Goal: Task Accomplishment & Management: Manage account settings

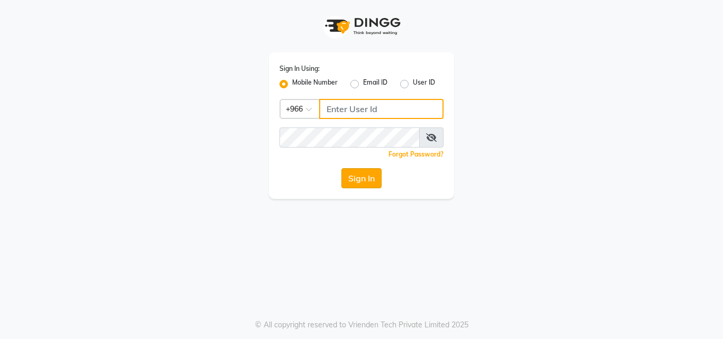
type input "561695339"
click at [369, 179] on button "Sign In" at bounding box center [361, 178] width 40 height 20
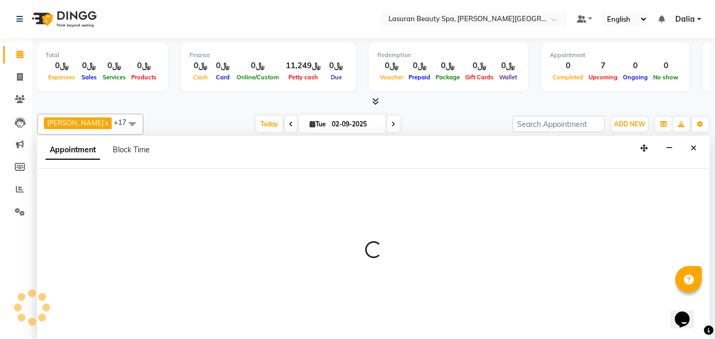
scroll to position [1, 0]
select select "54632"
select select "tentative"
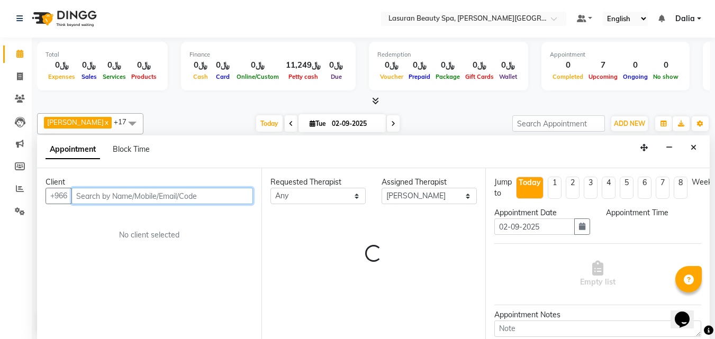
select select "735"
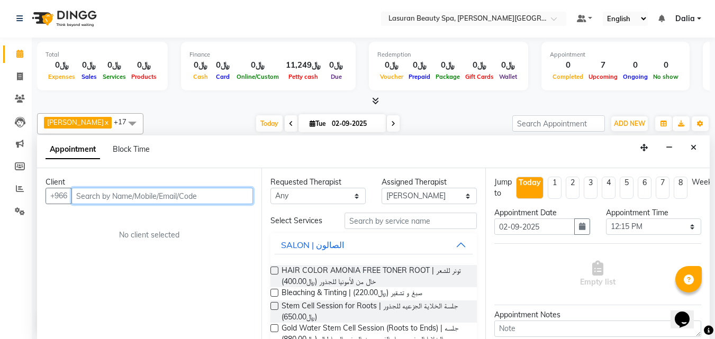
click at [187, 190] on input "text" at bounding box center [161, 196] width 181 height 16
type input "554495563"
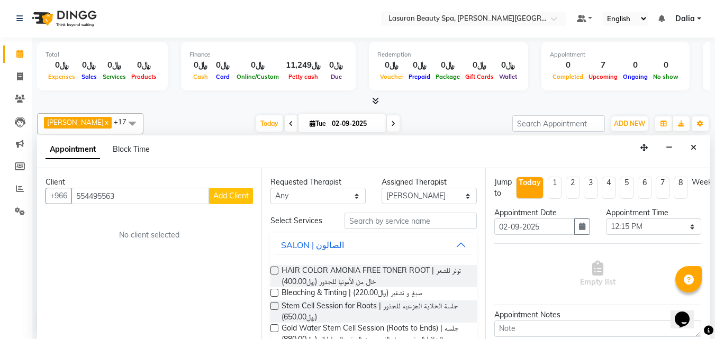
click at [232, 195] on span "Add Client" at bounding box center [230, 196] width 35 height 10
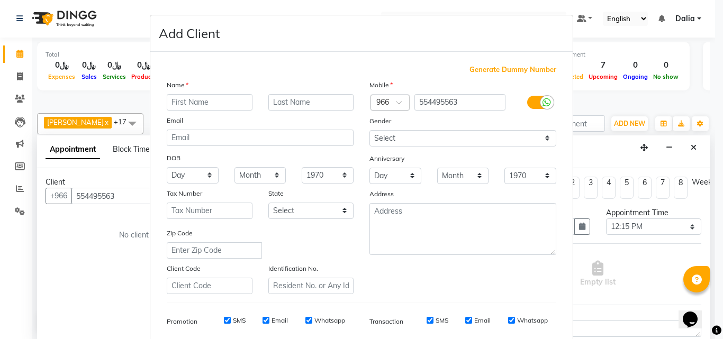
click at [226, 105] on input "text" at bounding box center [210, 102] width 86 height 16
type input "[PERSON_NAME]"
click at [303, 103] on input "text" at bounding box center [311, 102] width 86 height 16
type input "mohmed"
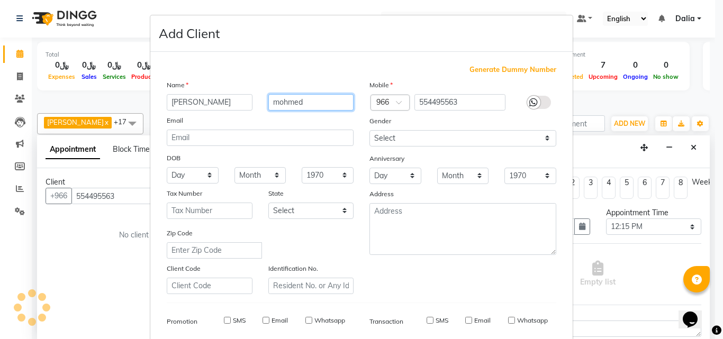
select select
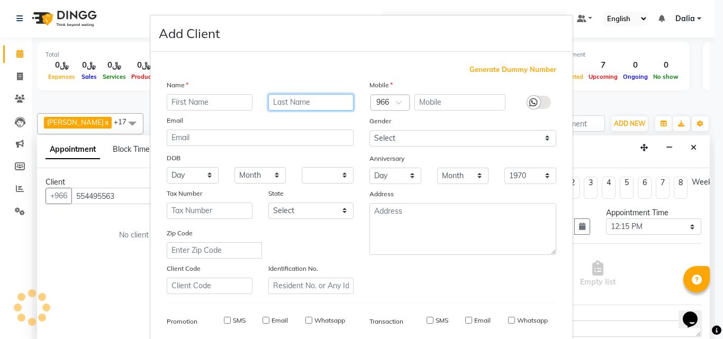
select select
checkbox input "false"
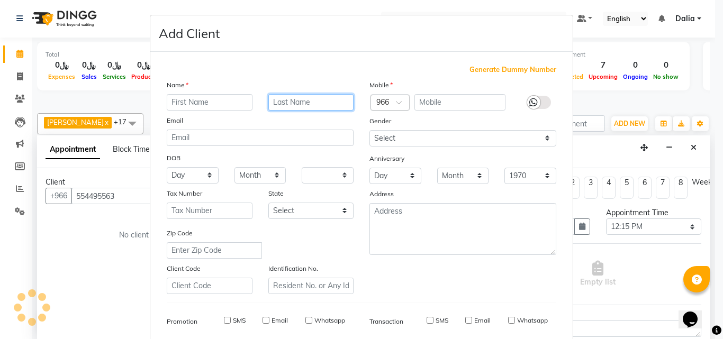
checkbox input "false"
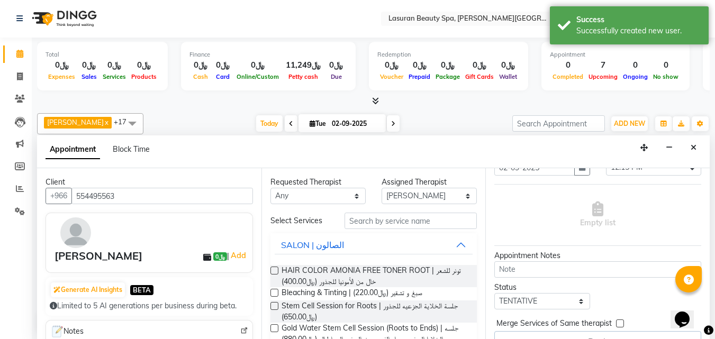
scroll to position [88, 0]
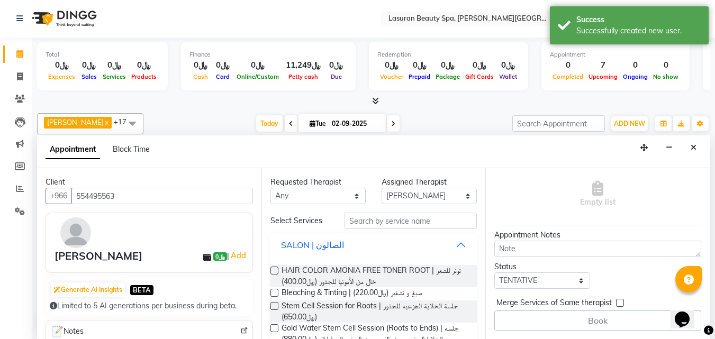
click at [453, 247] on button "SALON | الصالون" at bounding box center [374, 244] width 198 height 19
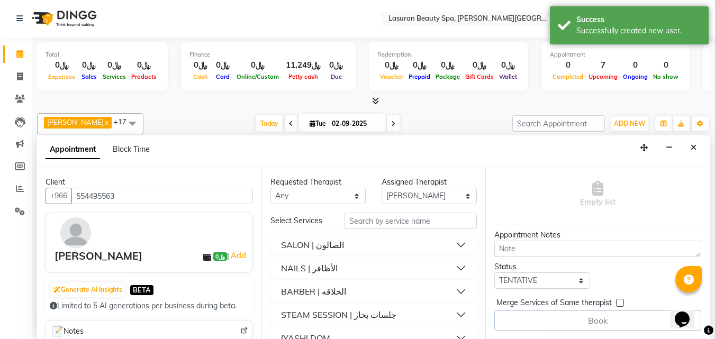
scroll to position [19, 0]
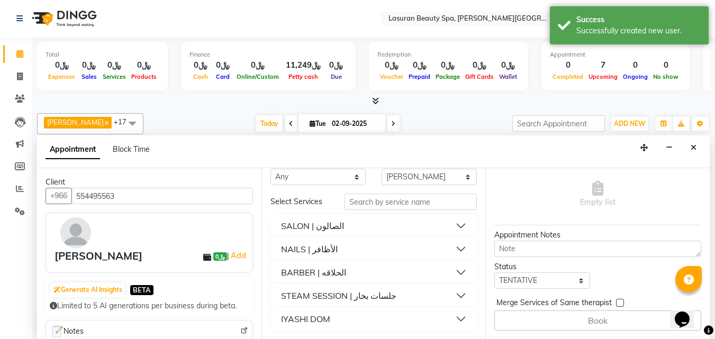
click at [451, 249] on button "NAILS | الأظافر" at bounding box center [374, 249] width 198 height 19
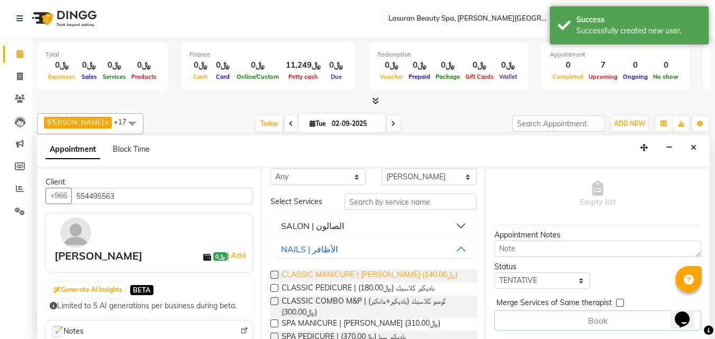
click at [424, 277] on span "CLASSIC MANICURE | [PERSON_NAME] (﷼140.00)" at bounding box center [369, 275] width 176 height 13
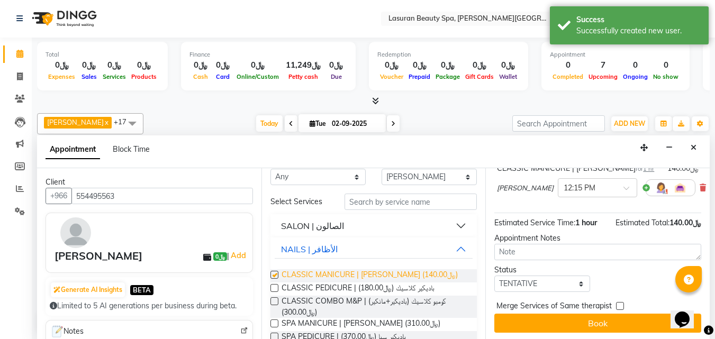
checkbox input "false"
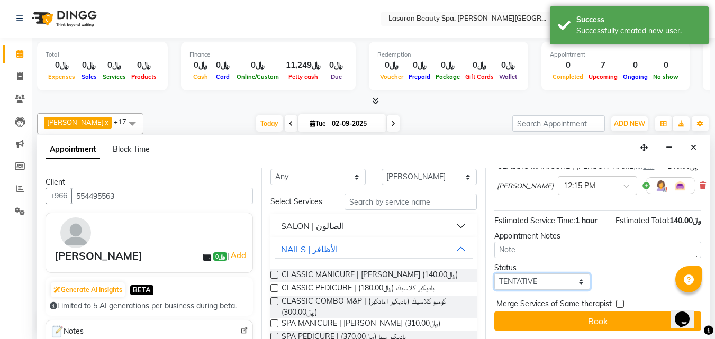
click at [563, 279] on select "Select TENTATIVE CONFIRM CHECK-IN UPCOMING" at bounding box center [541, 282] width 95 height 16
select select "confirm booking"
click at [494, 274] on select "Select TENTATIVE CONFIRM CHECK-IN UPCOMING" at bounding box center [541, 282] width 95 height 16
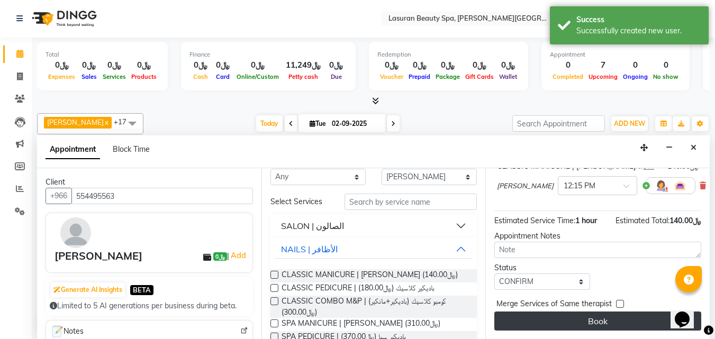
click at [584, 315] on button "Book" at bounding box center [597, 321] width 207 height 19
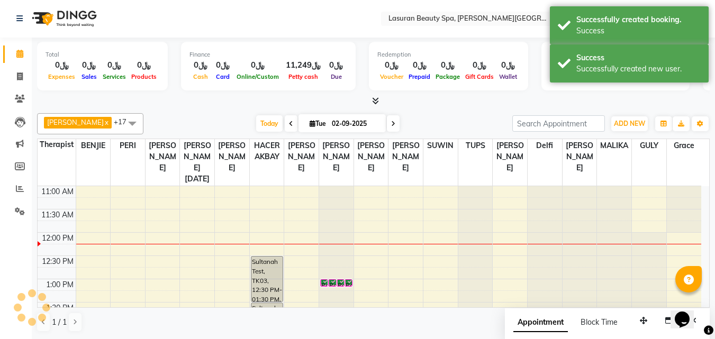
scroll to position [0, 0]
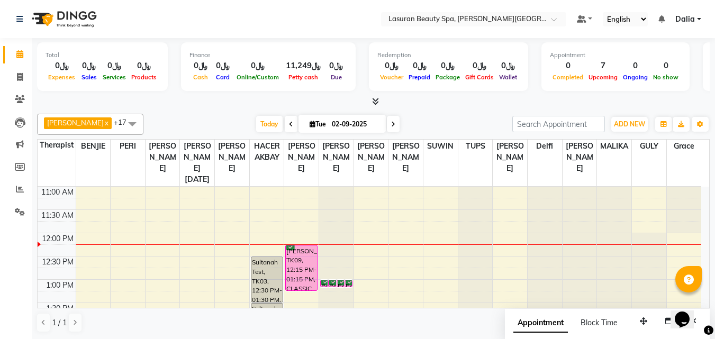
click at [295, 259] on div "[PERSON_NAME], TK09, 12:15 PM-01:15 PM, CLASSIC MANICURE | [PERSON_NAME]" at bounding box center [301, 267] width 31 height 45
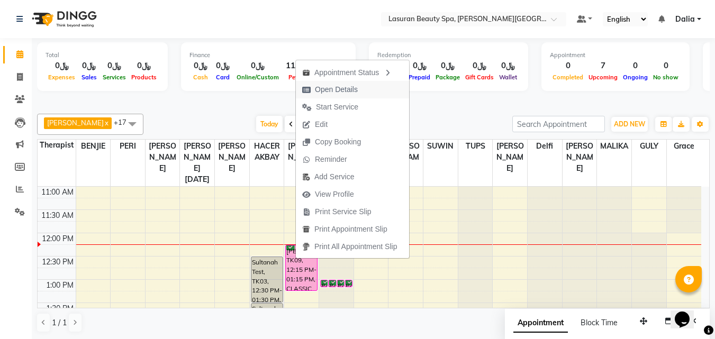
click at [307, 84] on span "Open Details" at bounding box center [330, 89] width 68 height 17
select select "6"
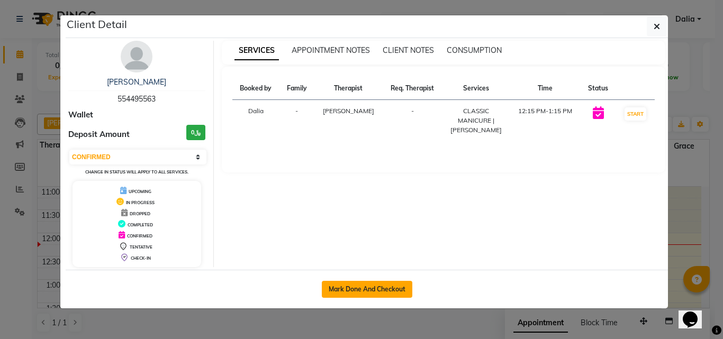
click at [383, 284] on button "Mark Done And Checkout" at bounding box center [367, 289] width 90 height 17
select select "service"
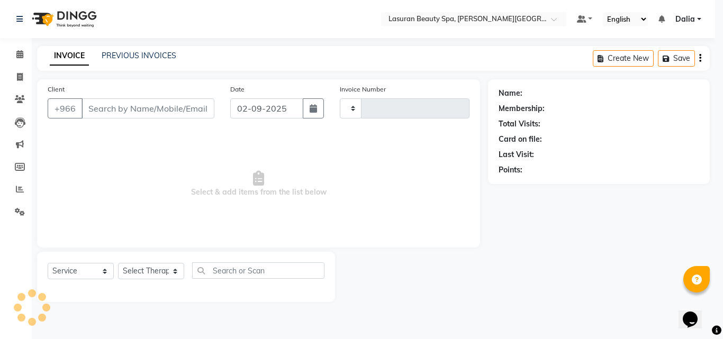
type input "1374"
select select "6941"
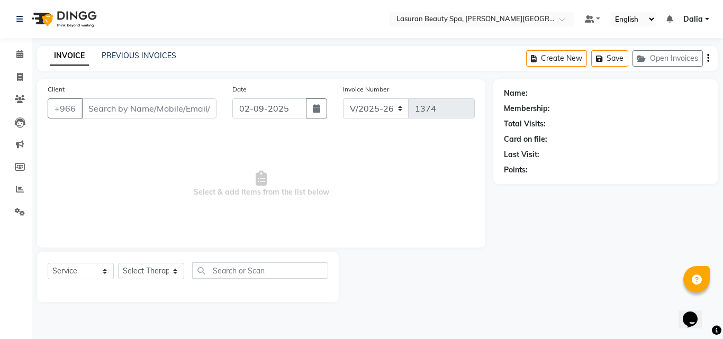
select select "V"
select select "66975"
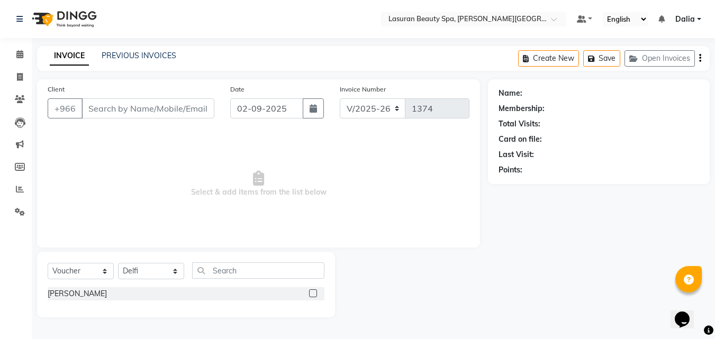
type input "554495563"
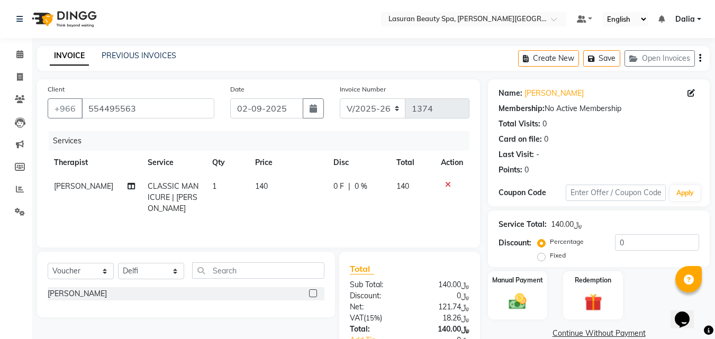
scroll to position [73, 0]
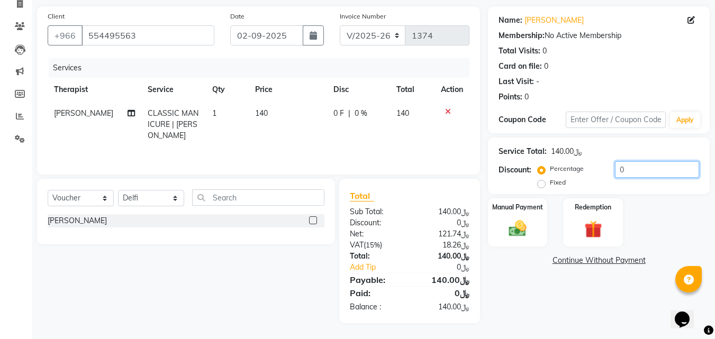
click at [633, 168] on input "0" at bounding box center [657, 169] width 84 height 16
type input "010"
click at [527, 230] on img at bounding box center [518, 228] width 30 height 21
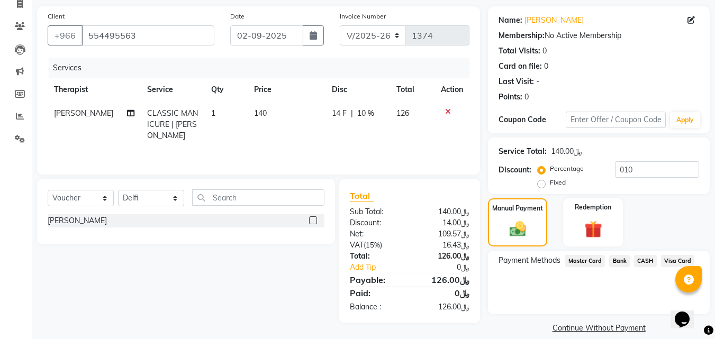
click at [675, 263] on span "Visa Card" at bounding box center [678, 261] width 34 height 12
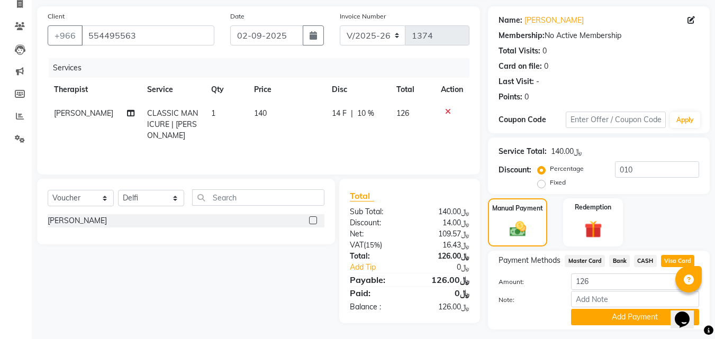
scroll to position [101, 0]
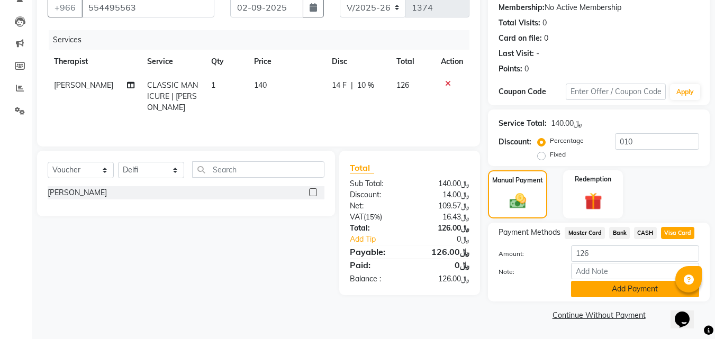
click at [635, 286] on button "Add Payment" at bounding box center [635, 289] width 128 height 16
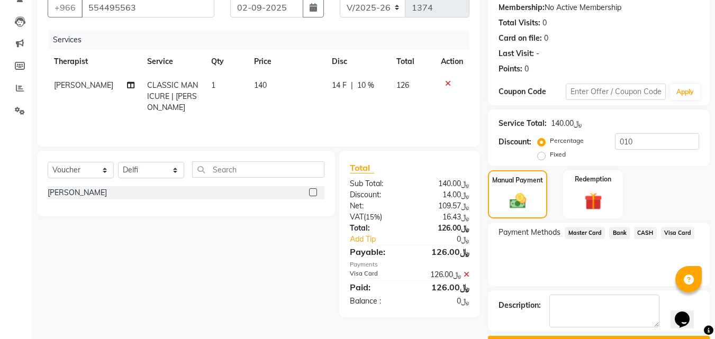
scroll to position [130, 0]
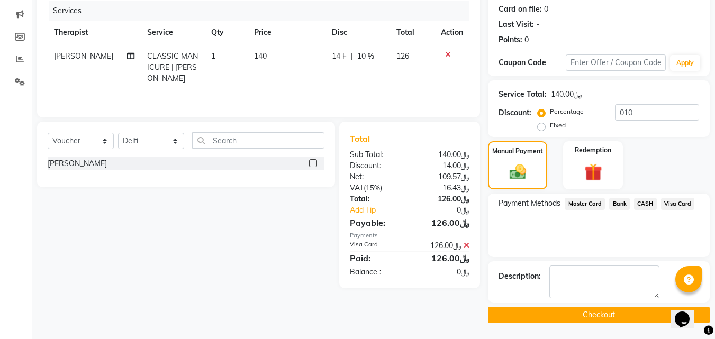
click at [572, 317] on button "Checkout" at bounding box center [599, 315] width 222 height 16
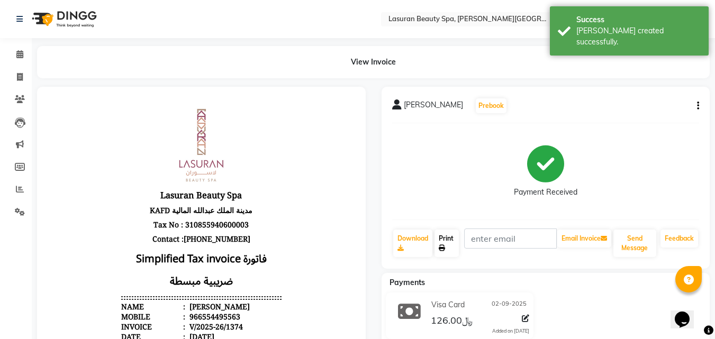
click at [451, 247] on link "Print" at bounding box center [446, 244] width 24 height 28
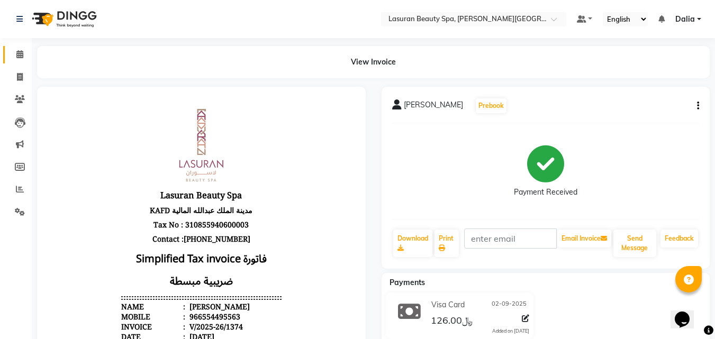
click at [20, 57] on icon at bounding box center [19, 54] width 7 height 8
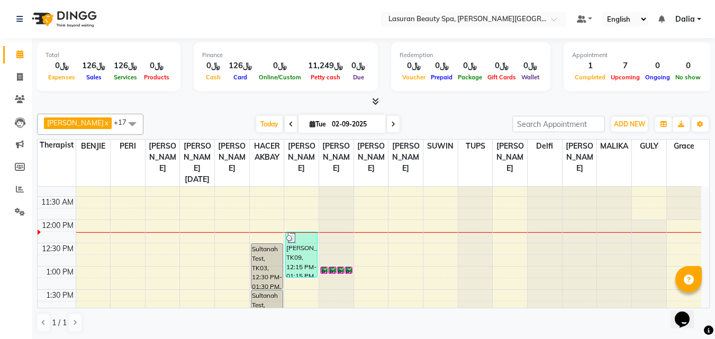
scroll to position [53, 0]
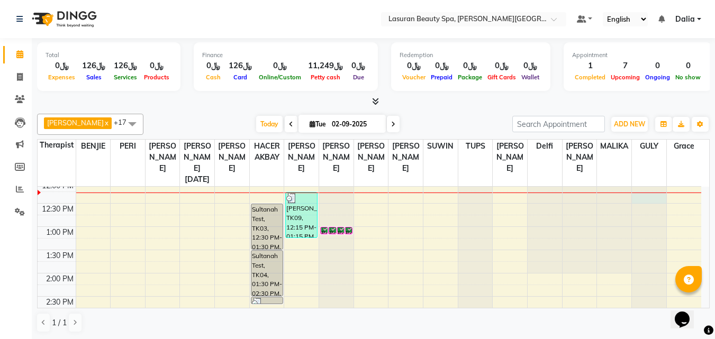
click at [644, 134] on div at bounding box center [649, 134] width 34 height 0
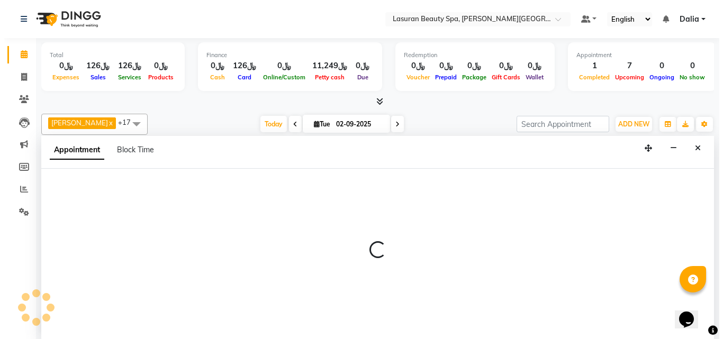
scroll to position [1, 0]
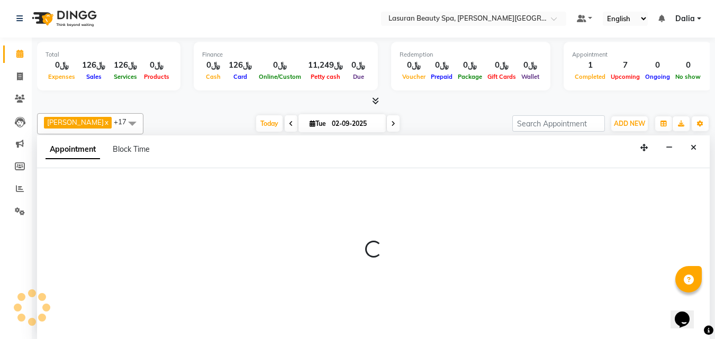
select select "81235"
select select "tentative"
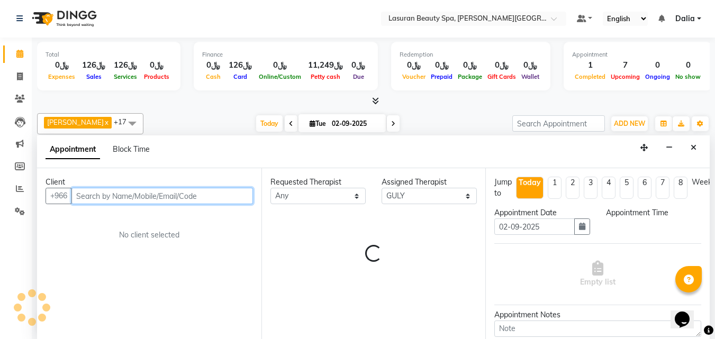
select select "735"
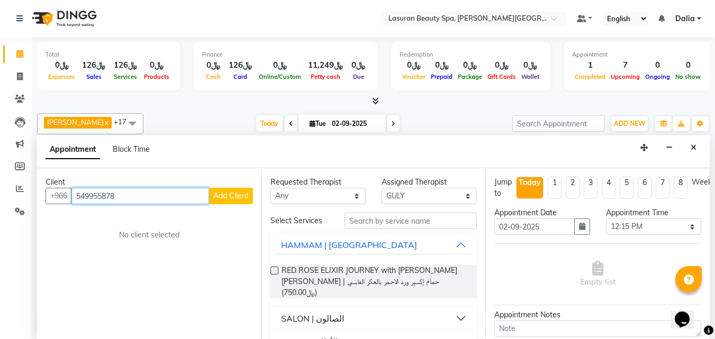
type input "549955878"
click at [244, 192] on span "Add Client" at bounding box center [230, 196] width 35 height 10
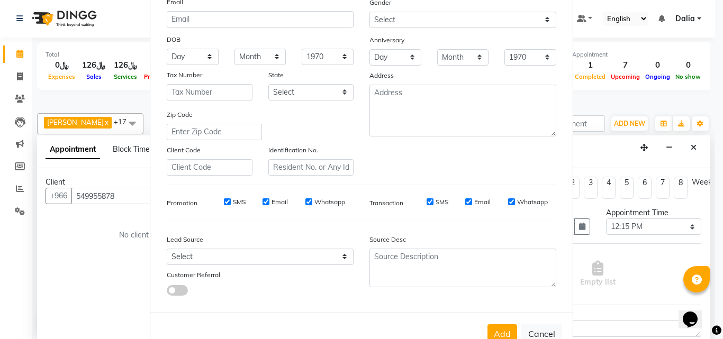
scroll to position [122, 0]
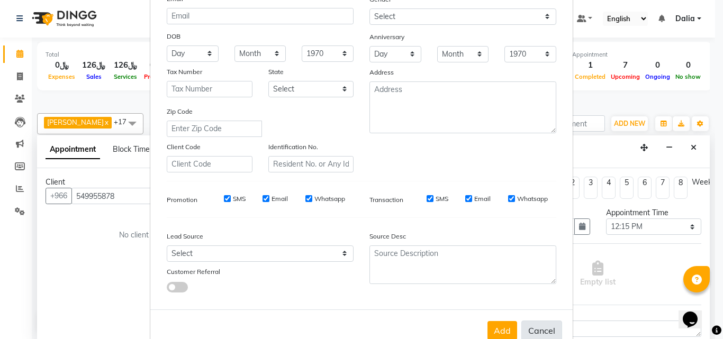
type input "[PERSON_NAME]"
click at [544, 331] on button "Cancel" at bounding box center [541, 331] width 41 height 20
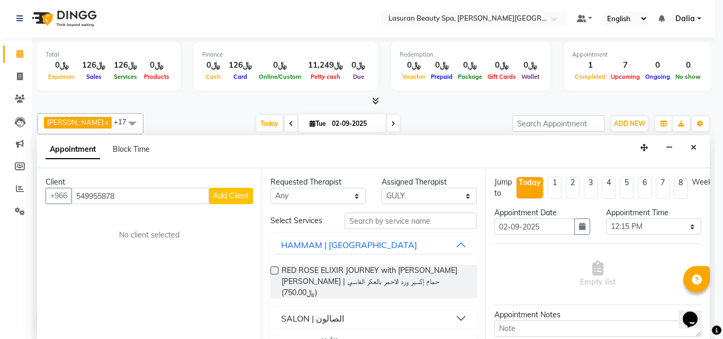
select select
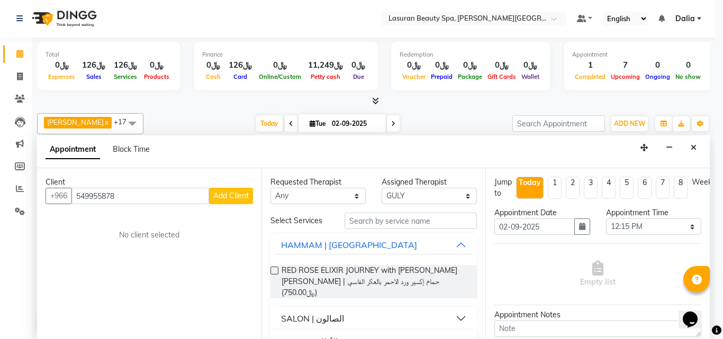
select select
checkbox input "false"
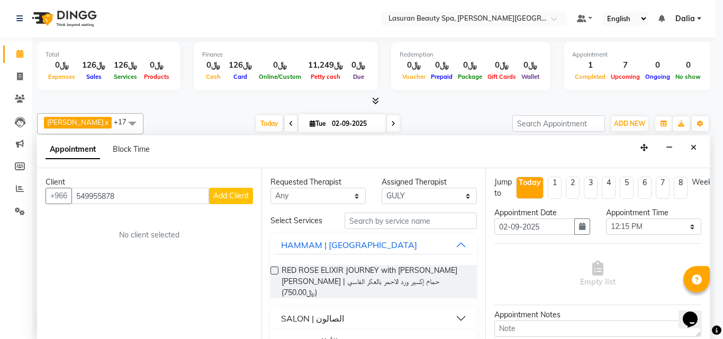
checkbox input "false"
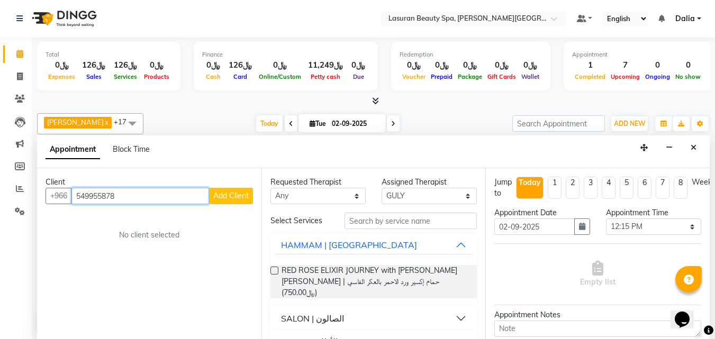
click at [155, 195] on input "549955878" at bounding box center [140, 196] width 138 height 16
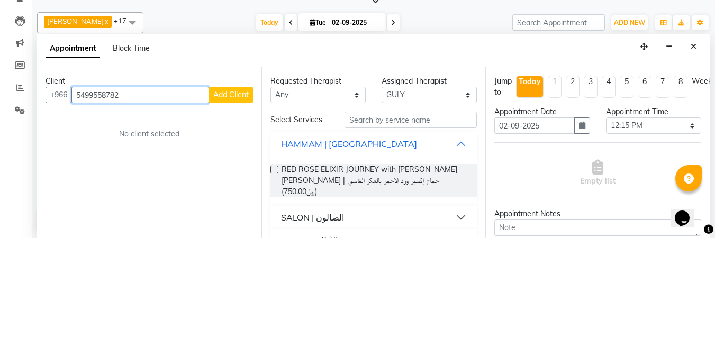
type input "5499558782"
click at [233, 197] on span "Add Client" at bounding box center [230, 196] width 35 height 10
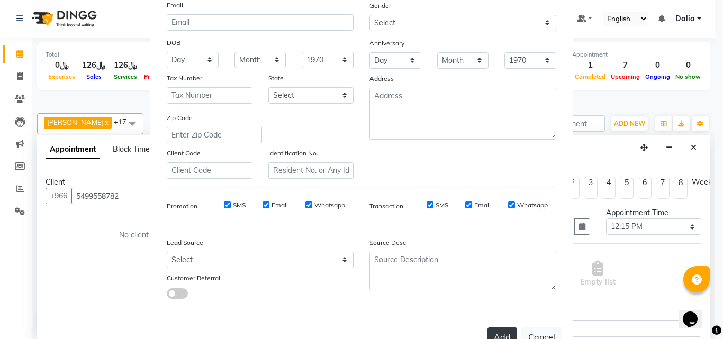
click at [499, 336] on button "Add" at bounding box center [502, 336] width 30 height 19
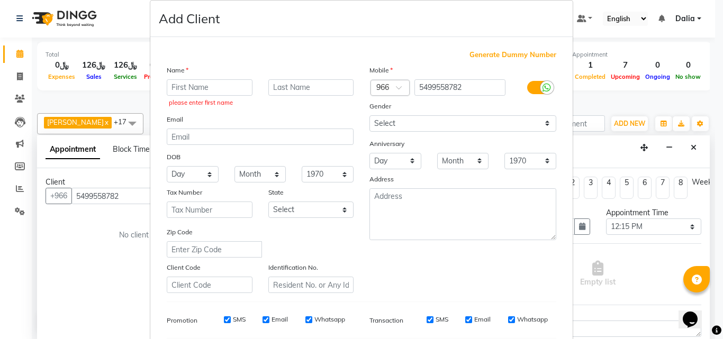
scroll to position [14, 0]
click at [223, 87] on input "text" at bounding box center [210, 88] width 86 height 16
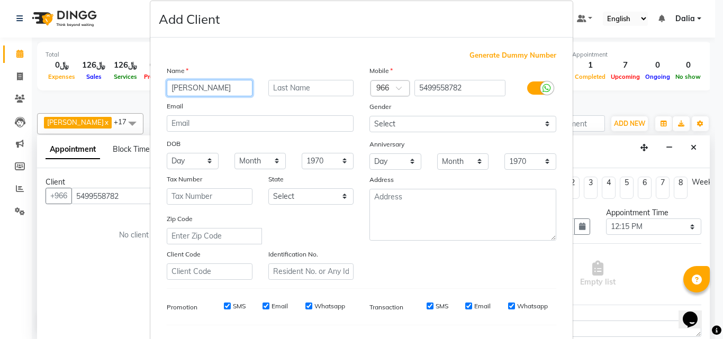
type input "[PERSON_NAME]"
click at [301, 92] on input "text" at bounding box center [311, 88] width 86 height 16
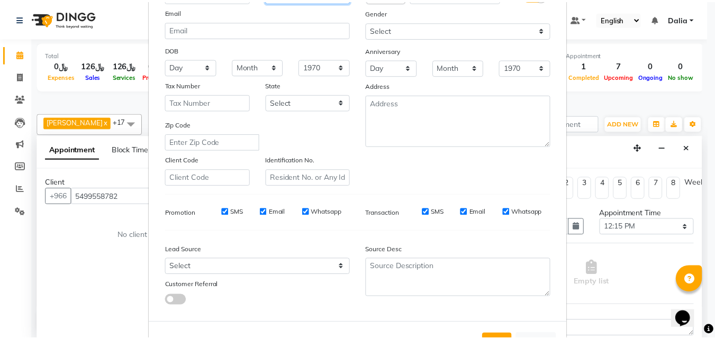
scroll to position [149, 0]
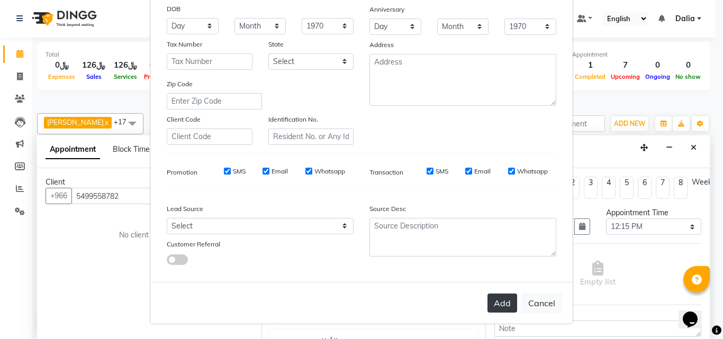
type input "almnea"
click at [494, 304] on button "Add" at bounding box center [502, 303] width 30 height 19
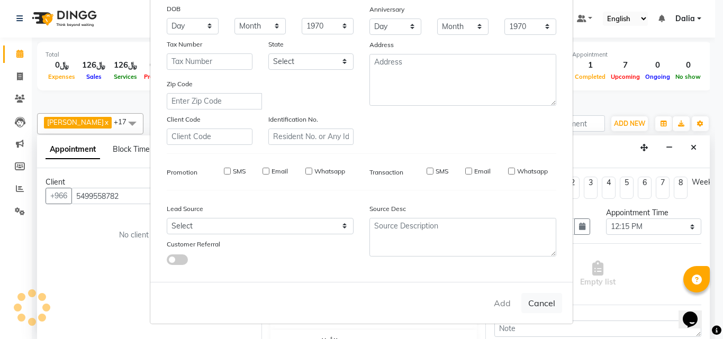
select select
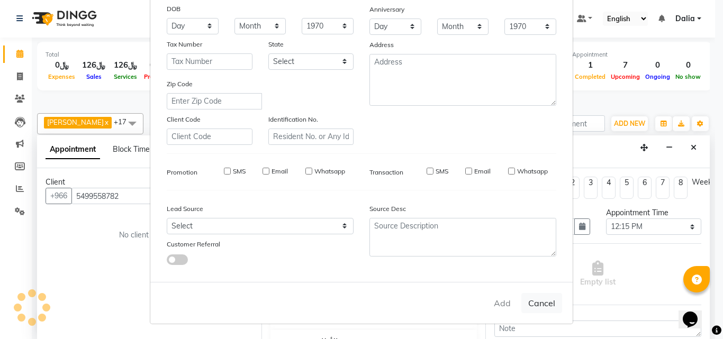
select select
checkbox input "false"
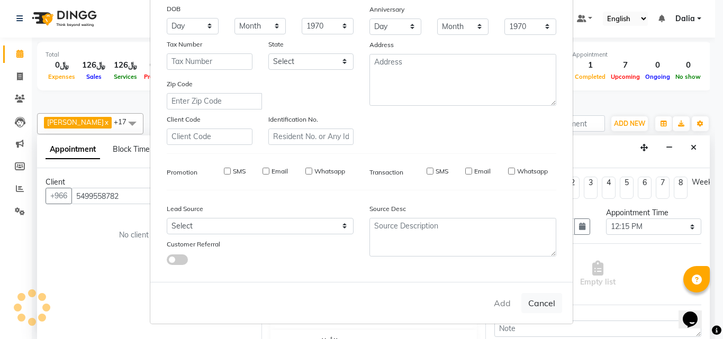
checkbox input "false"
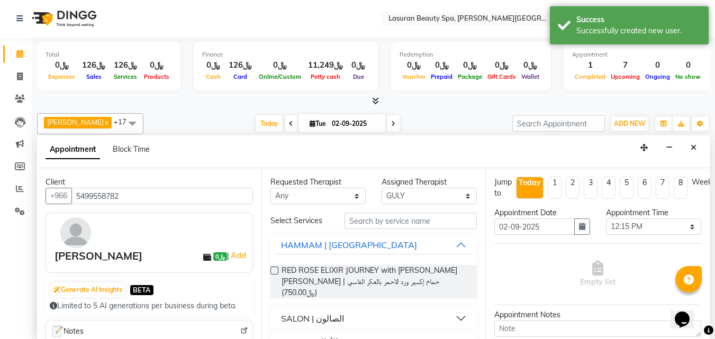
click at [453, 309] on button "SALON | الصالون" at bounding box center [374, 318] width 198 height 19
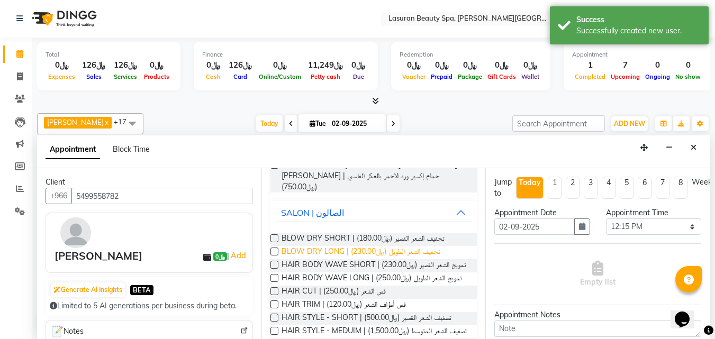
click at [384, 246] on span "BLOW DRY LONG | تجفيف الشعر الطويل (﷼230.00)" at bounding box center [360, 252] width 159 height 13
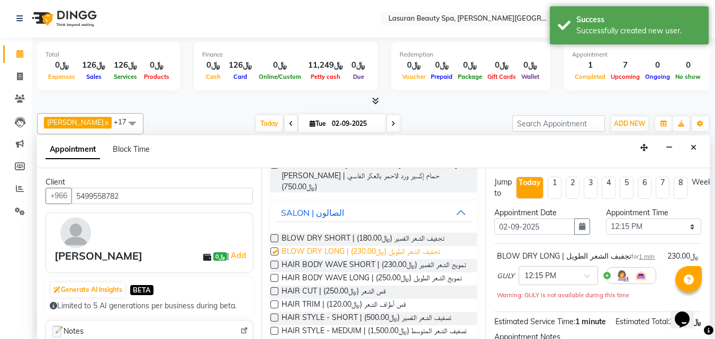
checkbox input "false"
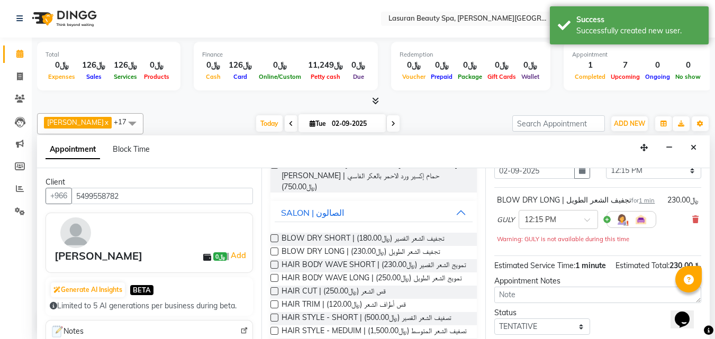
scroll to position [120, 0]
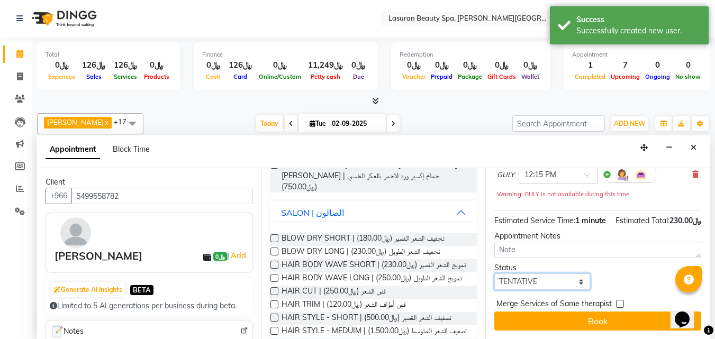
click at [526, 275] on select "Select TENTATIVE CONFIRM CHECK-IN UPCOMING" at bounding box center [541, 282] width 95 height 16
select select "confirm booking"
click at [494, 274] on select "Select TENTATIVE CONFIRM CHECK-IN UPCOMING" at bounding box center [541, 282] width 95 height 16
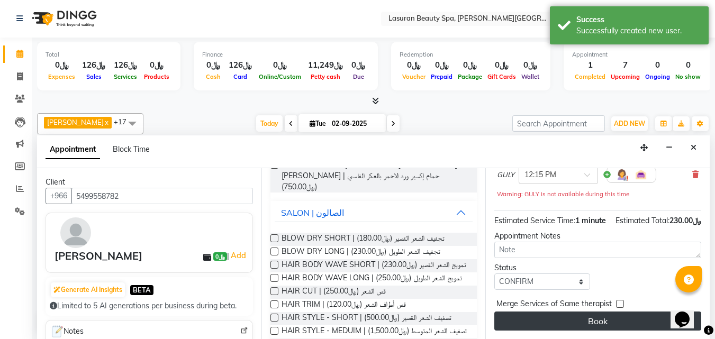
click at [534, 312] on button "Book" at bounding box center [597, 321] width 207 height 19
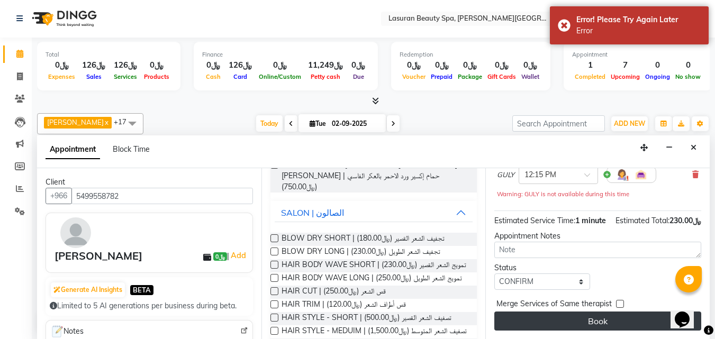
click at [558, 312] on button "Book" at bounding box center [597, 321] width 207 height 19
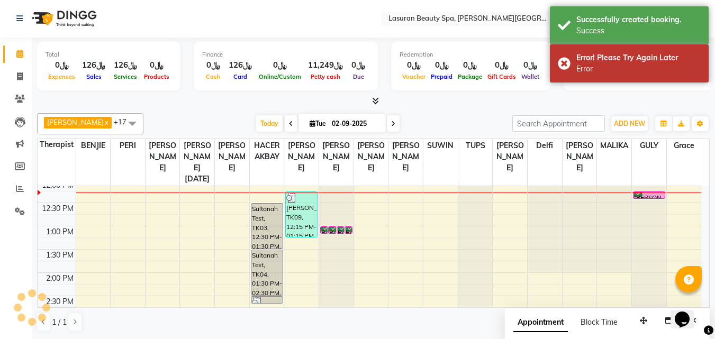
scroll to position [0, 0]
click at [641, 197] on div at bounding box center [648, 199] width 31 height 4
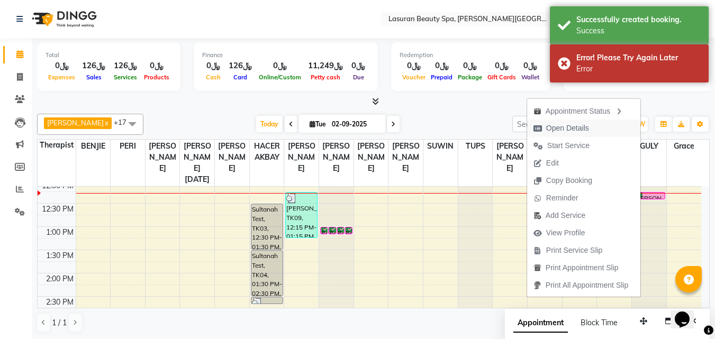
click at [575, 128] on span "Open Details" at bounding box center [567, 128] width 43 height 11
select select "6"
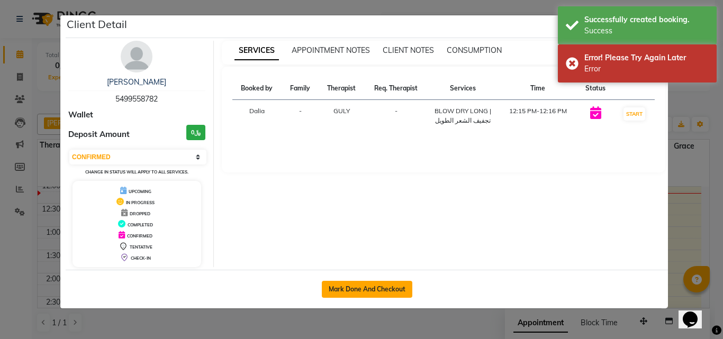
click at [377, 293] on button "Mark Done And Checkout" at bounding box center [367, 289] width 90 height 17
select select "service"
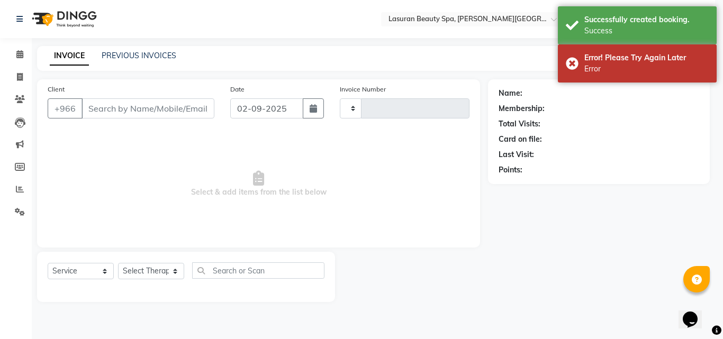
type input "1375"
select select "6941"
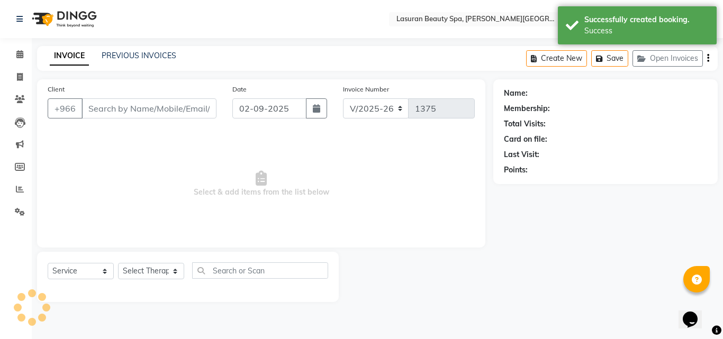
select select "V"
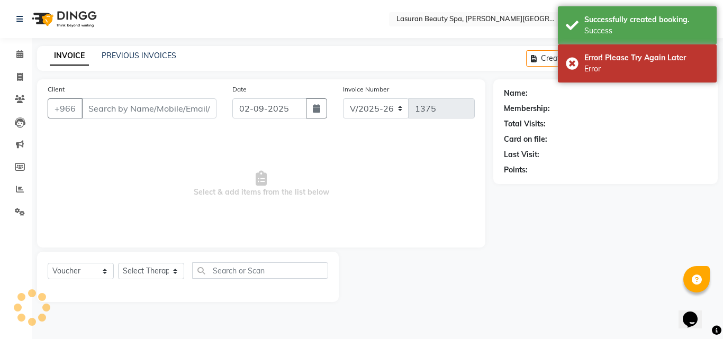
type input "5499558782"
select select "66975"
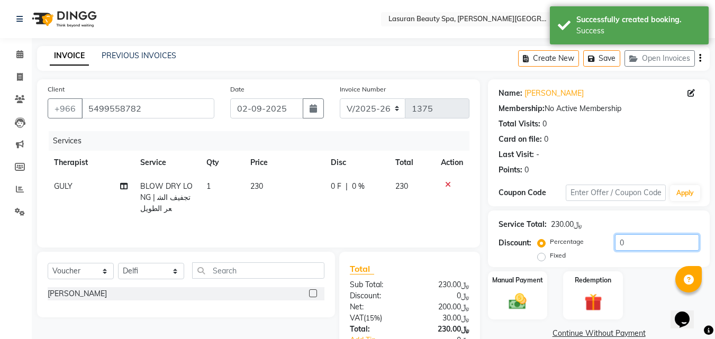
click at [633, 235] on input "0" at bounding box center [657, 242] width 84 height 16
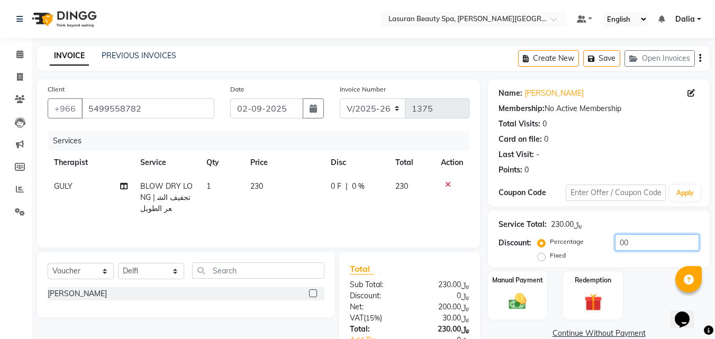
click at [645, 238] on input "00" at bounding box center [657, 242] width 84 height 16
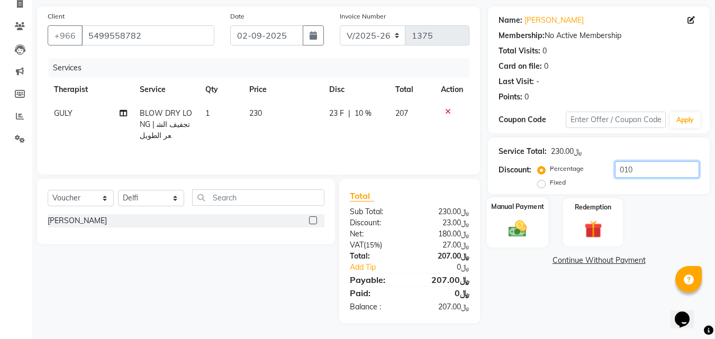
type input "010"
click at [527, 229] on img at bounding box center [518, 228] width 30 height 21
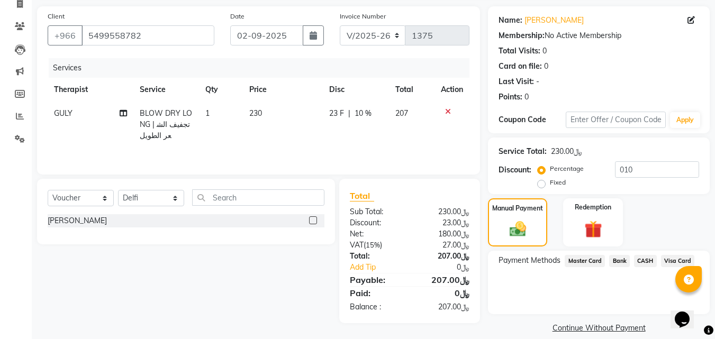
click at [666, 263] on span "Visa Card" at bounding box center [678, 261] width 34 height 12
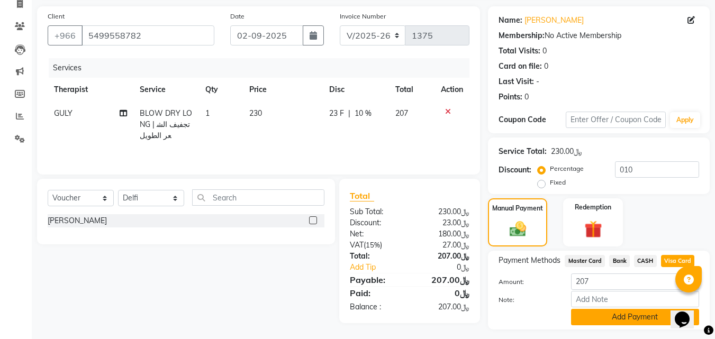
click at [614, 318] on button "Add Payment" at bounding box center [635, 317] width 128 height 16
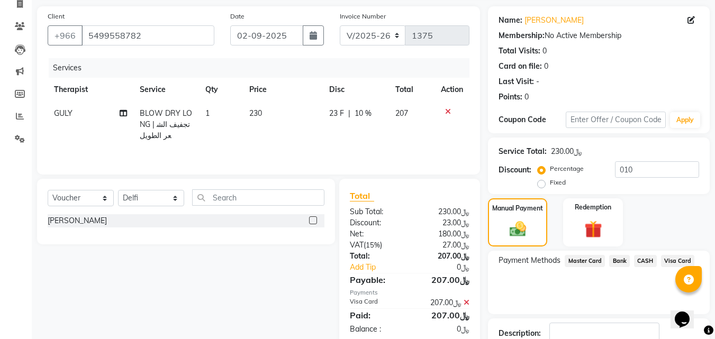
scroll to position [130, 0]
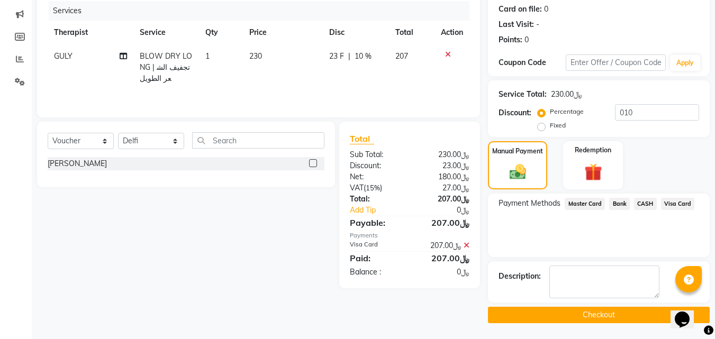
click at [590, 317] on button "Checkout" at bounding box center [599, 315] width 222 height 16
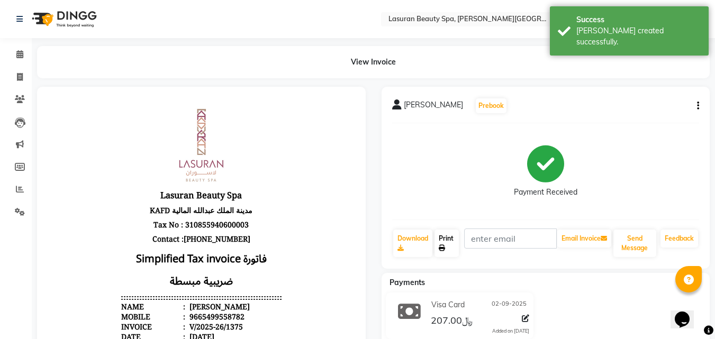
click at [448, 247] on link "Print" at bounding box center [446, 244] width 24 height 28
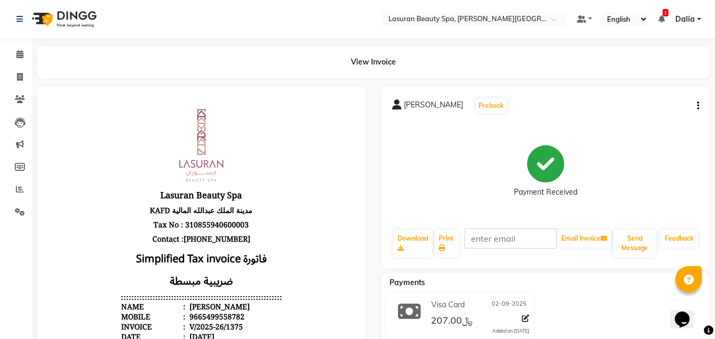
click at [664, 18] on icon at bounding box center [661, 18] width 6 height 7
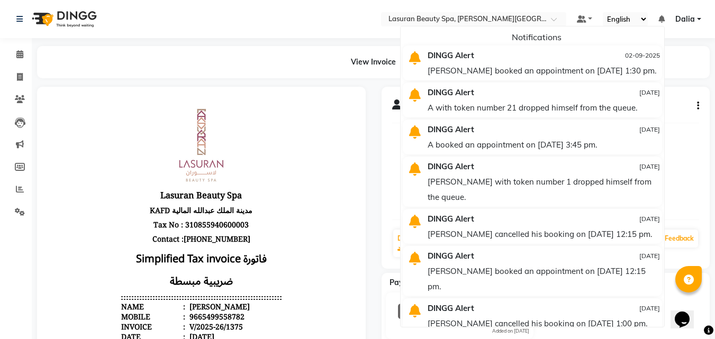
click at [576, 65] on div "[PERSON_NAME] booked an appointment on [DATE] 1:30 pm." at bounding box center [543, 70] width 232 height 15
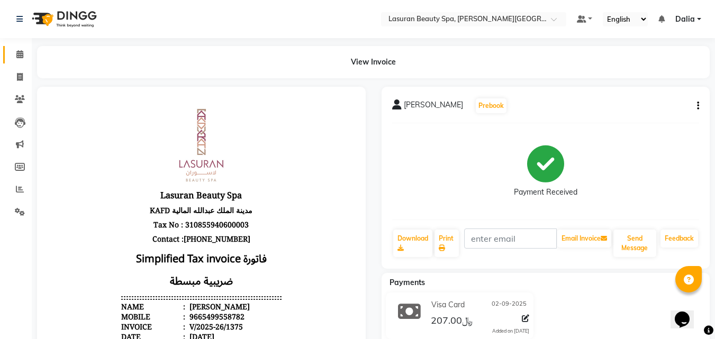
click at [21, 53] on icon at bounding box center [19, 54] width 7 height 8
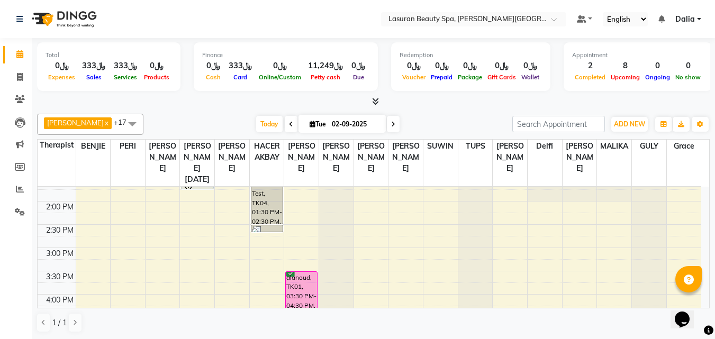
scroll to position [100, 0]
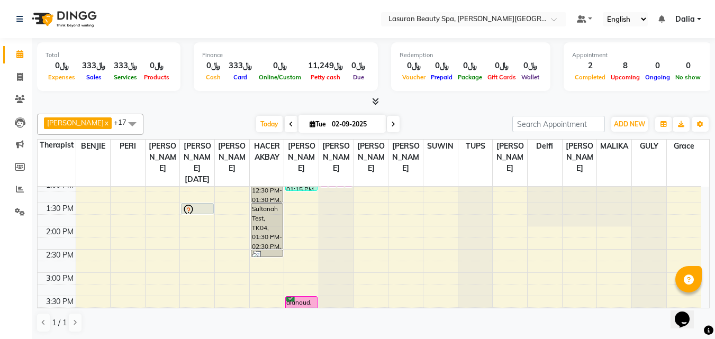
click at [263, 233] on div "Sultanah Test, TK04, 01:30 PM-02:30 PM, [PERSON_NAME] | جلسة [PERSON_NAME]" at bounding box center [266, 226] width 31 height 45
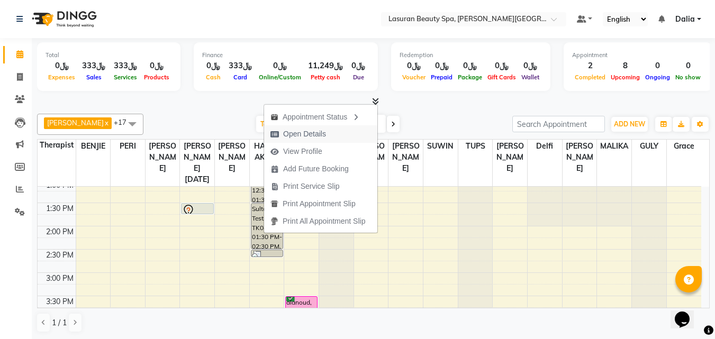
click at [309, 132] on span "Open Details" at bounding box center [304, 134] width 43 height 11
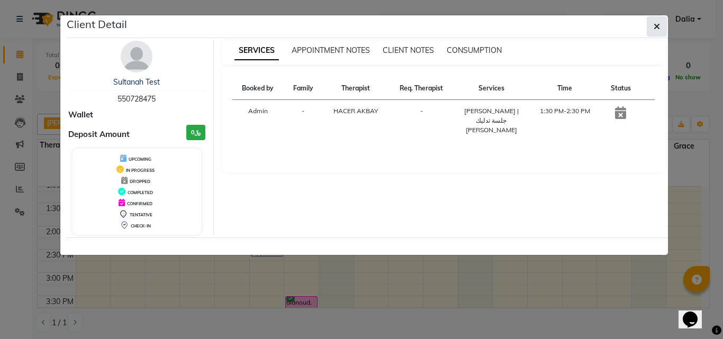
click at [656, 31] on span "button" at bounding box center [656, 26] width 6 height 11
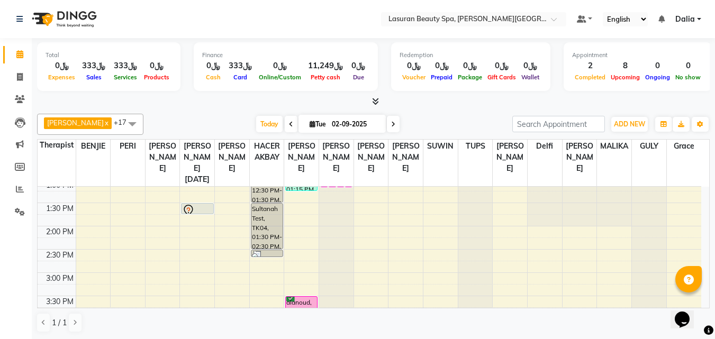
click at [277, 253] on div at bounding box center [267, 256] width 30 height 11
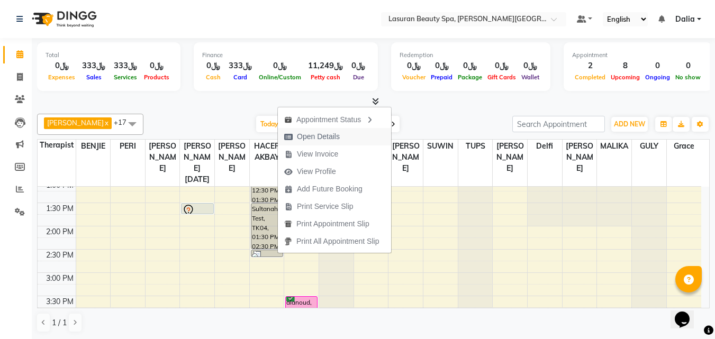
click at [304, 138] on span "Open Details" at bounding box center [318, 136] width 43 height 11
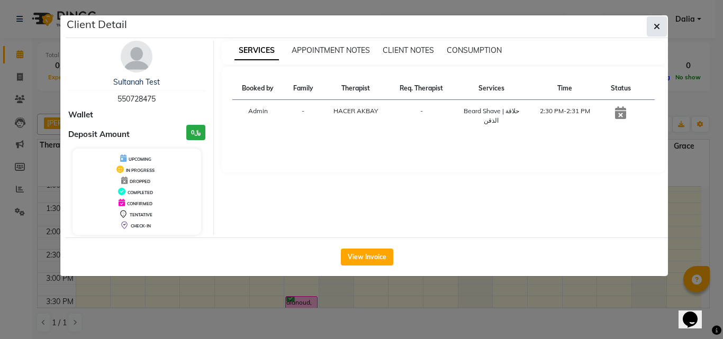
click at [660, 22] on button "button" at bounding box center [657, 26] width 20 height 20
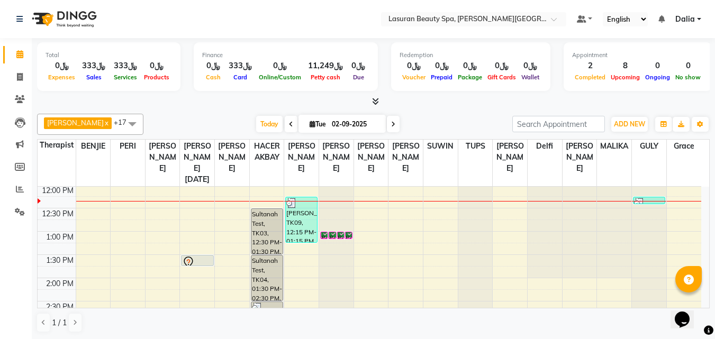
scroll to position [47, 0]
click at [271, 127] on span "Today" at bounding box center [269, 124] width 26 height 16
click at [210, 261] on div at bounding box center [197, 263] width 30 height 13
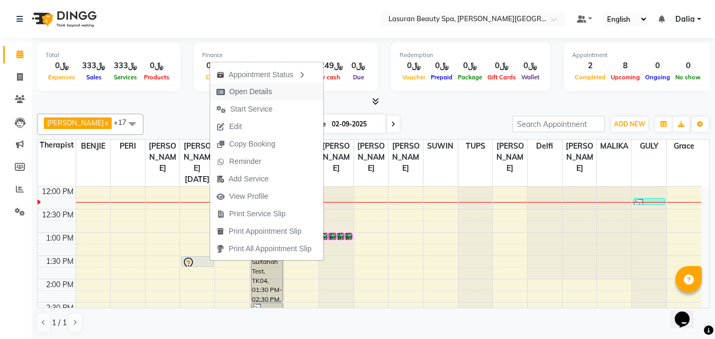
click at [245, 93] on span "Open Details" at bounding box center [250, 91] width 43 height 11
select select "7"
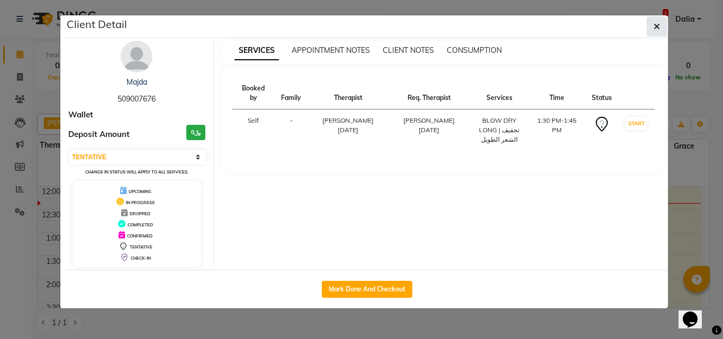
click at [660, 24] on button "button" at bounding box center [657, 26] width 20 height 20
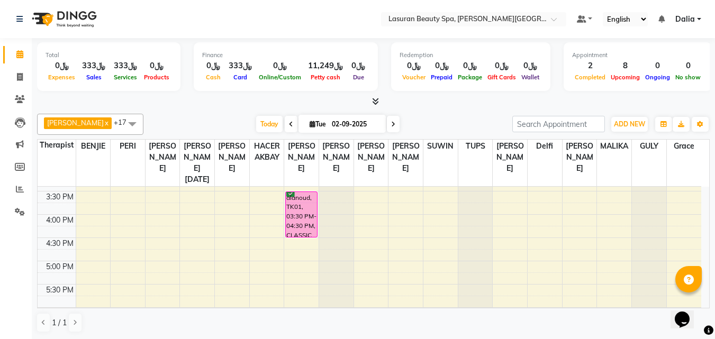
scroll to position [206, 0]
click at [188, 222] on div "11:00 AM 11:30 AM 12:00 PM 12:30 PM 1:00 PM 1:30 PM 2:00 PM 2:30 PM 3:00 PM 3:3…" at bounding box center [369, 237] width 663 height 512
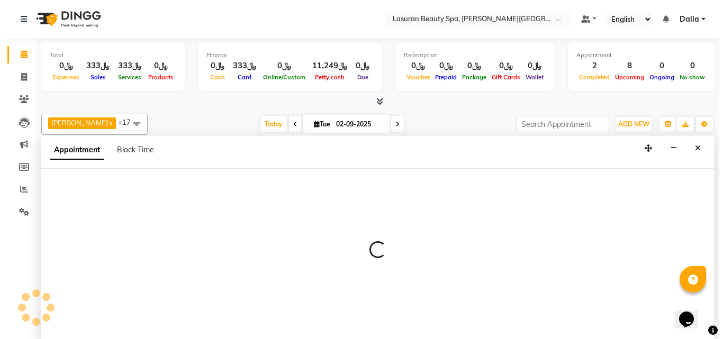
scroll to position [1, 0]
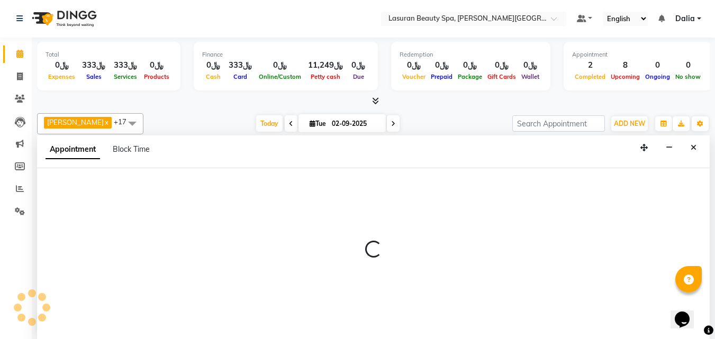
select select "54626"
select select "tentative"
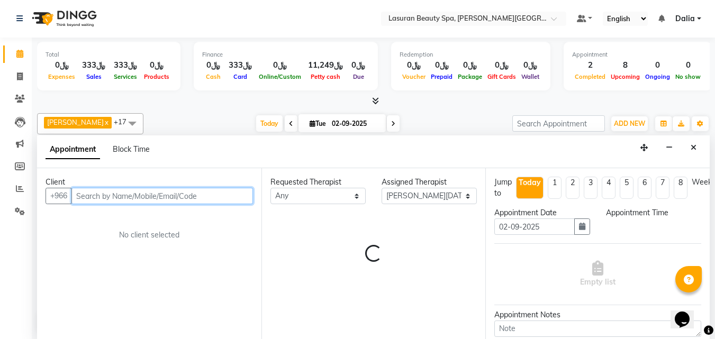
select select "960"
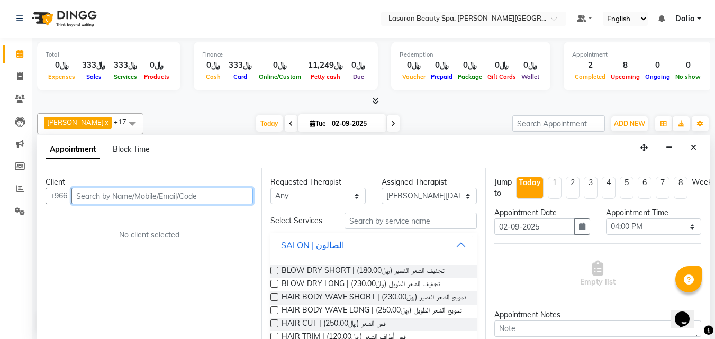
paste input "0971558579607"
type input "0971558579607"
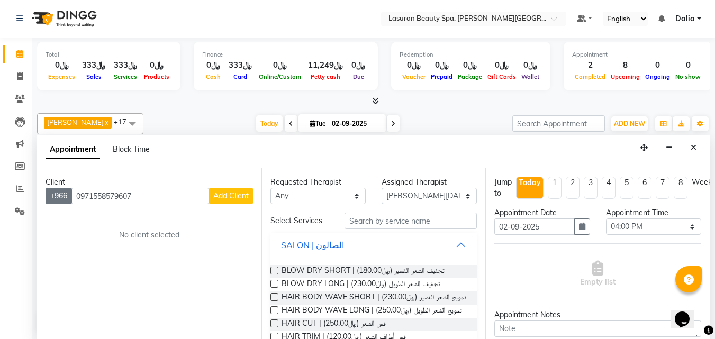
click at [59, 197] on button "+966" at bounding box center [58, 196] width 26 height 16
click at [226, 199] on span "Add Client" at bounding box center [230, 196] width 35 height 10
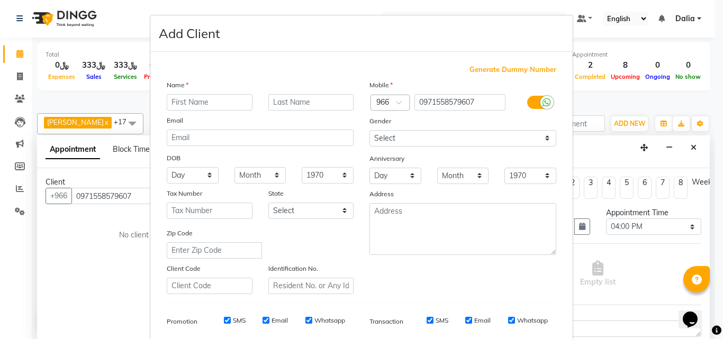
click at [217, 106] on input "text" at bounding box center [210, 102] width 86 height 16
type input "[PERSON_NAME]"
click at [308, 103] on input "text" at bounding box center [311, 102] width 86 height 16
type input "b"
type input "P"
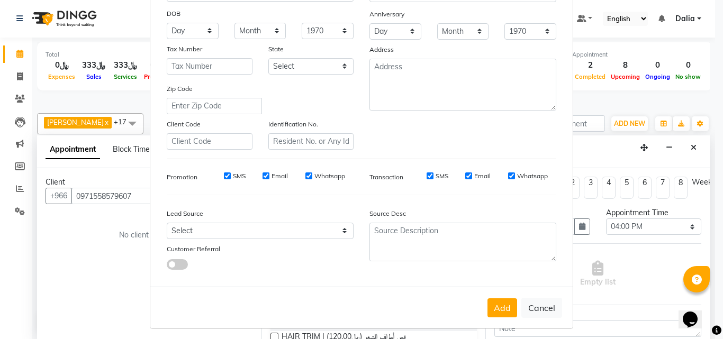
scroll to position [149, 0]
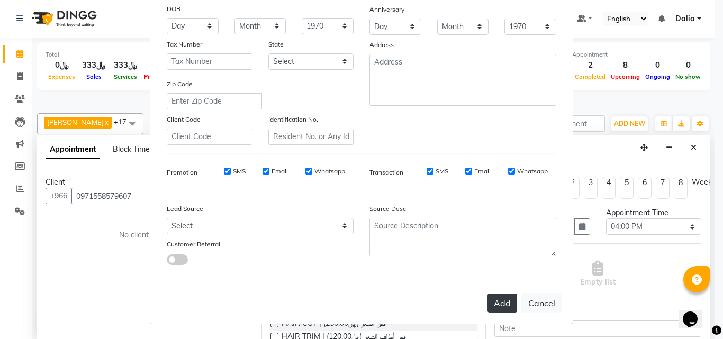
type input "Blik"
click at [492, 302] on button "Add" at bounding box center [502, 303] width 30 height 19
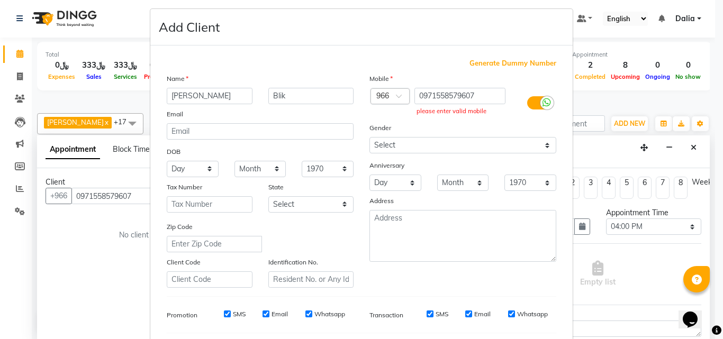
scroll to position [0, 0]
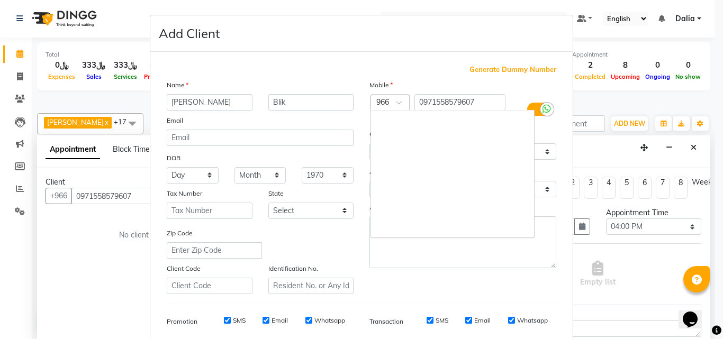
click at [396, 103] on span at bounding box center [402, 105] width 13 height 11
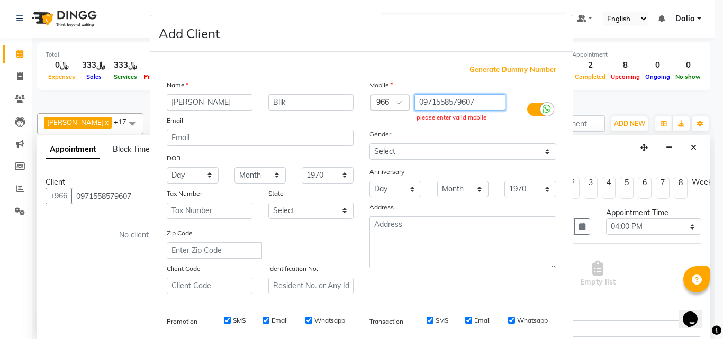
drag, startPoint x: 433, startPoint y: 100, endPoint x: 413, endPoint y: 99, distance: 20.1
click at [414, 99] on input "0971558579607" at bounding box center [460, 102] width 92 height 16
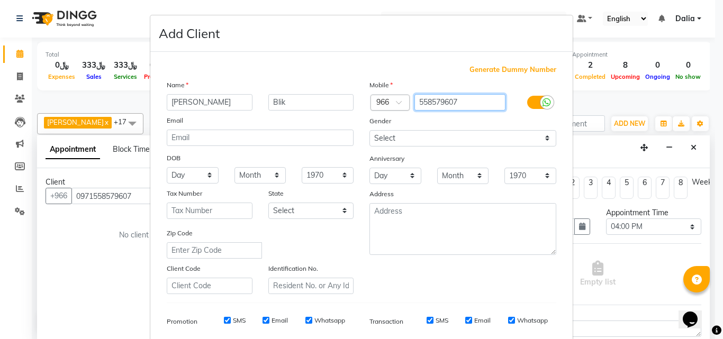
type input "558579607"
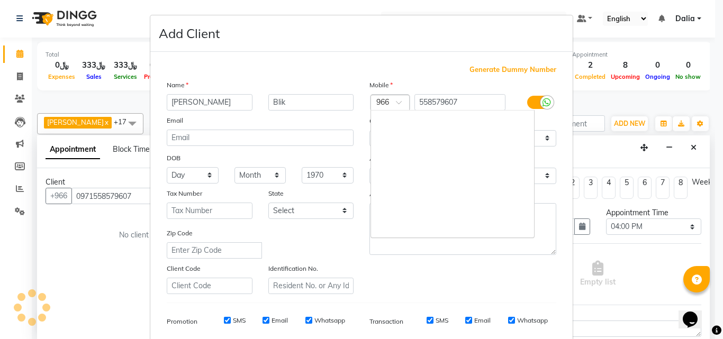
click at [380, 101] on div at bounding box center [390, 103] width 38 height 11
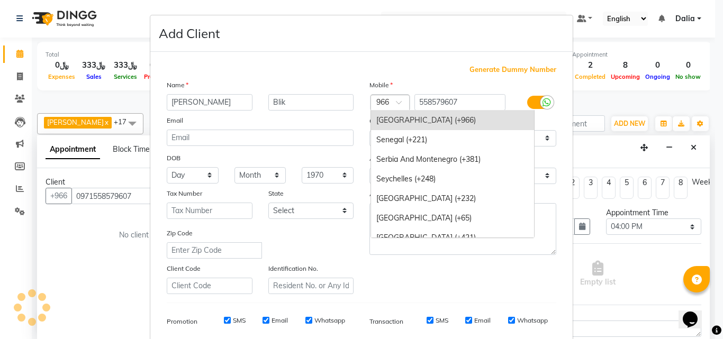
click at [380, 101] on div at bounding box center [390, 103] width 38 height 11
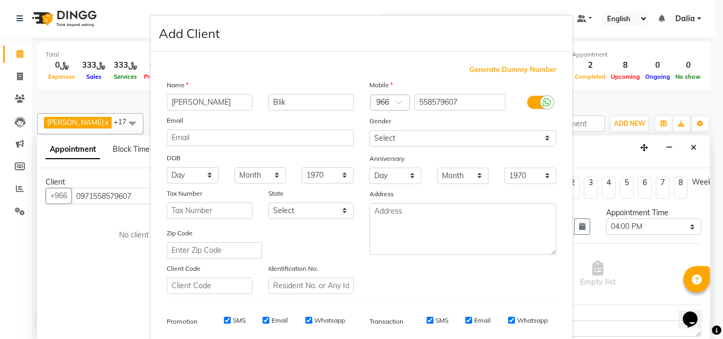
drag, startPoint x: 380, startPoint y: 101, endPoint x: 354, endPoint y: 110, distance: 27.6
click at [354, 110] on div "Blik" at bounding box center [311, 102] width 102 height 16
click at [396, 102] on span at bounding box center [402, 105] width 13 height 11
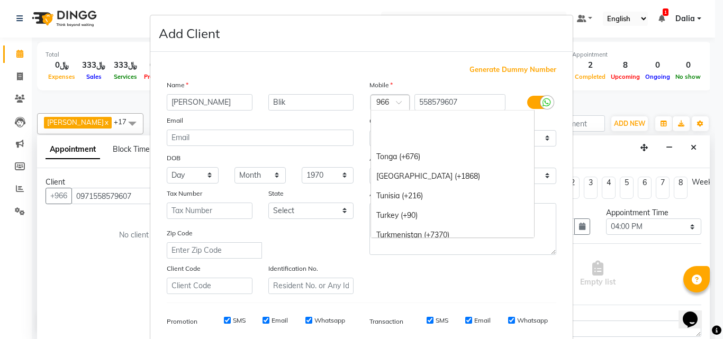
scroll to position [4274, 0]
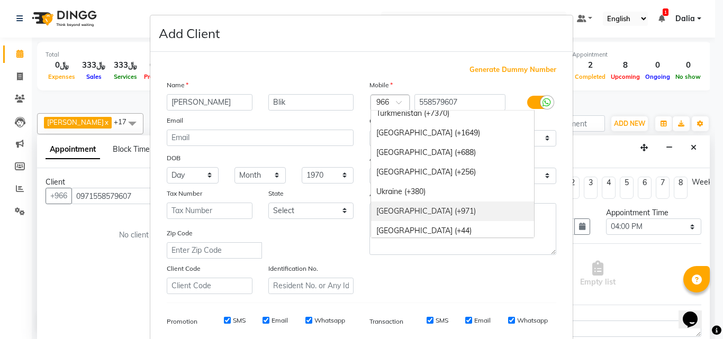
click at [442, 214] on div "[GEOGRAPHIC_DATA] (+971)" at bounding box center [452, 212] width 163 height 20
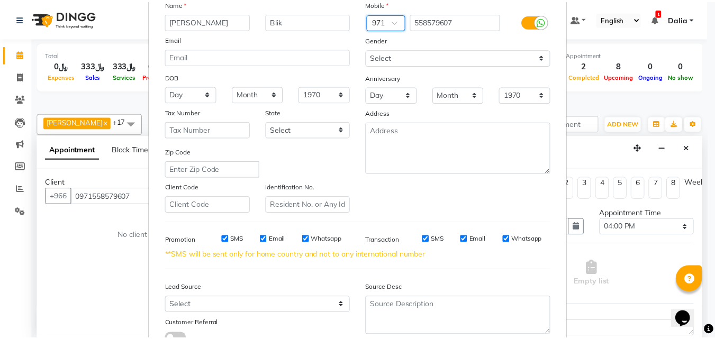
scroll to position [160, 0]
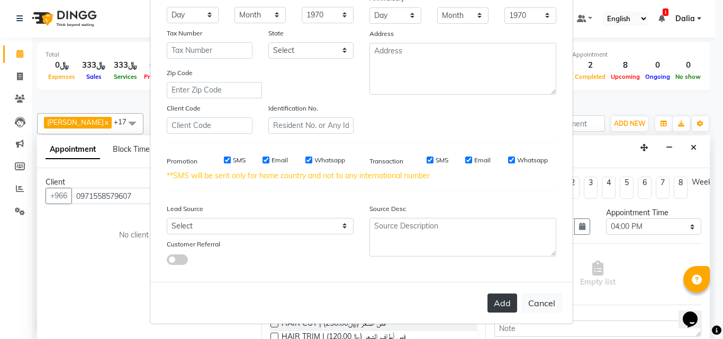
click at [489, 299] on button "Add" at bounding box center [502, 303] width 30 height 19
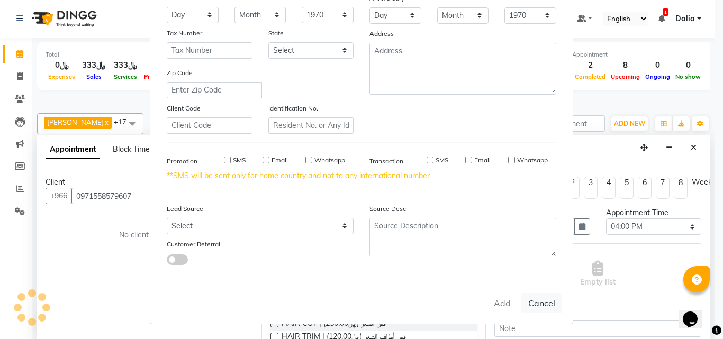
type input "558579607"
select select
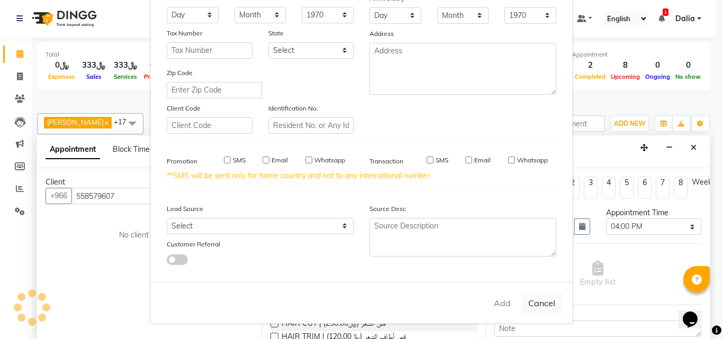
select select
checkbox input "false"
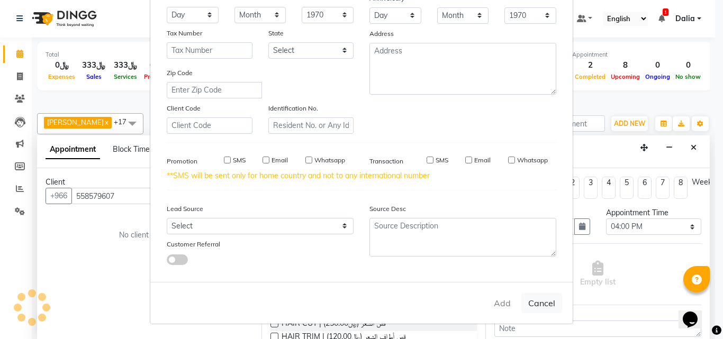
checkbox input "false"
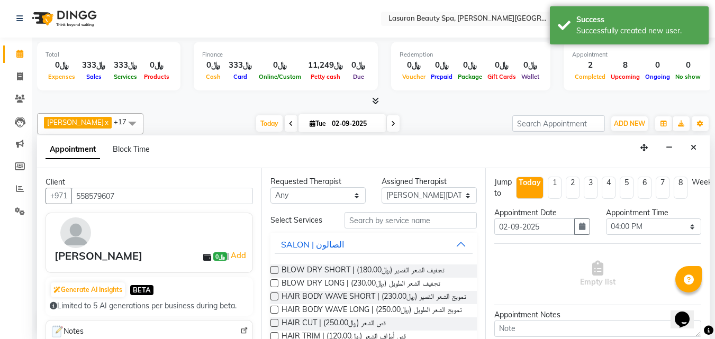
scroll to position [0, 0]
click at [426, 271] on span "BLOW DRY SHORT | تجفيف الشعر القصير (﷼180.00)" at bounding box center [362, 271] width 163 height 13
checkbox input "false"
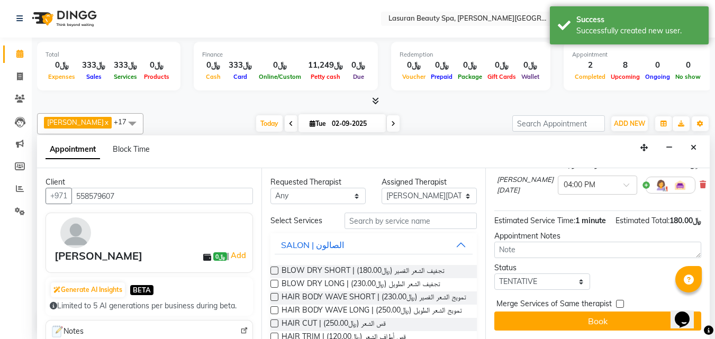
scroll to position [111, 0]
click at [521, 274] on select "Select TENTATIVE CONFIRM CHECK-IN UPCOMING" at bounding box center [541, 282] width 95 height 16
select select "confirm booking"
click at [494, 274] on select "Select TENTATIVE CONFIRM CHECK-IN UPCOMING" at bounding box center [541, 282] width 95 height 16
click at [271, 283] on label at bounding box center [274, 284] width 8 height 8
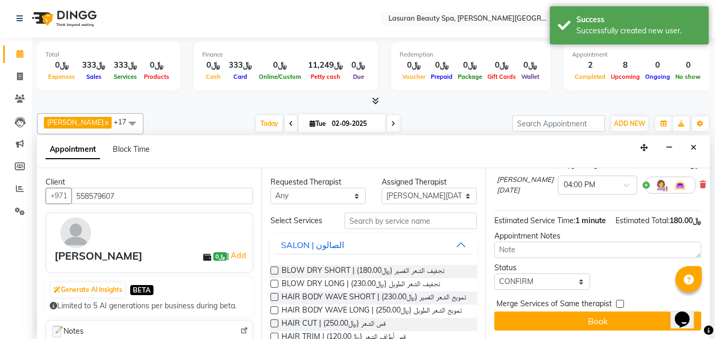
click at [271, 283] on input "checkbox" at bounding box center [273, 284] width 7 height 7
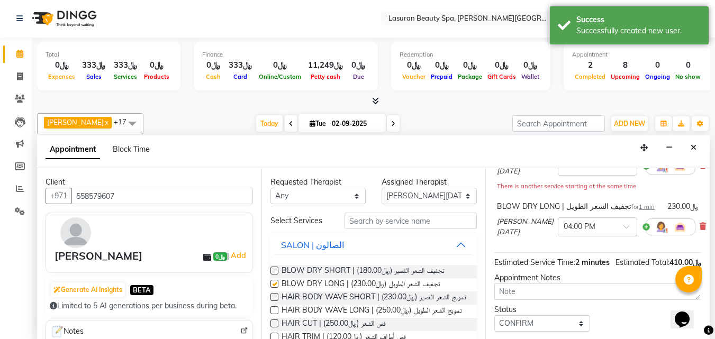
checkbox input "false"
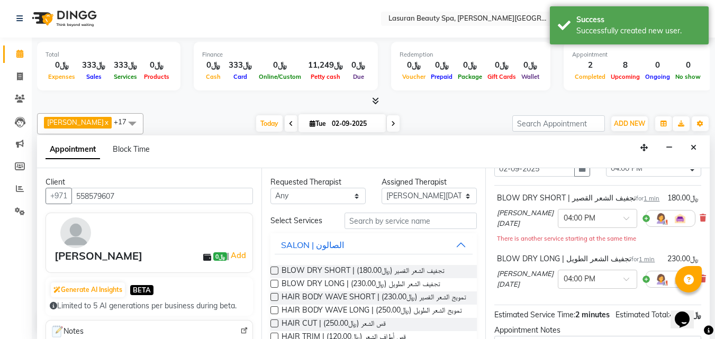
scroll to position [58, 0]
click at [699, 220] on icon at bounding box center [702, 218] width 6 height 7
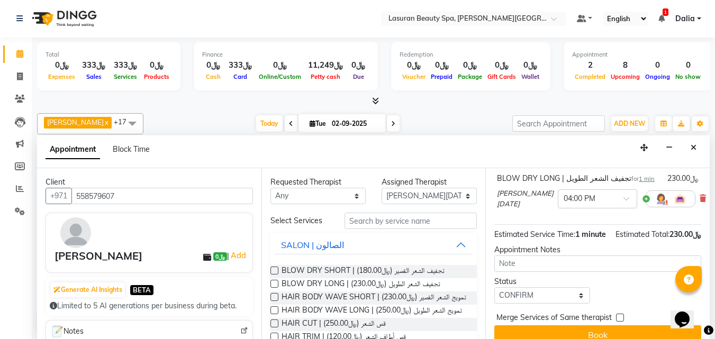
scroll to position [111, 0]
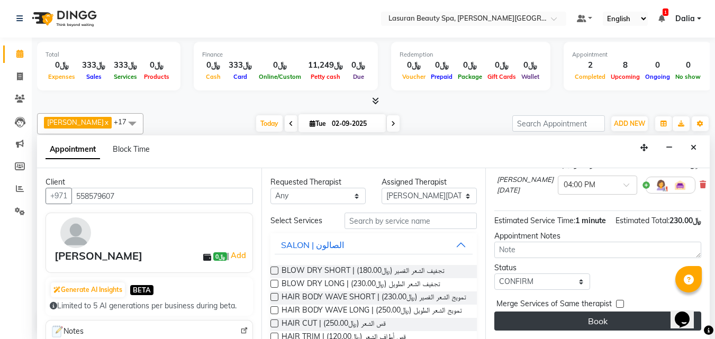
click at [580, 313] on button "Book" at bounding box center [597, 321] width 207 height 19
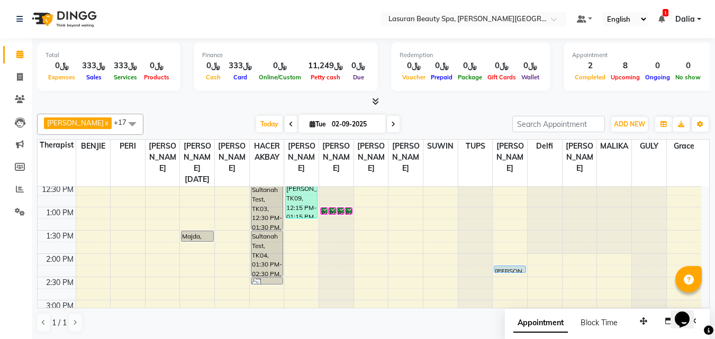
scroll to position [47, 0]
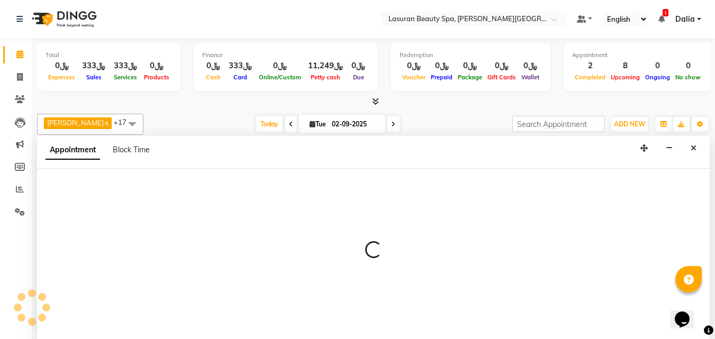
select select "54632"
select select "tentative"
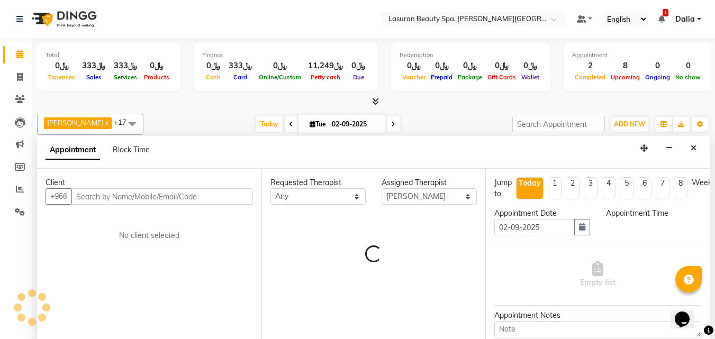
scroll to position [1, 0]
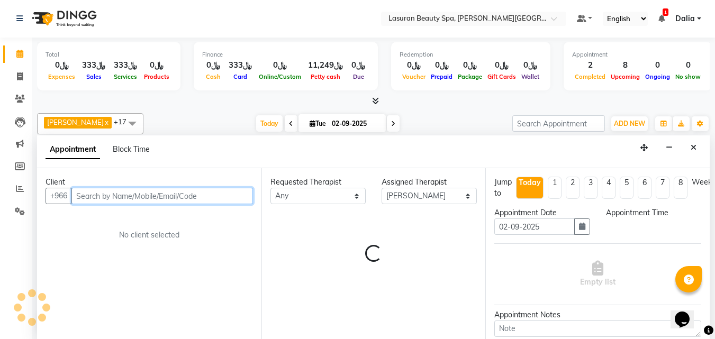
select select "810"
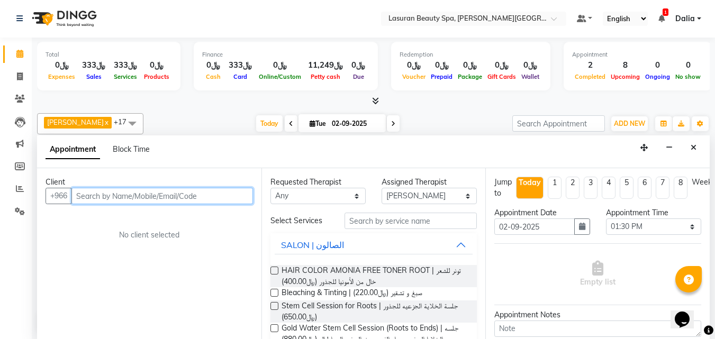
paste input "535586010"
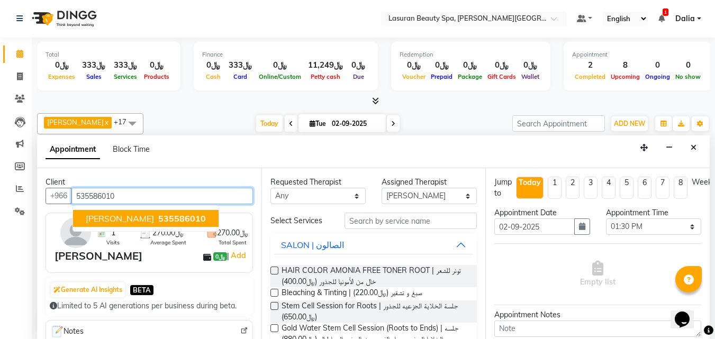
click at [177, 220] on span "535586010" at bounding box center [182, 218] width 48 height 11
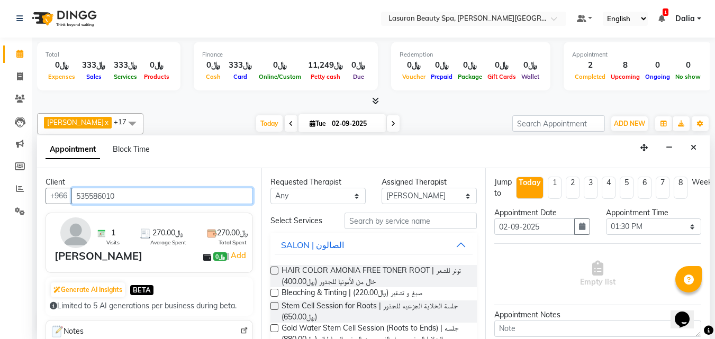
type input "535586010"
click at [451, 242] on button "SALON | الصالون" at bounding box center [374, 244] width 198 height 19
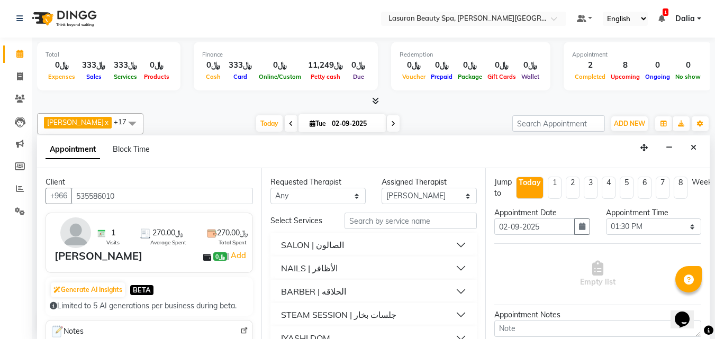
click at [443, 266] on button "NAILS | الأظافر" at bounding box center [374, 268] width 198 height 19
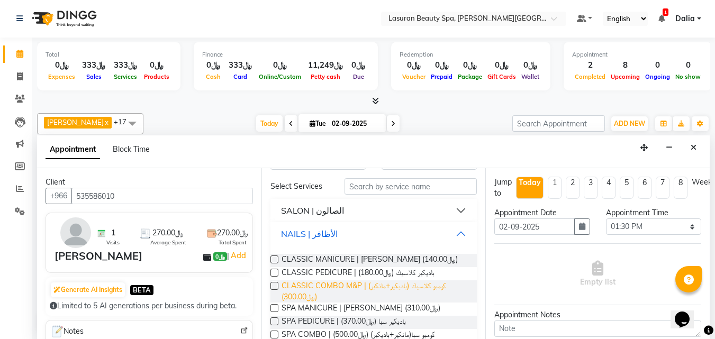
scroll to position [53, 0]
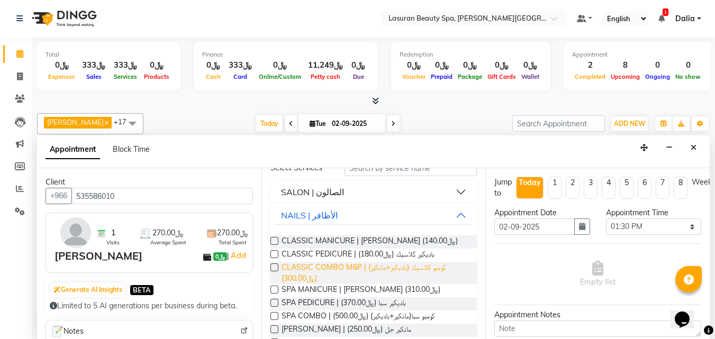
click at [437, 268] on span "CLASSIC COMBO M&P | كومبو كلاسيك (باديكير+مانكير) (﷼300.00)" at bounding box center [374, 273] width 187 height 22
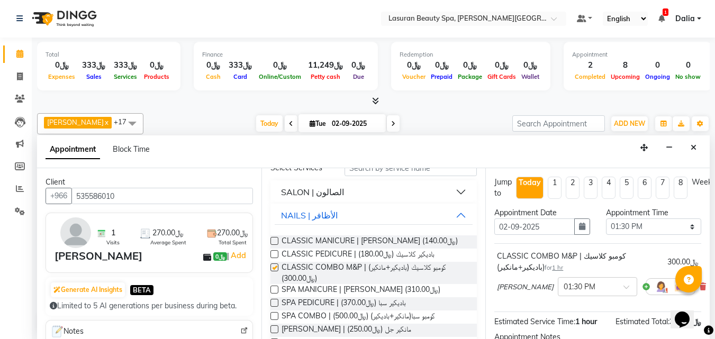
checkbox input "false"
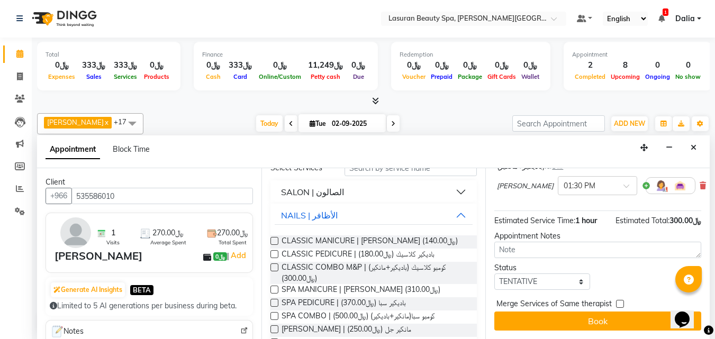
scroll to position [109, 0]
click at [511, 277] on select "Select TENTATIVE CONFIRM CHECK-IN UPCOMING" at bounding box center [541, 282] width 95 height 16
select select "confirm booking"
click at [494, 274] on select "Select TENTATIVE CONFIRM CHECK-IN UPCOMING" at bounding box center [541, 282] width 95 height 16
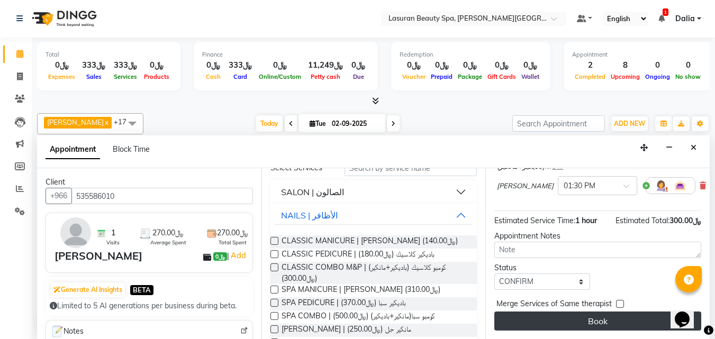
click at [518, 312] on button "Book" at bounding box center [597, 321] width 207 height 19
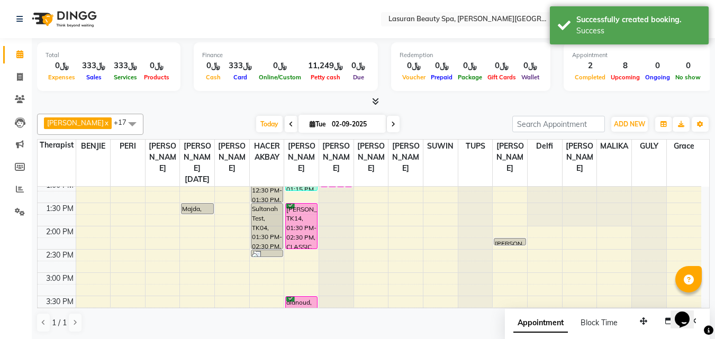
scroll to position [153, 0]
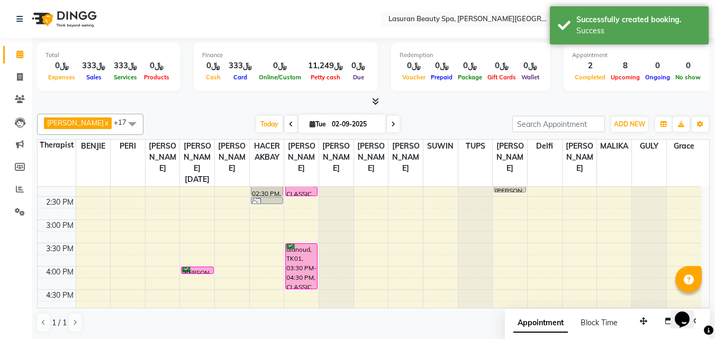
click at [311, 254] on div "alanoud, TK01, 03:30 PM-04:30 PM, CLASSIC PEDICURE | باديكير كلاسيك" at bounding box center [301, 266] width 31 height 45
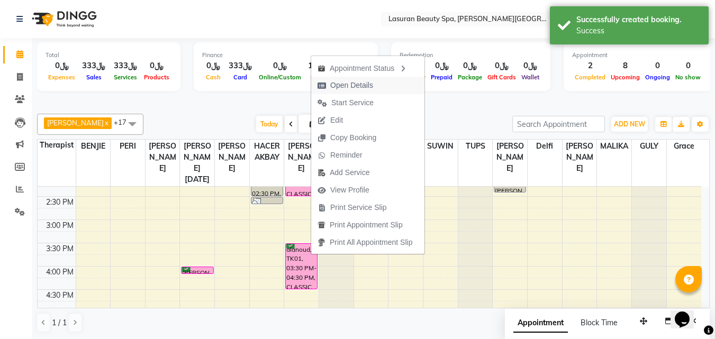
click at [339, 84] on span "Open Details" at bounding box center [351, 85] width 43 height 11
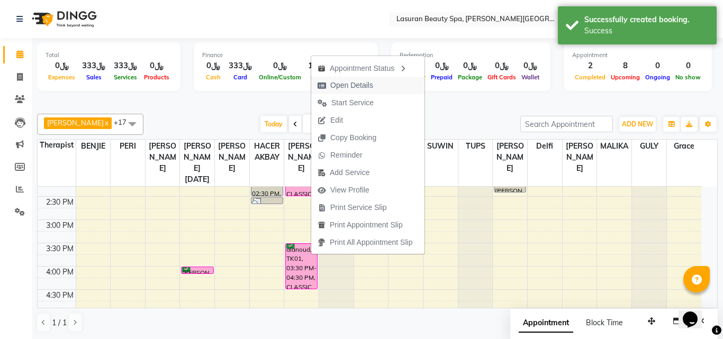
select select "6"
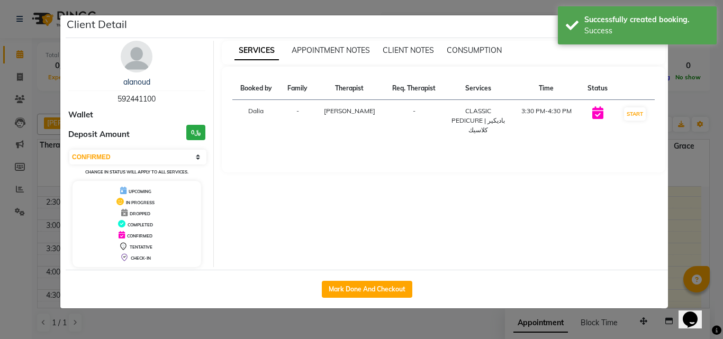
click at [693, 61] on ngb-modal-window "Client Detail alanoud 592441100 Wallet Deposit Amount ﷼0 Select IN SERVICE CONF…" at bounding box center [361, 169] width 723 height 339
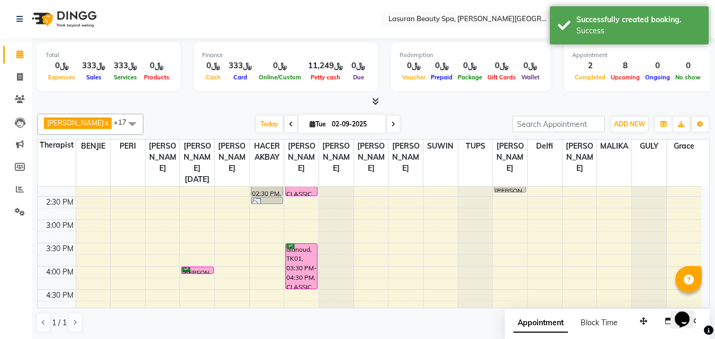
click at [314, 261] on div "alanoud, TK01, 03:30 PM-04:30 PM, CLASSIC PEDICURE | باديكير كلاسيك" at bounding box center [301, 266] width 31 height 45
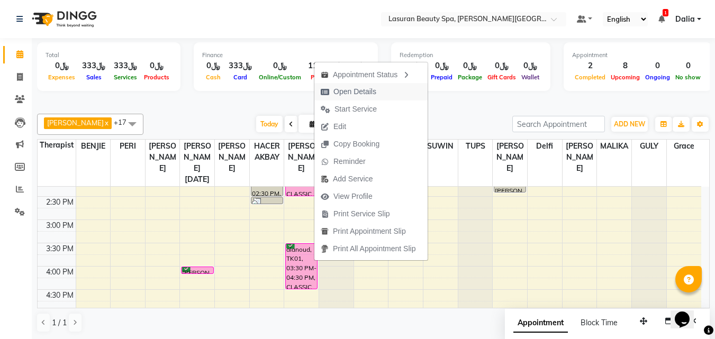
click at [343, 90] on span "Open Details" at bounding box center [354, 91] width 43 height 11
select select "6"
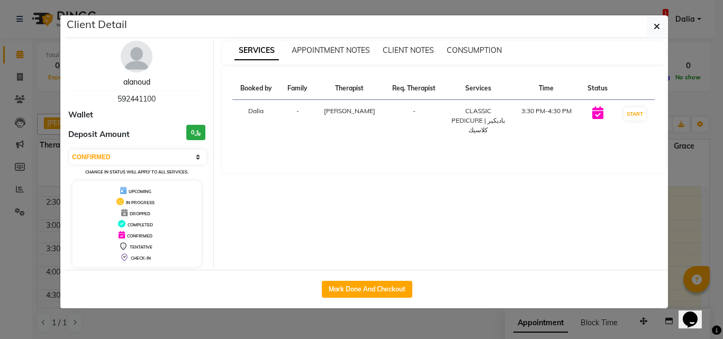
click at [136, 81] on link "alanoud" at bounding box center [136, 82] width 27 height 10
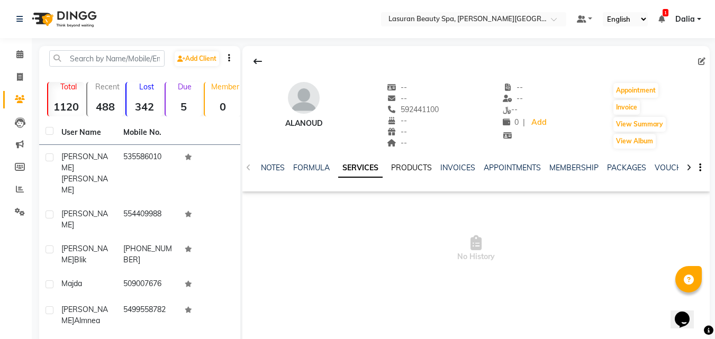
click at [413, 167] on link "PRODUCTS" at bounding box center [411, 168] width 41 height 10
click at [448, 163] on link "INVOICES" at bounding box center [441, 168] width 35 height 10
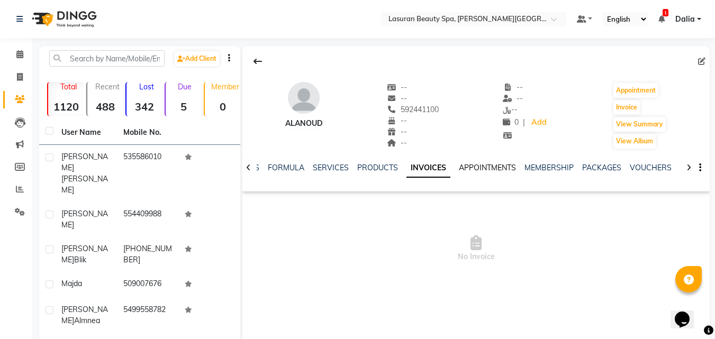
click at [467, 164] on link "APPOINTMENTS" at bounding box center [487, 168] width 57 height 10
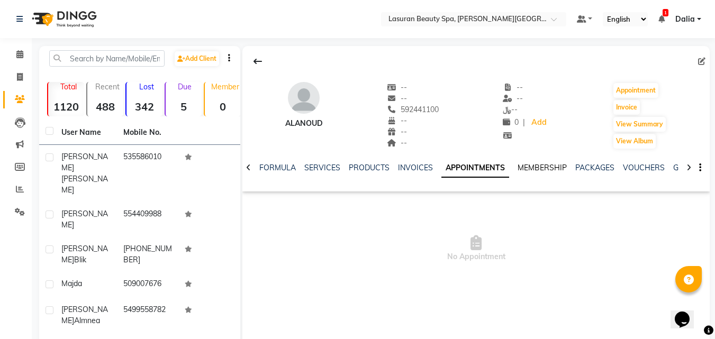
click at [536, 165] on link "MEMBERSHIP" at bounding box center [541, 168] width 49 height 10
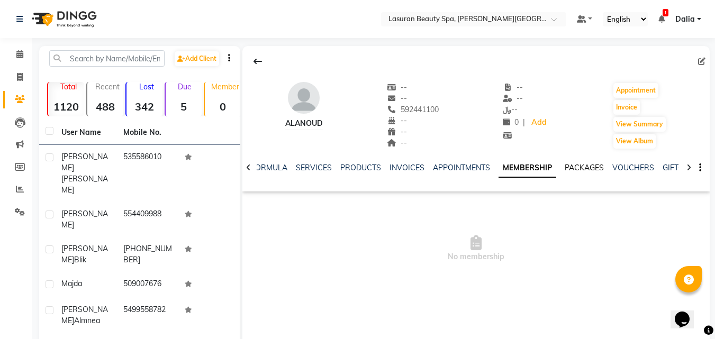
click at [578, 166] on link "PACKAGES" at bounding box center [584, 168] width 39 height 10
click at [628, 166] on link "VOUCHERS" at bounding box center [625, 168] width 42 height 10
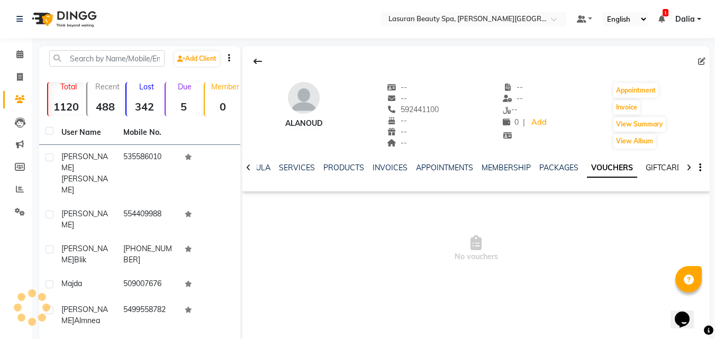
click at [651, 163] on link "GIFTCARDS" at bounding box center [665, 168] width 41 height 10
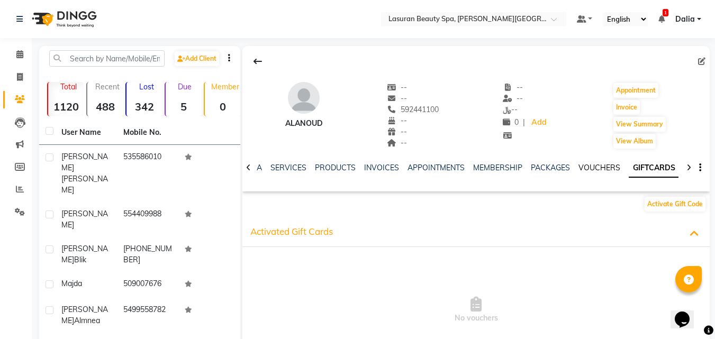
click at [600, 167] on link "VOUCHERS" at bounding box center [599, 168] width 42 height 10
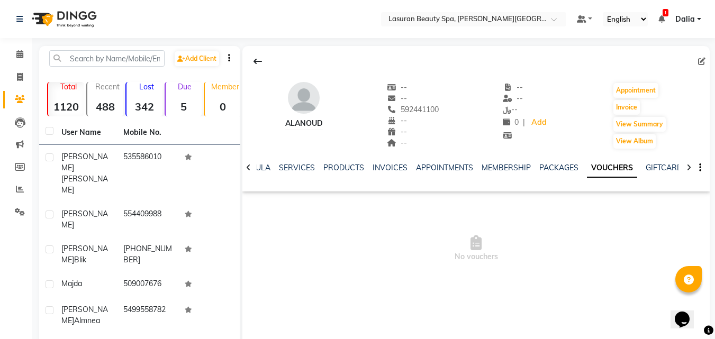
click at [250, 168] on icon at bounding box center [248, 167] width 5 height 7
click at [272, 170] on link "FORMULA" at bounding box center [260, 168] width 37 height 10
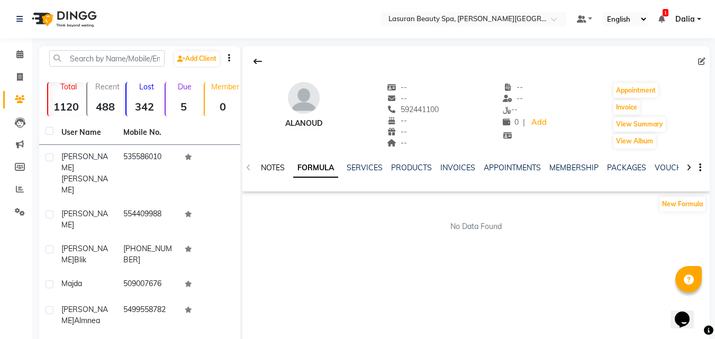
click at [269, 168] on link "NOTES" at bounding box center [273, 168] width 24 height 10
click at [19, 60] on span at bounding box center [20, 55] width 19 height 12
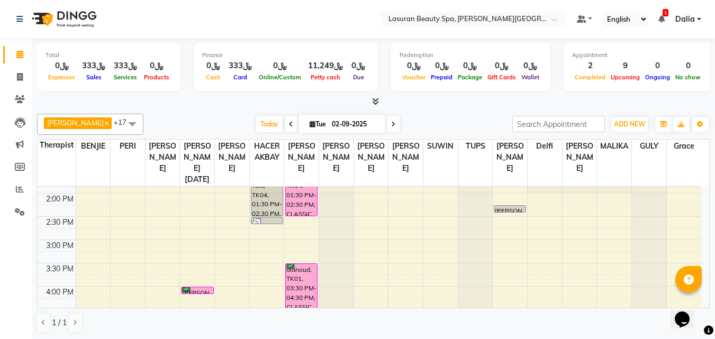
scroll to position [159, 0]
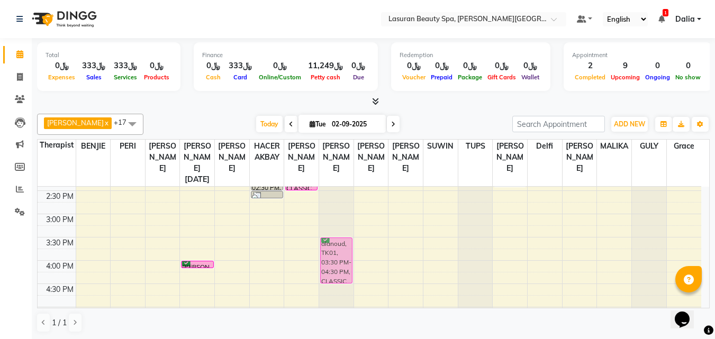
drag, startPoint x: 310, startPoint y: 256, endPoint x: 327, endPoint y: 257, distance: 17.5
click at [334, 256] on tr "Majda, TK11, 01:30 PM-01:45 PM, BLOW DRY LONG [PERSON_NAME], TK13, 04:00 PM-04:…" at bounding box center [369, 284] width 663 height 512
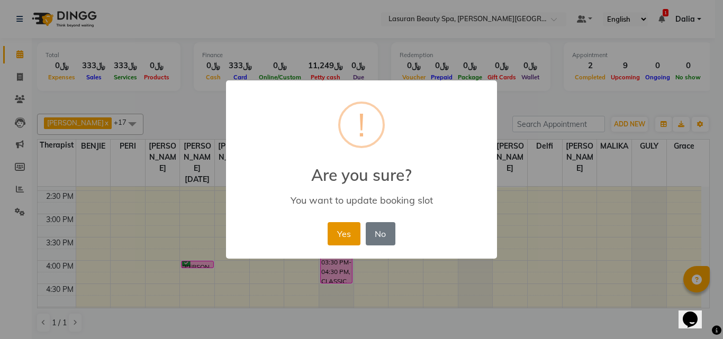
click at [334, 233] on button "Yes" at bounding box center [343, 233] width 32 height 23
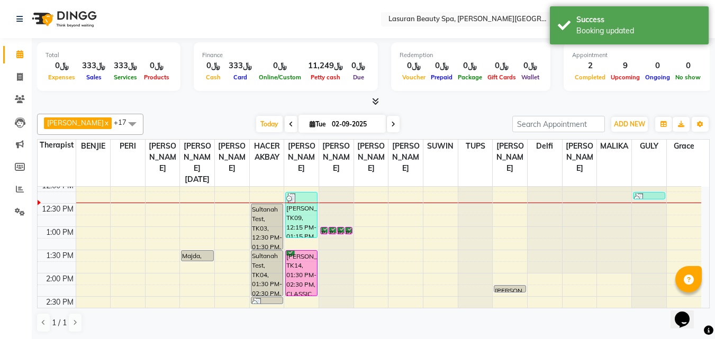
scroll to position [106, 0]
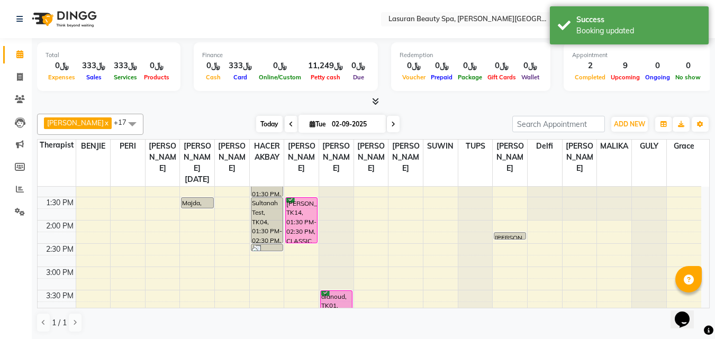
click at [265, 123] on span "Today" at bounding box center [269, 124] width 26 height 16
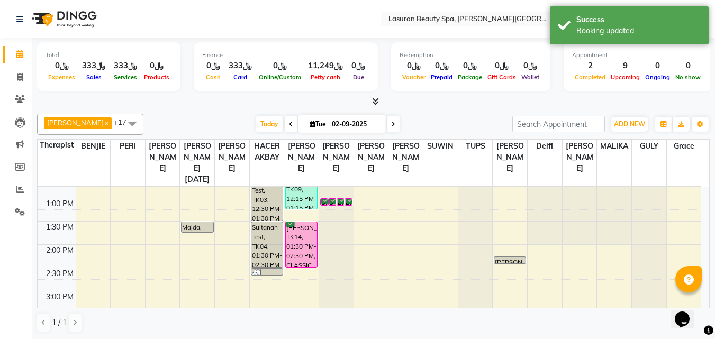
scroll to position [100, 0]
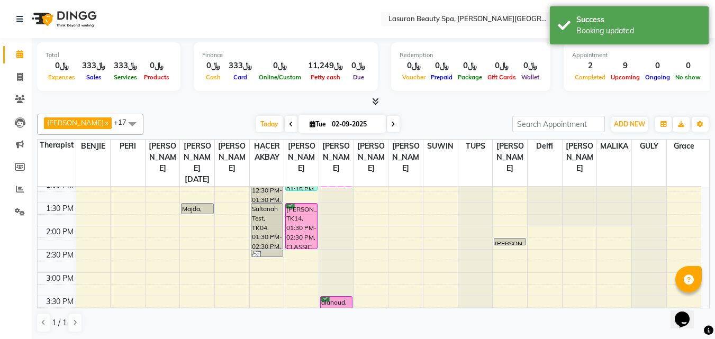
click at [512, 241] on div "[PERSON_NAME], TK12, 02:15 PM-02:16 PM, HAIR COLOR AMONIA FREE TONER ROOT | تون…" at bounding box center [509, 242] width 31 height 6
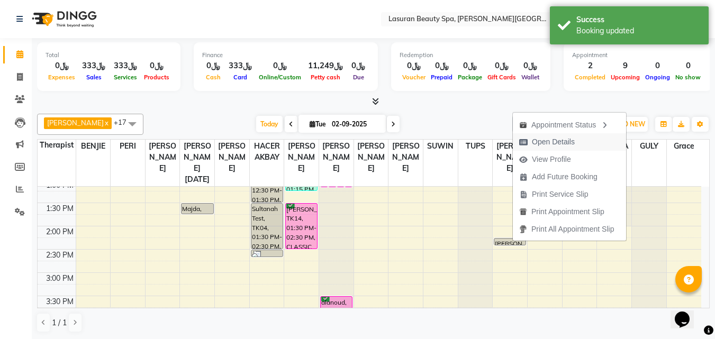
click at [535, 142] on span "Open Details" at bounding box center [553, 141] width 43 height 11
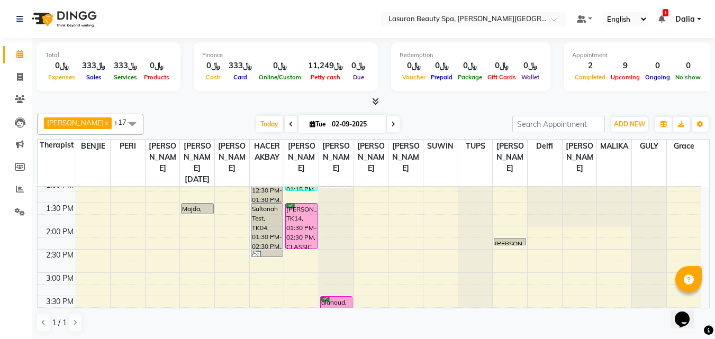
click at [506, 241] on div "[PERSON_NAME], TK12, 02:15 PM-02:16 PM, HAIR COLOR AMONIA FREE TONER ROOT | تون…" at bounding box center [509, 242] width 31 height 6
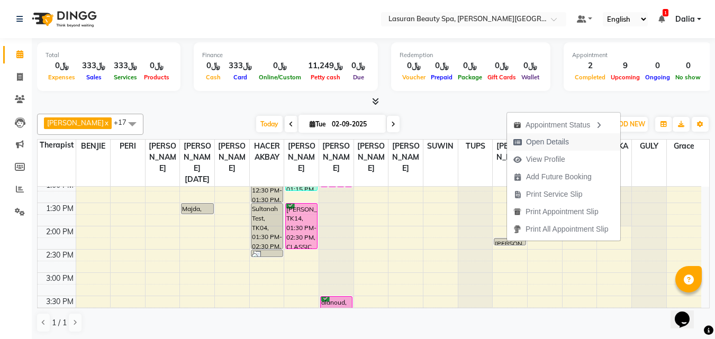
click at [522, 147] on span "Open Details" at bounding box center [541, 141] width 68 height 17
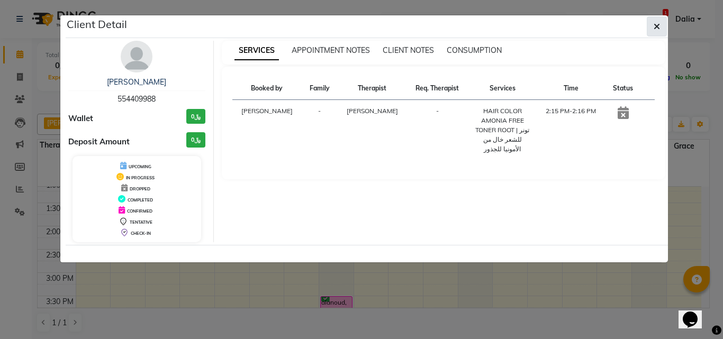
click at [657, 24] on icon "button" at bounding box center [656, 26] width 6 height 8
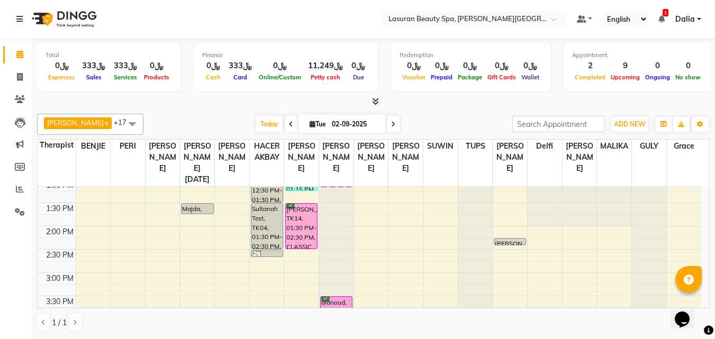
click at [438, 110] on div "[PERSON_NAME] x [PERSON_NAME] SUMANDO x [PERSON_NAME] x GULCHEKHRA x HACER AKBA…" at bounding box center [373, 223] width 672 height 227
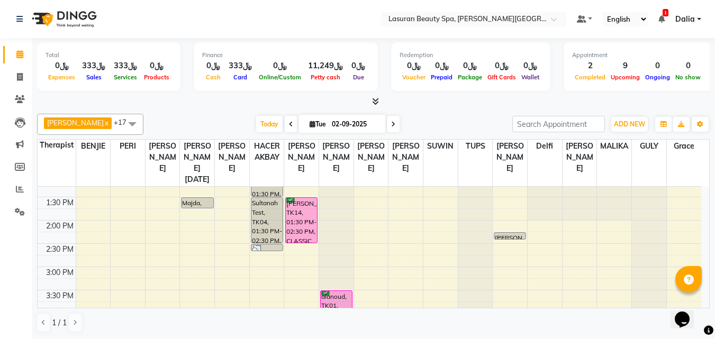
scroll to position [53, 0]
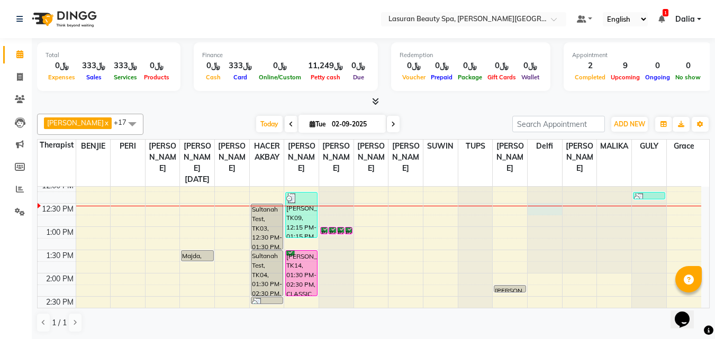
click at [536, 134] on div at bounding box center [544, 134] width 34 height 0
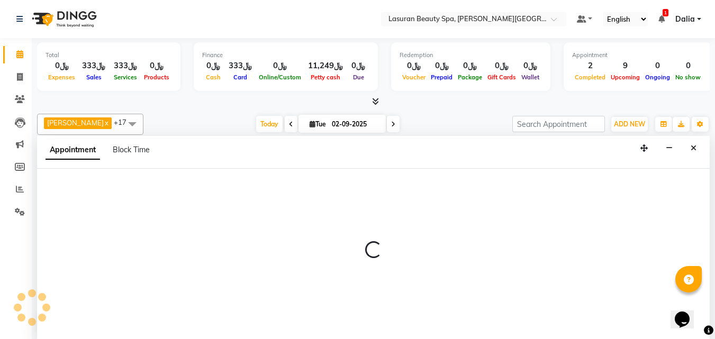
scroll to position [1, 0]
select select "66975"
select select "750"
select select "tentative"
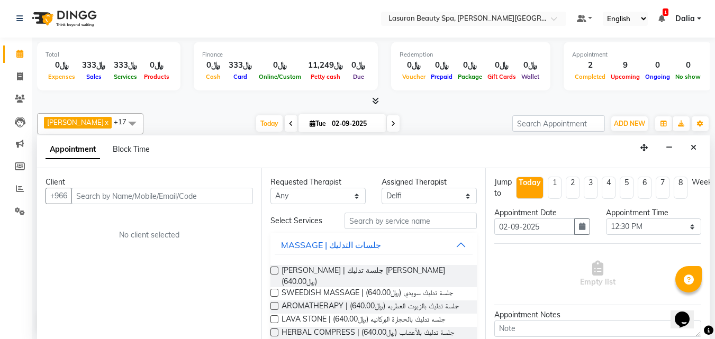
click at [199, 196] on input "text" at bounding box center [161, 196] width 181 height 16
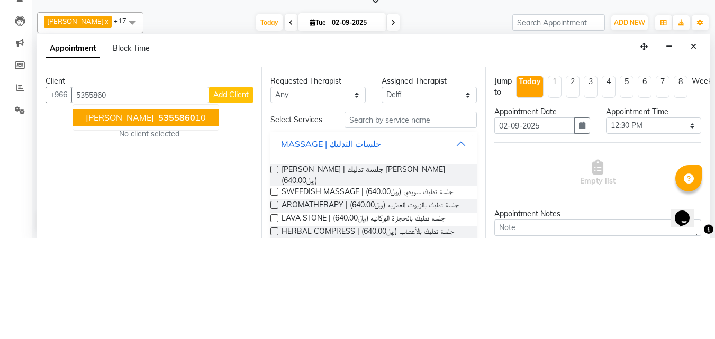
click at [195, 223] on span "5355860" at bounding box center [176, 218] width 37 height 11
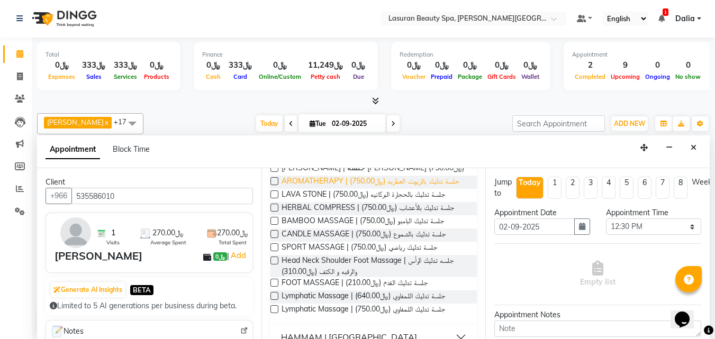
scroll to position [265, 0]
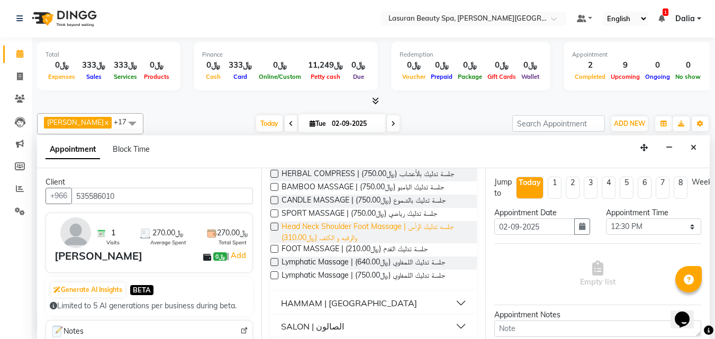
type input "535586010"
click at [406, 227] on span "Head Neck Shoulder Foot Massage | جلسه تدليك الرأس والرقبه و الكتف (﷼310.00)" at bounding box center [374, 232] width 187 height 22
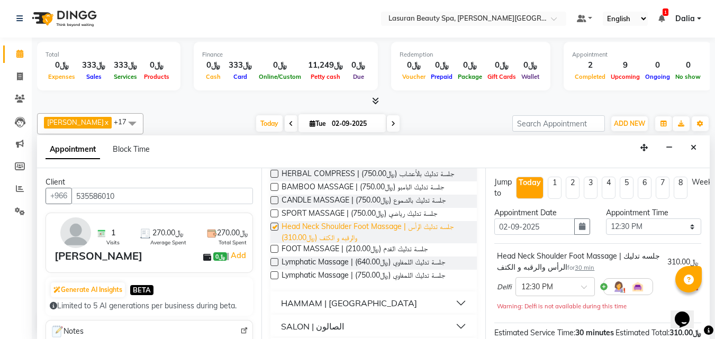
checkbox input "false"
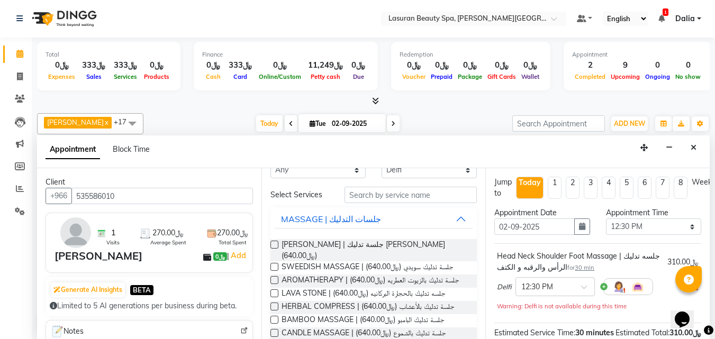
scroll to position [0, 0]
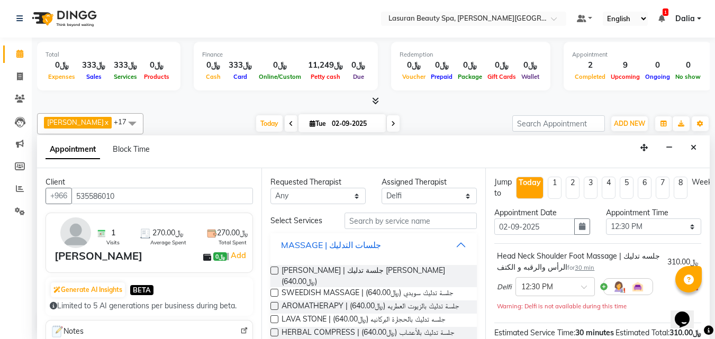
click at [449, 243] on button "MASSAGE | جلسات التدليك" at bounding box center [374, 244] width 198 height 19
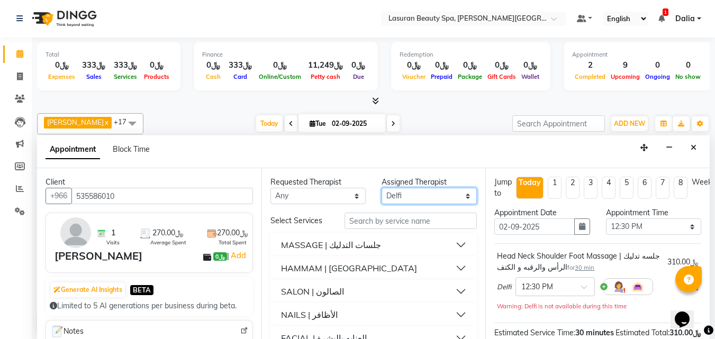
click at [454, 194] on select "Select [PERSON_NAME] ALJOHARY [PERSON_NAME] Kouraichy [PERSON_NAME] [PERSON_NAM…" at bounding box center [428, 196] width 95 height 16
select select "54632"
click at [381, 188] on select "Select [PERSON_NAME] ALJOHARY [PERSON_NAME] Kouraichy [PERSON_NAME] [PERSON_NAM…" at bounding box center [428, 196] width 95 height 16
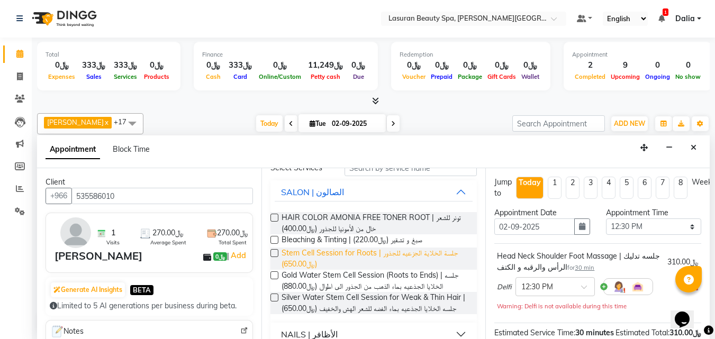
scroll to position [106, 0]
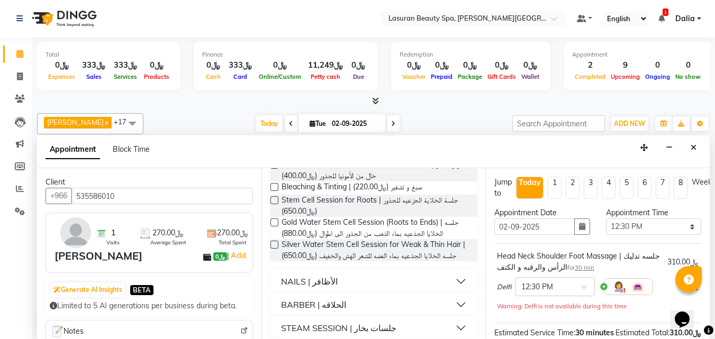
click at [445, 281] on button "NAILS | الأظافر" at bounding box center [374, 281] width 198 height 19
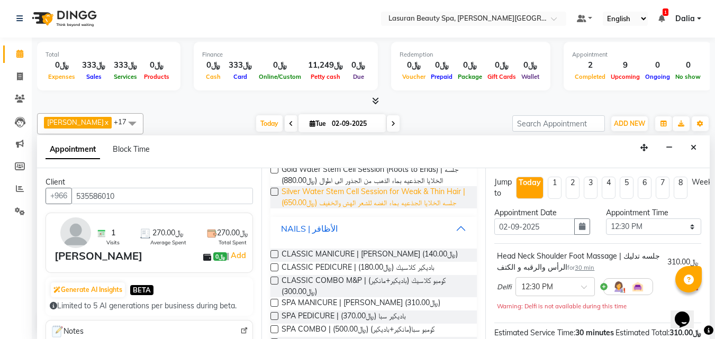
scroll to position [212, 0]
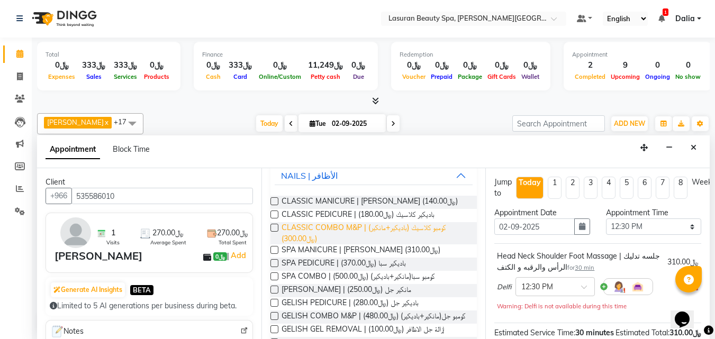
click at [413, 231] on span "CLASSIC COMBO M&P | كومبو كلاسيك (باديكير+مانكير) (﷼300.00)" at bounding box center [374, 233] width 187 height 22
checkbox input "false"
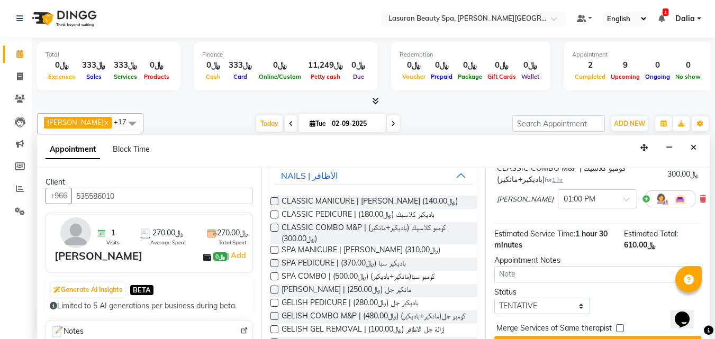
scroll to position [159, 0]
click at [527, 312] on select "Select TENTATIVE CONFIRM CHECK-IN UPCOMING" at bounding box center [541, 305] width 95 height 16
select select "confirm booking"
click at [494, 297] on select "Select TENTATIVE CONFIRM CHECK-IN UPCOMING" at bounding box center [541, 305] width 95 height 16
click at [492, 270] on div "Appointment Notes" at bounding box center [597, 268] width 223 height 28
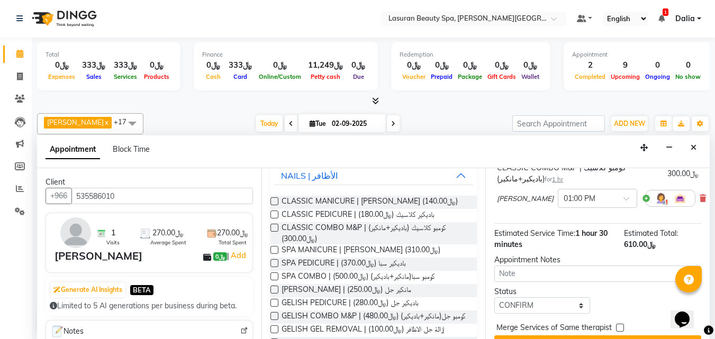
scroll to position [190, 0]
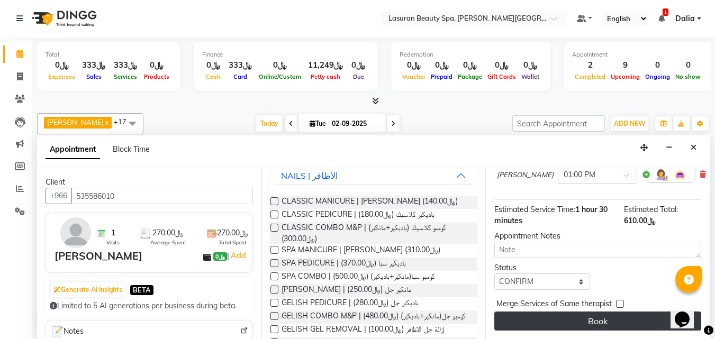
click at [540, 312] on button "Book" at bounding box center [597, 321] width 207 height 19
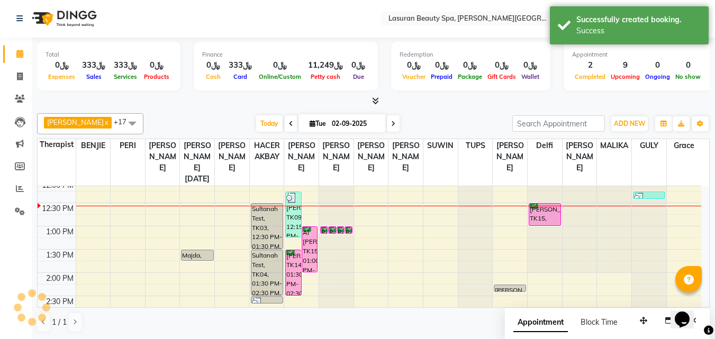
scroll to position [0, 0]
click at [309, 250] on div "Al [PERSON_NAME], TK15, 01:00 PM-02:00 PM, CLASSIC [PERSON_NAME] M&P | كومبو كل…" at bounding box center [309, 249] width 15 height 45
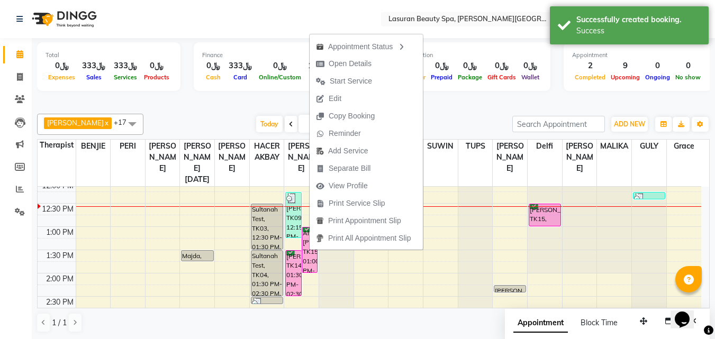
click at [548, 215] on div "[PERSON_NAME], TK15, 12:30 PM-01:00 PM, Head Neck Shoulder Foot Massage | جلسه …" at bounding box center [544, 215] width 31 height 22
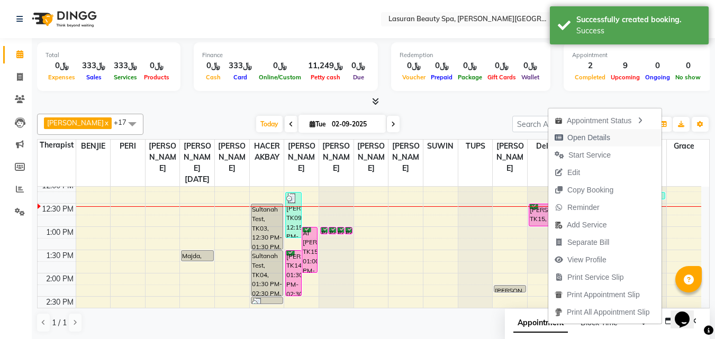
click at [577, 139] on span "Open Details" at bounding box center [588, 137] width 43 height 11
select select "6"
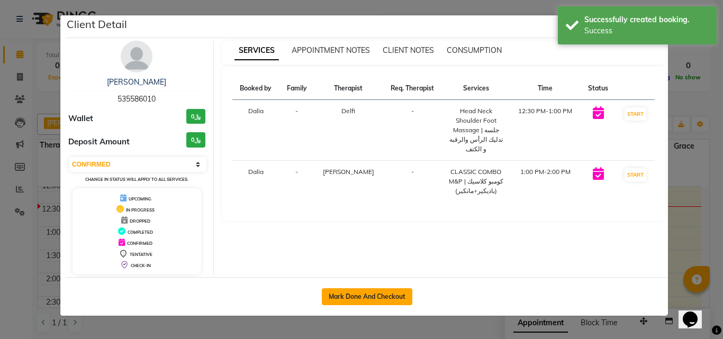
click at [385, 294] on button "Mark Done And Checkout" at bounding box center [367, 296] width 90 height 17
select select "service"
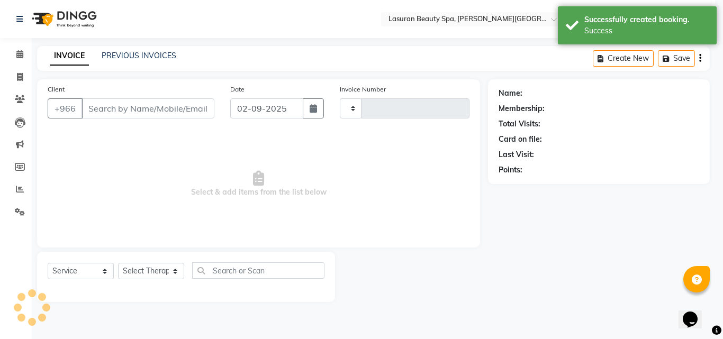
type input "1376"
select select "6941"
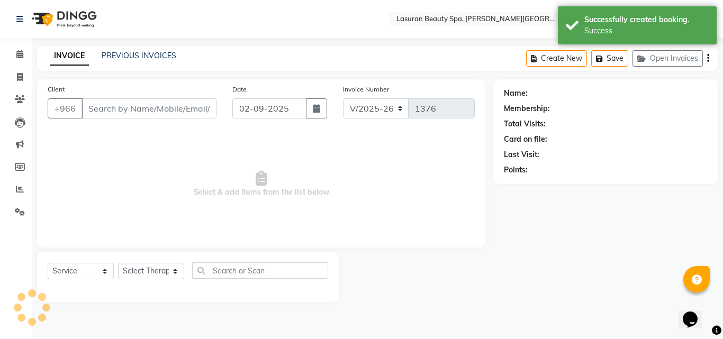
select select "V"
select select "66975"
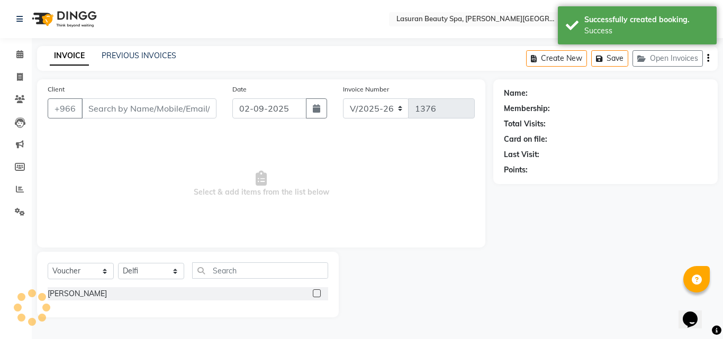
type input "535586010"
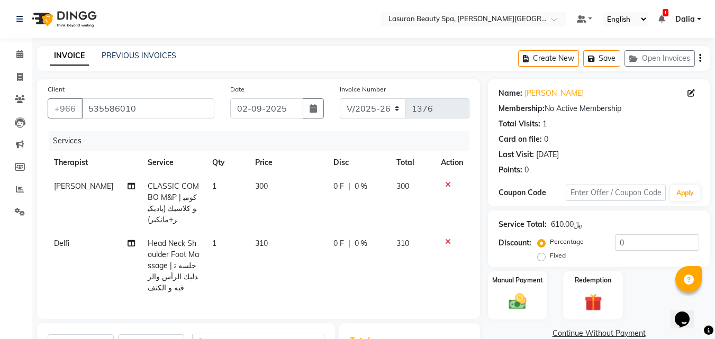
scroll to position [141, 0]
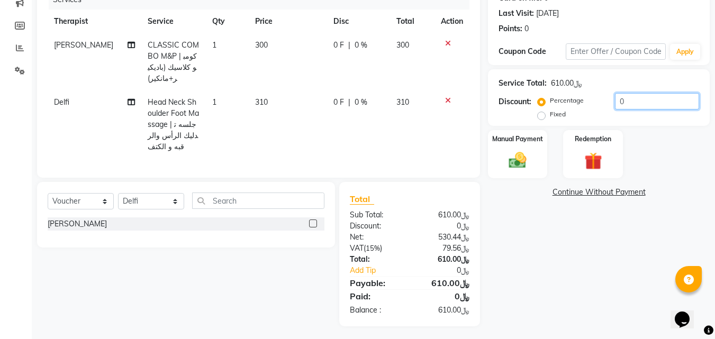
click at [630, 103] on input "0" at bounding box center [657, 101] width 84 height 16
type input "010"
click at [524, 151] on img at bounding box center [518, 160] width 30 height 21
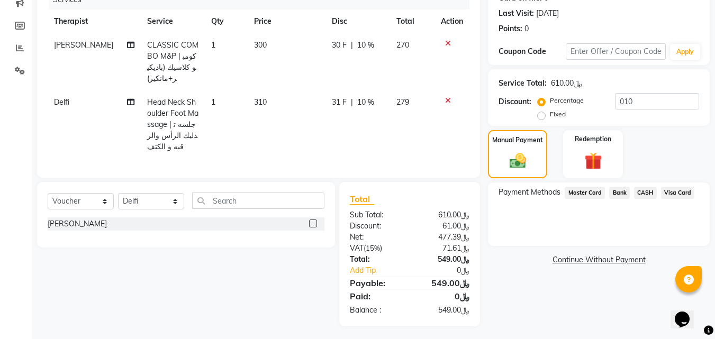
click at [668, 195] on span "Visa Card" at bounding box center [678, 193] width 34 height 12
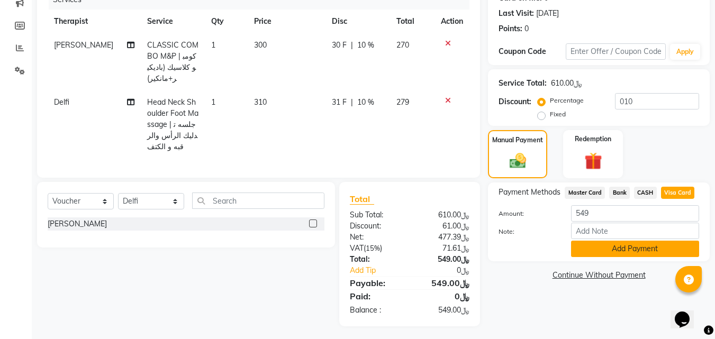
click at [635, 245] on button "Add Payment" at bounding box center [635, 249] width 128 height 16
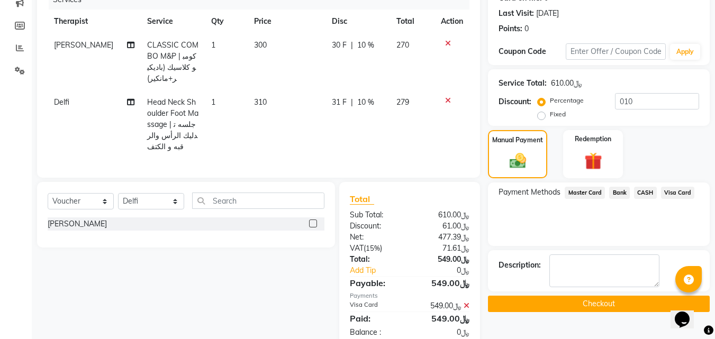
scroll to position [163, 0]
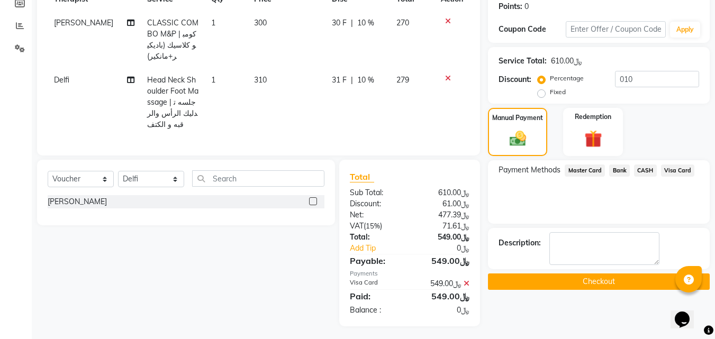
click at [567, 282] on button "Checkout" at bounding box center [599, 282] width 222 height 16
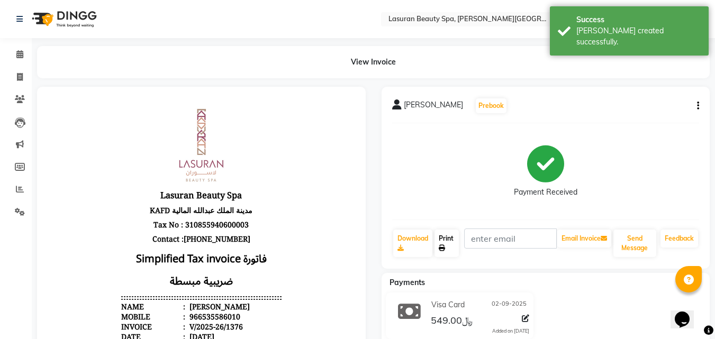
click at [446, 244] on link "Print" at bounding box center [446, 244] width 24 height 28
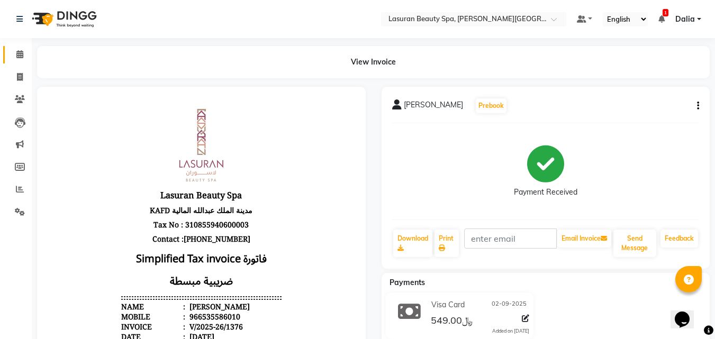
click at [20, 54] on icon at bounding box center [19, 54] width 7 height 8
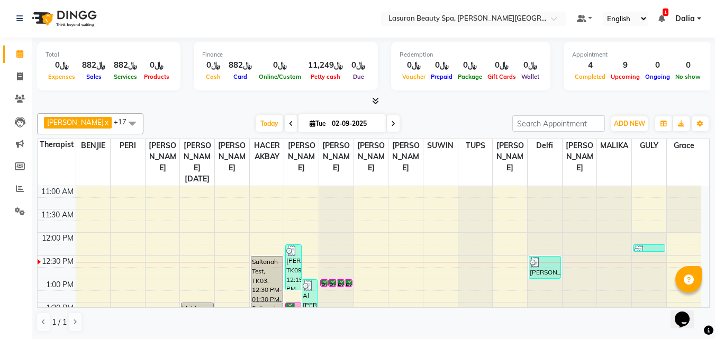
scroll to position [53, 0]
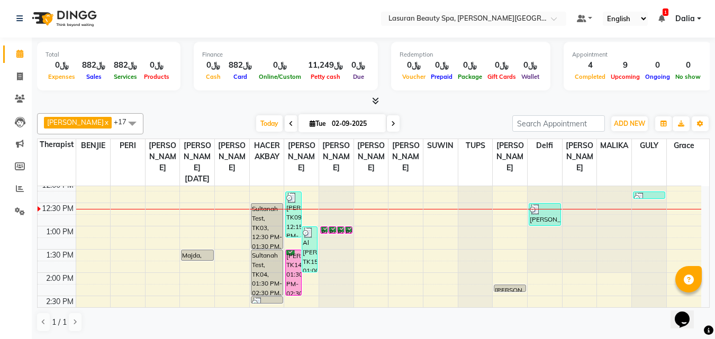
click at [293, 269] on div "[PERSON_NAME], TK14, 01:30 PM-02:30 PM, CLASSIC COMBO M&P | كومبو كلاسيك (باديك…" at bounding box center [293, 272] width 15 height 45
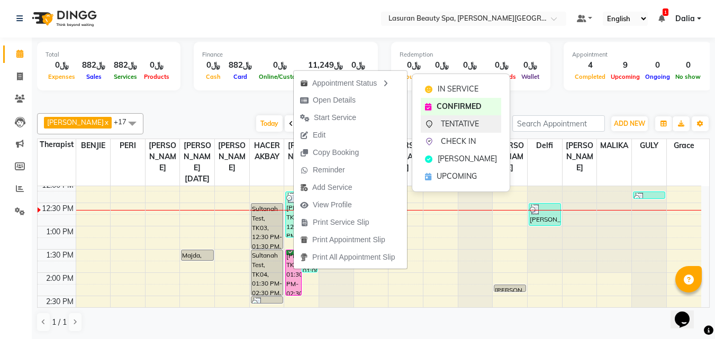
click at [447, 125] on span "TENTATIVE" at bounding box center [460, 124] width 38 height 11
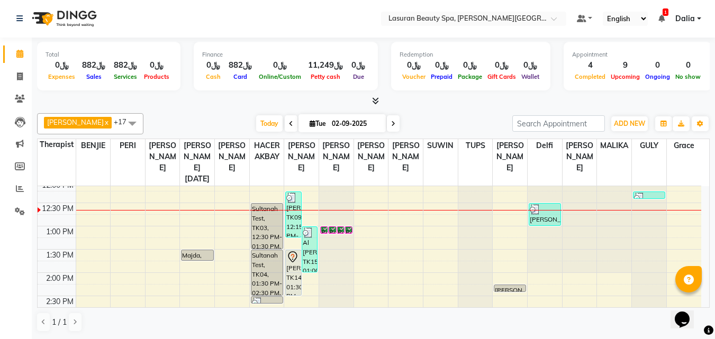
click at [467, 122] on div "[DATE] [DATE]" at bounding box center [328, 124] width 358 height 16
click at [661, 15] on icon at bounding box center [661, 18] width 6 height 7
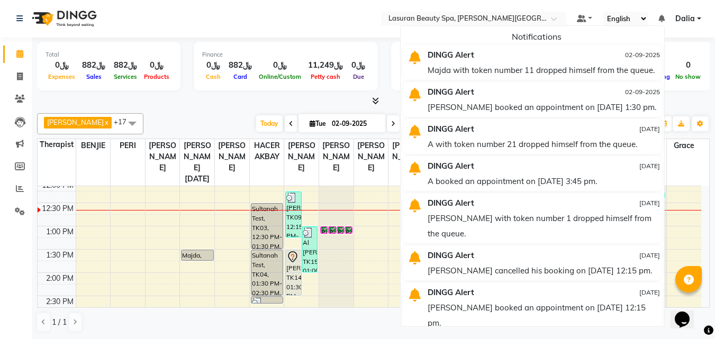
click at [661, 15] on icon at bounding box center [661, 18] width 6 height 7
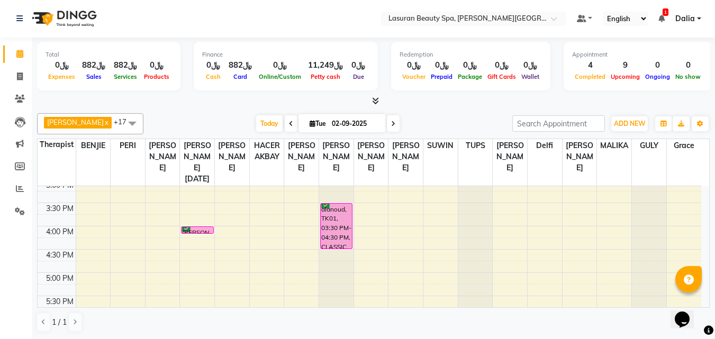
scroll to position [212, 0]
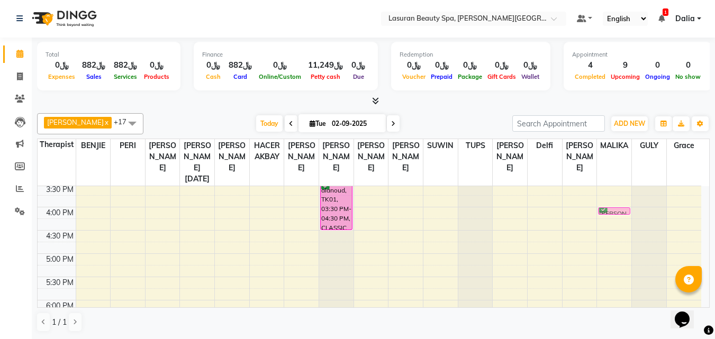
drag, startPoint x: 195, startPoint y: 210, endPoint x: 613, endPoint y: 213, distance: 418.0
click at [613, 213] on tr "Majda, TK11, 01:30 PM-01:45 PM, BLOW DRY LONG [PERSON_NAME], TK13, 04:00 PM-04:…" at bounding box center [369, 231] width 663 height 512
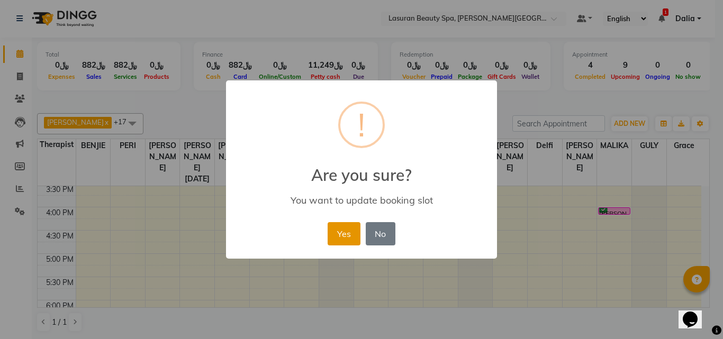
click at [347, 226] on button "Yes" at bounding box center [343, 233] width 32 height 23
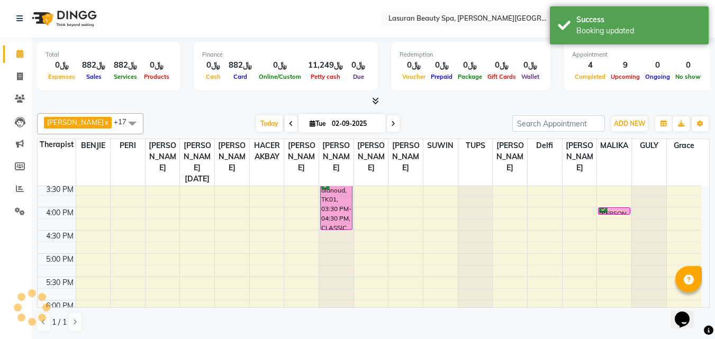
click at [451, 98] on div at bounding box center [373, 101] width 672 height 11
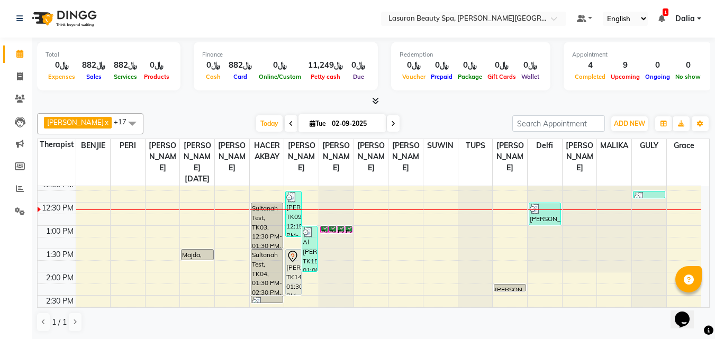
scroll to position [53, 0]
click at [129, 120] on span at bounding box center [132, 123] width 21 height 20
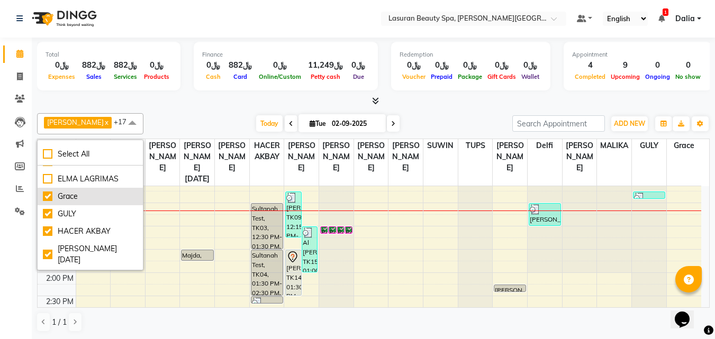
scroll to position [159, 0]
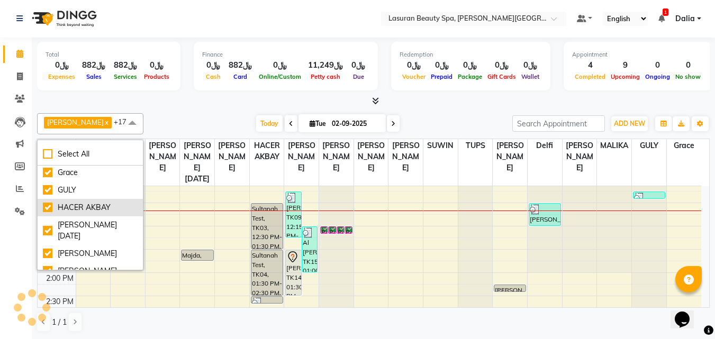
click at [47, 213] on div "HACER AKBAY" at bounding box center [90, 207] width 95 height 11
checkbox input "false"
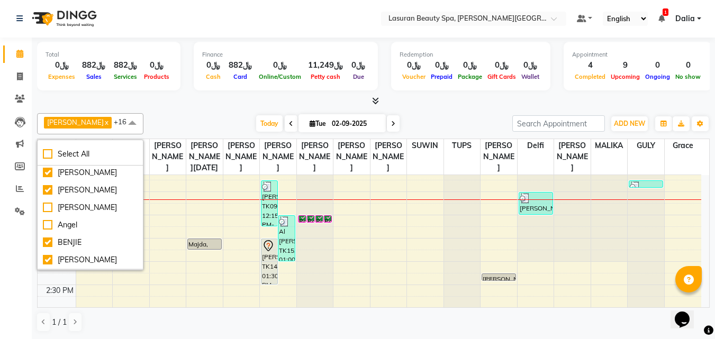
scroll to position [0, 0]
click at [161, 122] on div "[DATE] [DATE]" at bounding box center [328, 124] width 358 height 16
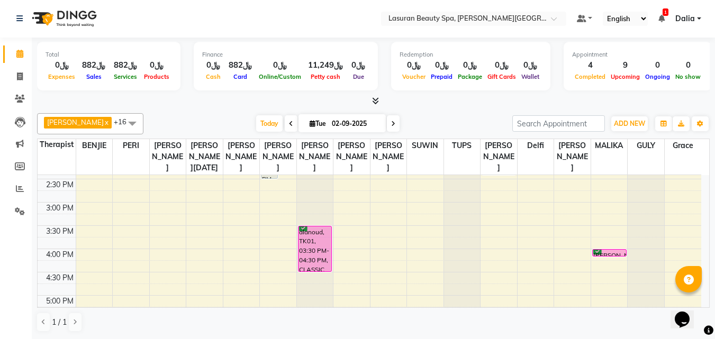
scroll to position [212, 0]
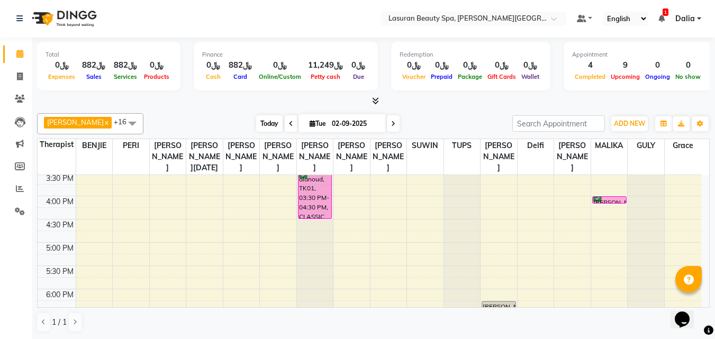
click at [261, 119] on span "Today" at bounding box center [269, 123] width 26 height 16
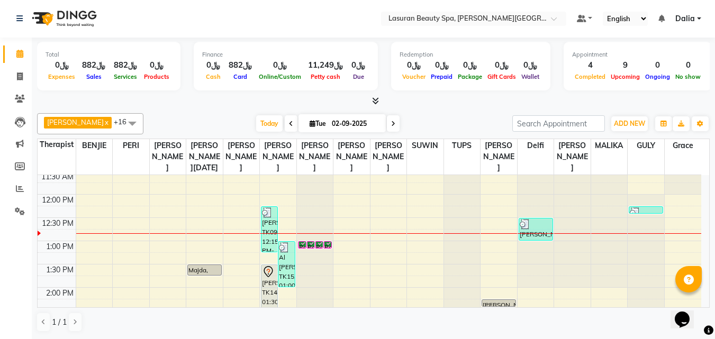
scroll to position [53, 0]
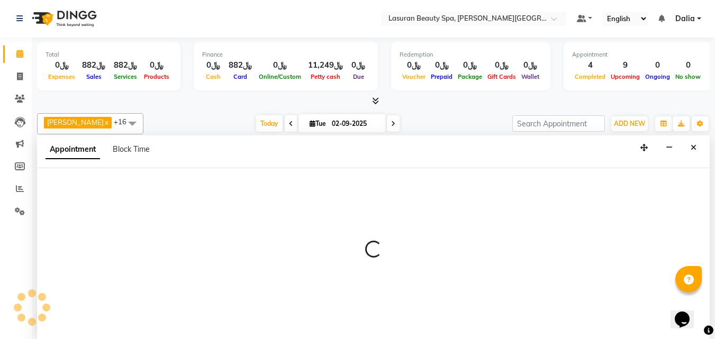
select select "54626"
select select "tentative"
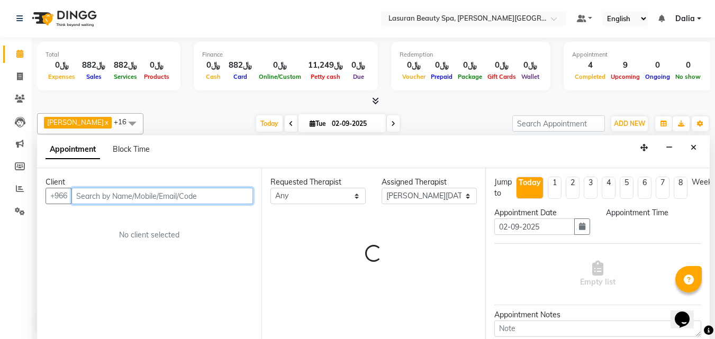
select select "780"
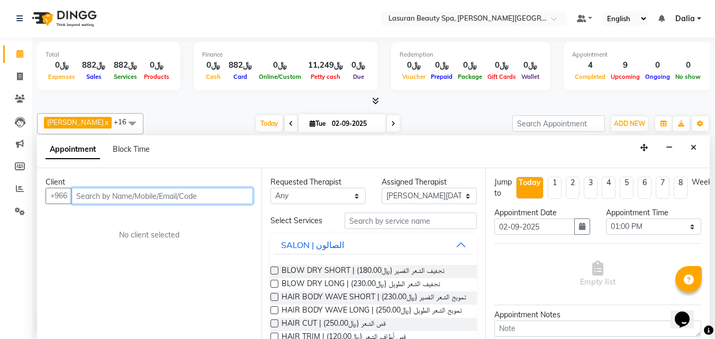
paste input "531559911"
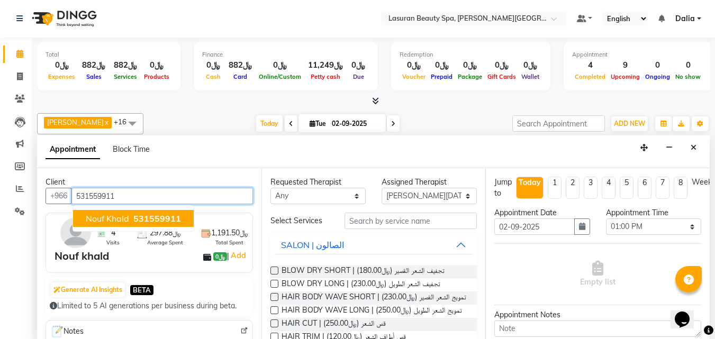
click at [170, 211] on button "Nouf khald 531559911" at bounding box center [133, 218] width 121 height 17
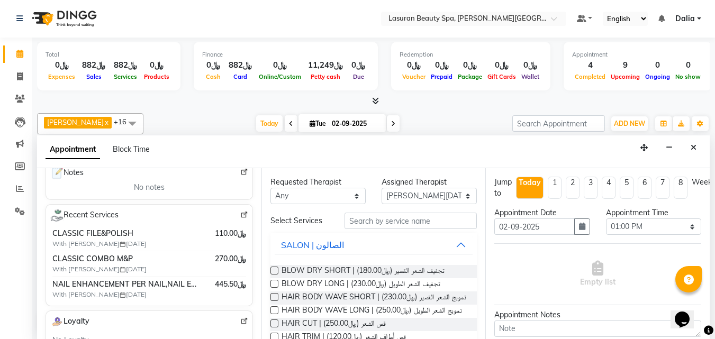
scroll to position [106, 0]
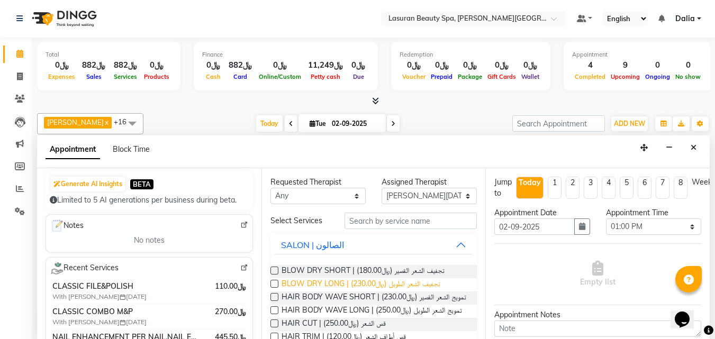
type input "531559911"
click at [417, 281] on span "BLOW DRY LONG | تجفيف الشعر الطويل (﷼230.00)" at bounding box center [360, 284] width 159 height 13
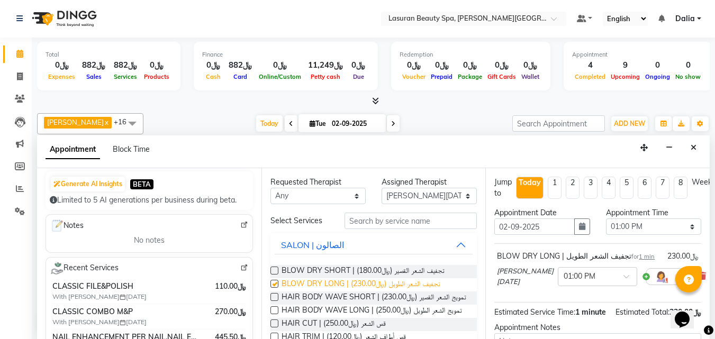
checkbox input "false"
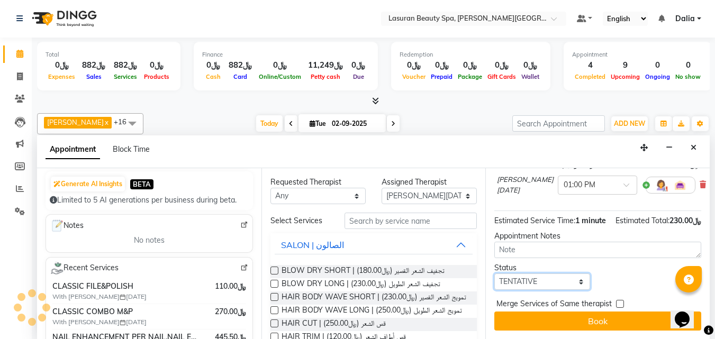
click at [513, 281] on select "Select TENTATIVE CONFIRM CHECK-IN UPCOMING" at bounding box center [541, 282] width 95 height 16
select select "confirm booking"
click at [494, 274] on select "Select TENTATIVE CONFIRM CHECK-IN UPCOMING" at bounding box center [541, 282] width 95 height 16
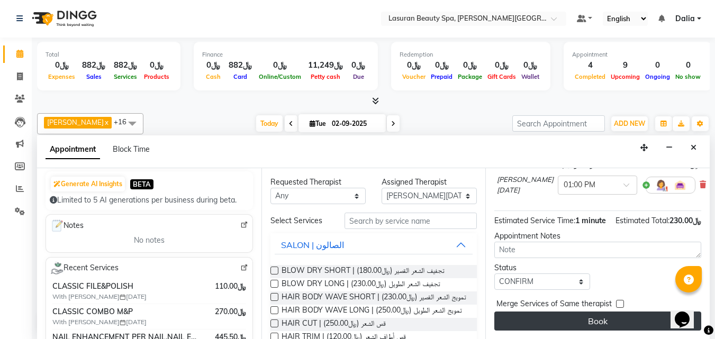
click at [535, 312] on button "Book" at bounding box center [597, 321] width 207 height 19
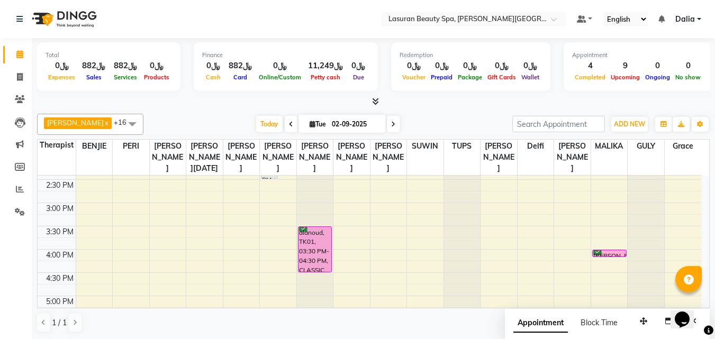
scroll to position [212, 0]
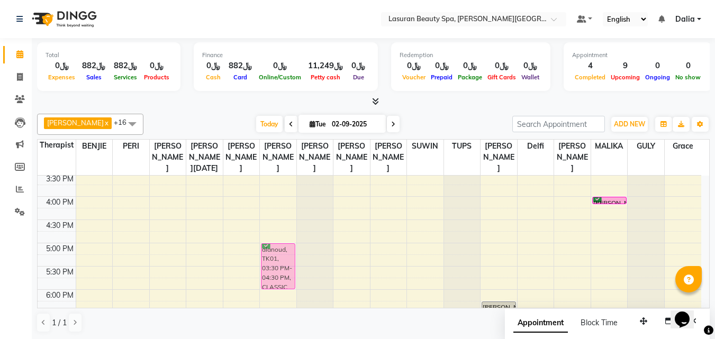
drag, startPoint x: 313, startPoint y: 208, endPoint x: 281, endPoint y: 277, distance: 75.8
click at [281, 277] on tr "Nouf khald, TK16, 01:00 PM-01:01 PM, BLOW DRY LONG | تجفيف الشعر الطويل Majda, …" at bounding box center [369, 220] width 663 height 512
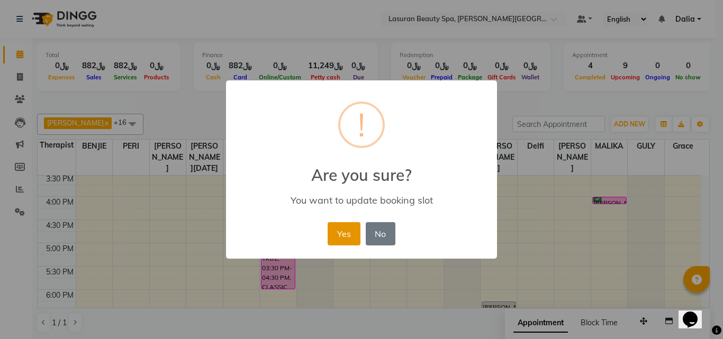
click at [331, 234] on button "Yes" at bounding box center [343, 233] width 32 height 23
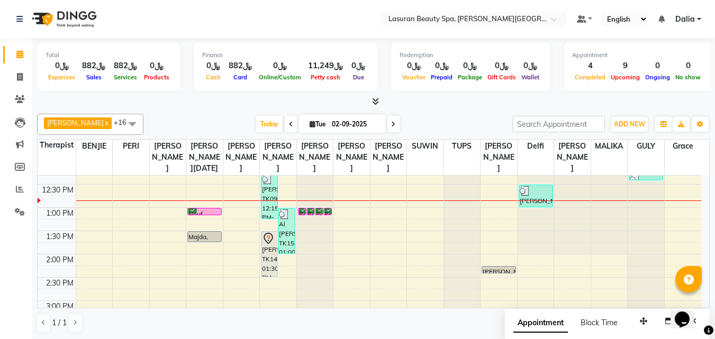
scroll to position [56, 0]
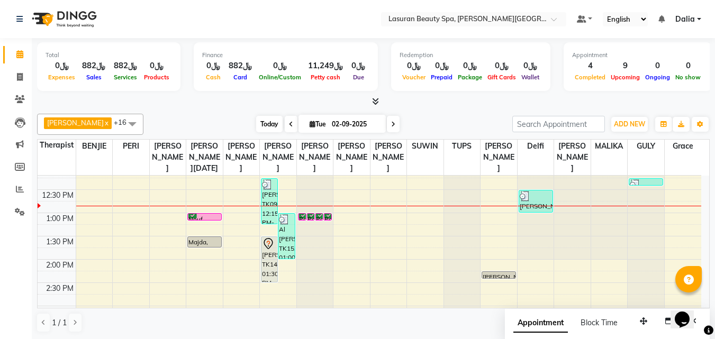
click at [274, 123] on span "Today" at bounding box center [269, 124] width 26 height 16
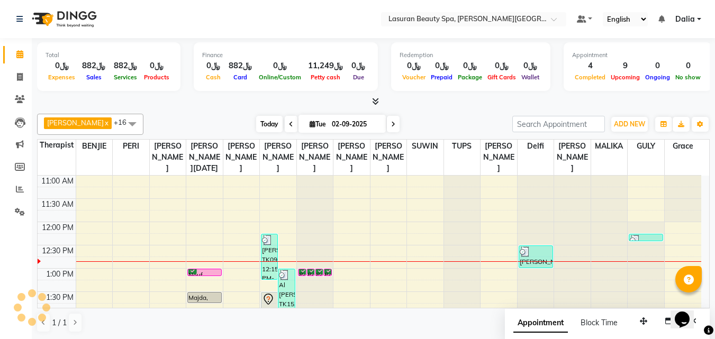
scroll to position [47, 0]
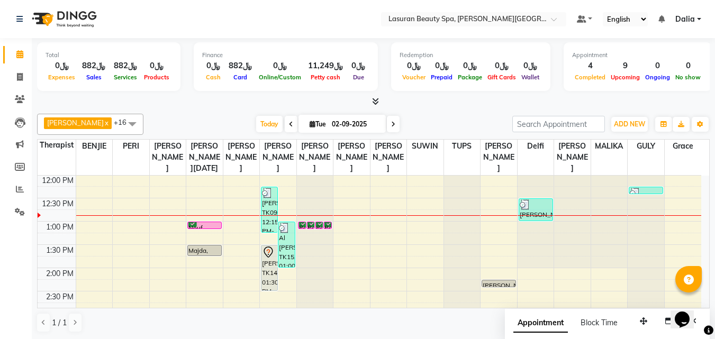
click at [240, 122] on div "[DATE] [DATE]" at bounding box center [328, 124] width 358 height 16
click at [329, 229] on div "Poi Anis, TK02, 01:00 PM-01:01 PM, [PERSON_NAME] | مانكير جل" at bounding box center [327, 225] width 7 height 6
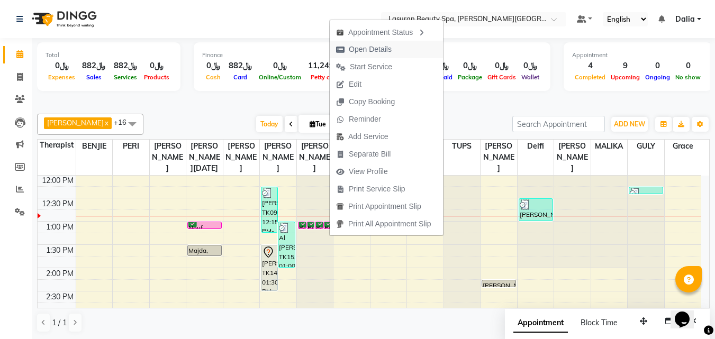
click at [384, 48] on span "Open Details" at bounding box center [370, 49] width 43 height 11
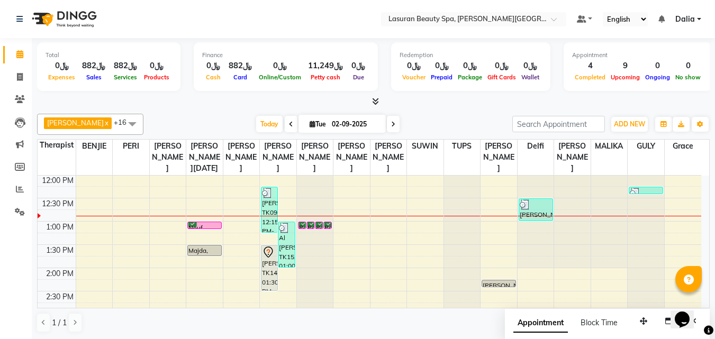
click at [320, 231] on div at bounding box center [318, 228] width 7 height 4
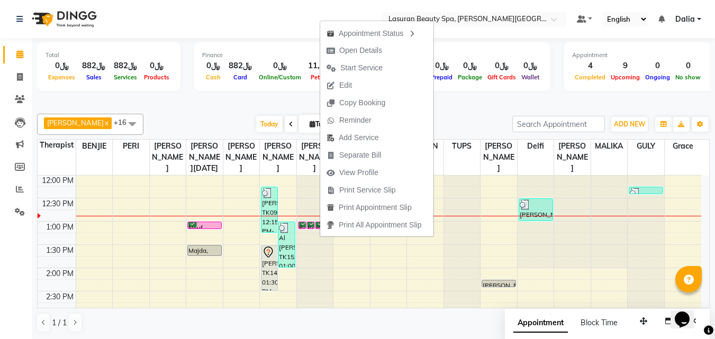
click at [312, 223] on icon at bounding box center [311, 223] width 8 height 1
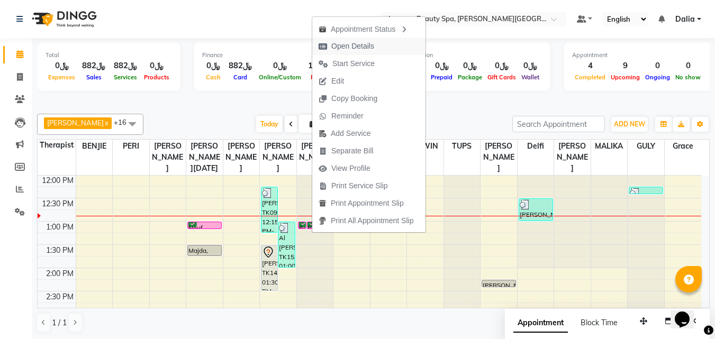
click at [360, 41] on span "Open Details" at bounding box center [352, 46] width 43 height 11
select select "6"
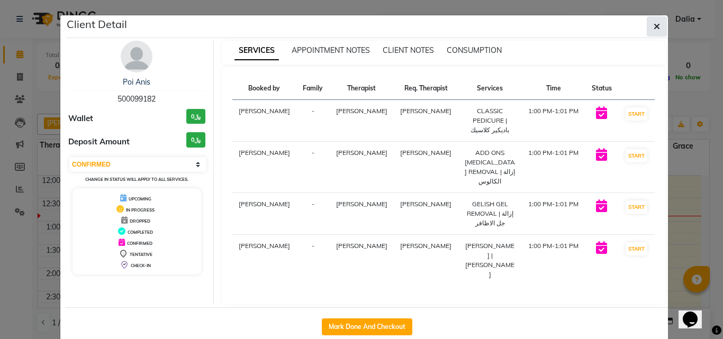
click at [647, 27] on button "button" at bounding box center [657, 26] width 20 height 20
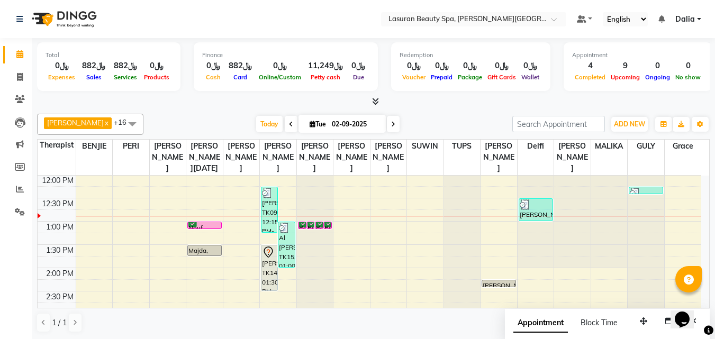
click at [326, 229] on div "Poi Anis, TK02, 01:00 PM-01:01 PM, [PERSON_NAME] | مانكير جل" at bounding box center [327, 225] width 7 height 6
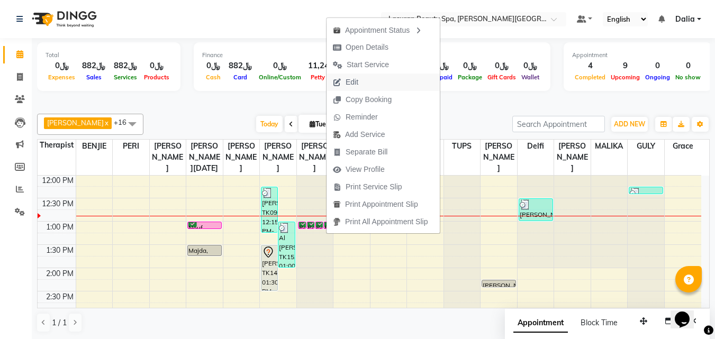
click at [353, 83] on span "Edit" at bounding box center [351, 82] width 13 height 11
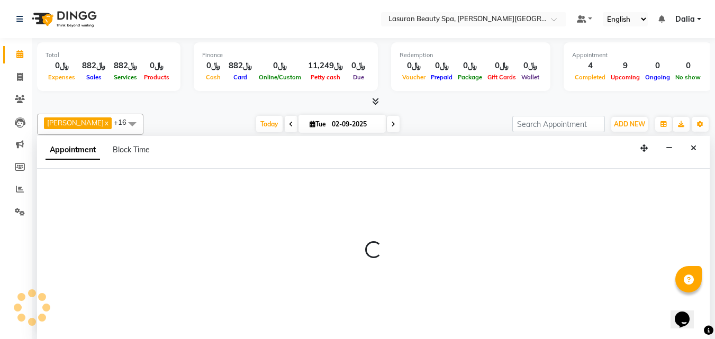
select select "tentative"
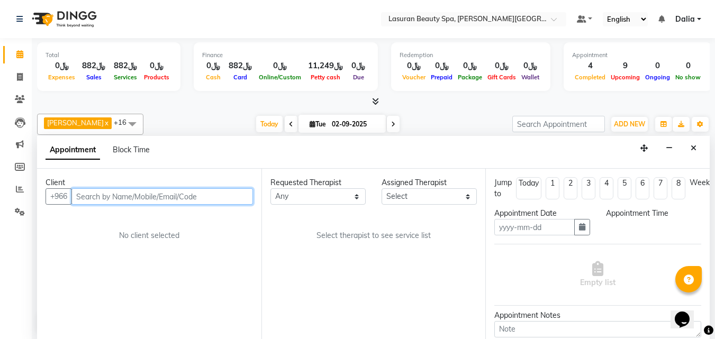
scroll to position [1, 0]
type input "02-09-2025"
select select "confirm booking"
select select "780"
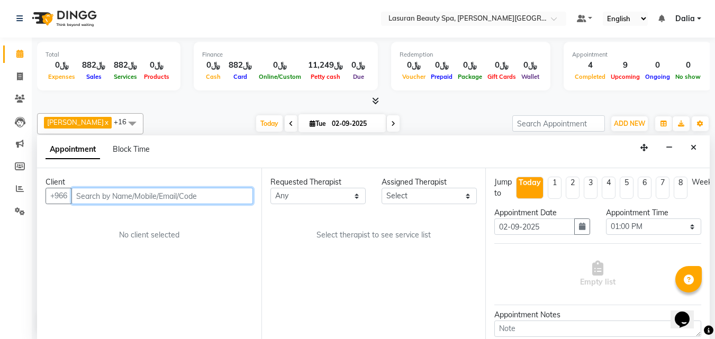
select select "54634"
select select "3459"
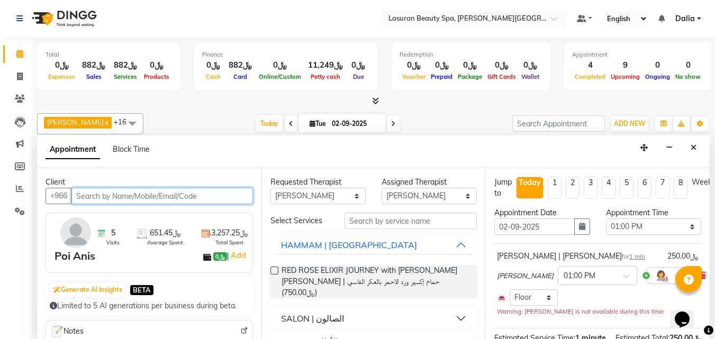
scroll to position [47, 0]
select select "4097"
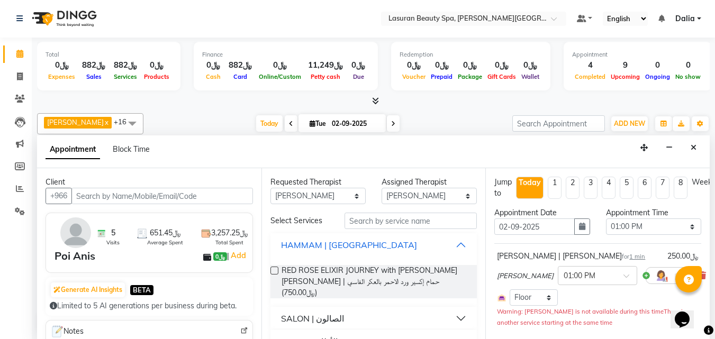
click at [454, 240] on button "HAMMAM | [GEOGRAPHIC_DATA]" at bounding box center [374, 244] width 198 height 19
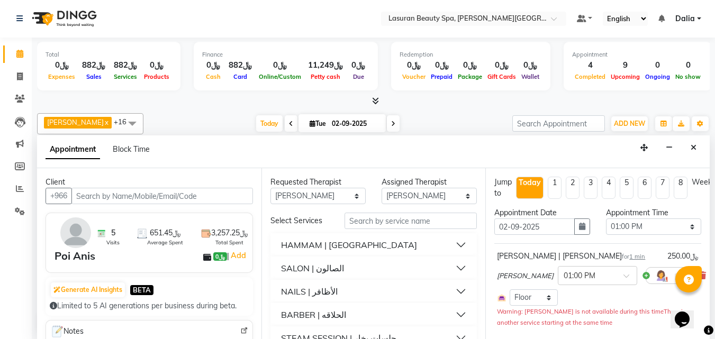
click at [454, 290] on button "NAILS | الأظافر" at bounding box center [374, 291] width 198 height 19
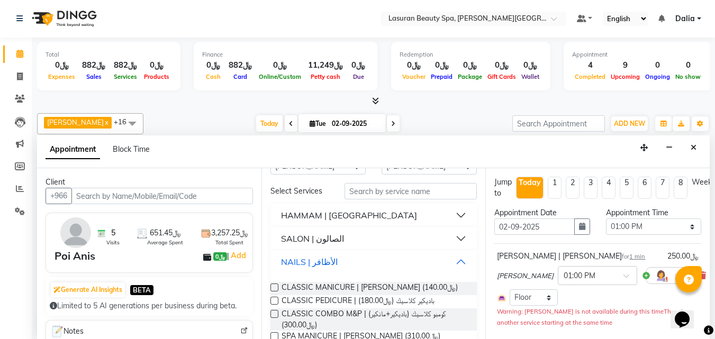
scroll to position [53, 0]
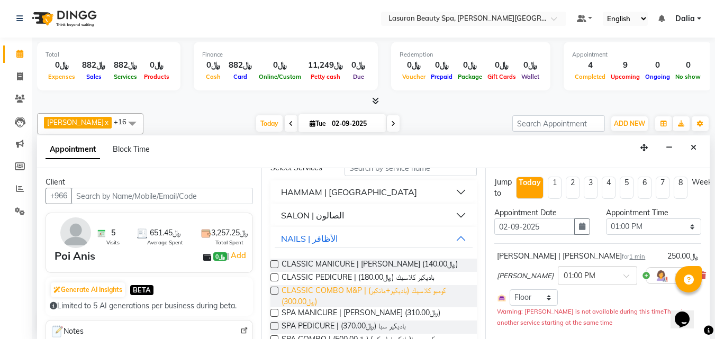
click at [432, 297] on span "CLASSIC COMBO M&P | كومبو كلاسيك (باديكير+مانكير) (﷼300.00)" at bounding box center [374, 296] width 187 height 22
checkbox input "false"
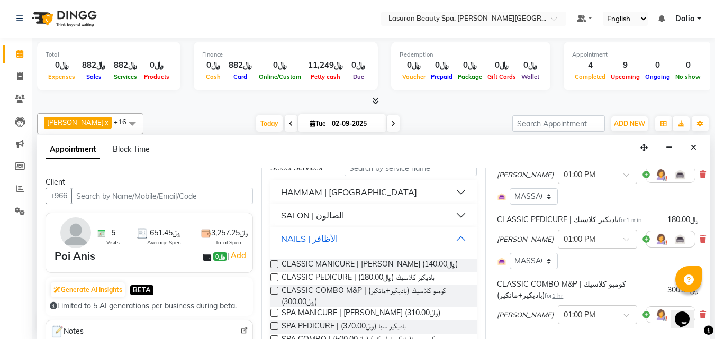
scroll to position [212, 0]
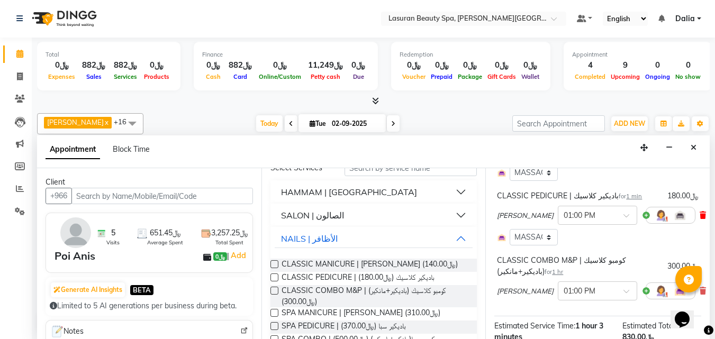
click at [699, 214] on icon at bounding box center [702, 215] width 6 height 7
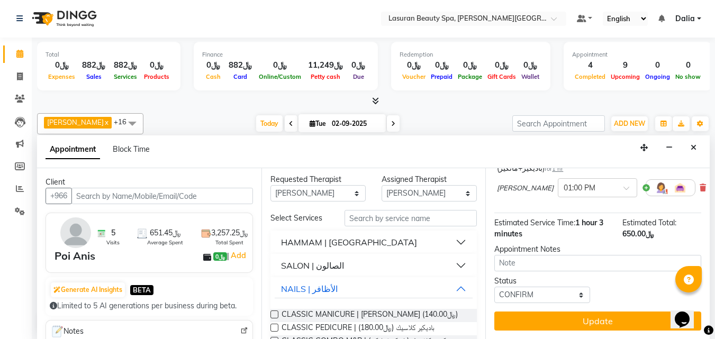
scroll to position [0, 0]
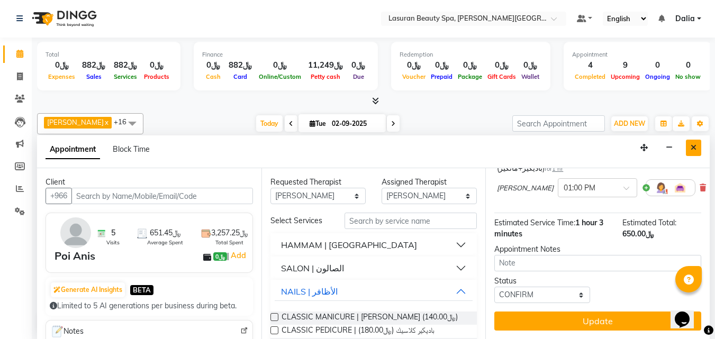
click at [695, 142] on button "Close" at bounding box center [693, 148] width 15 height 16
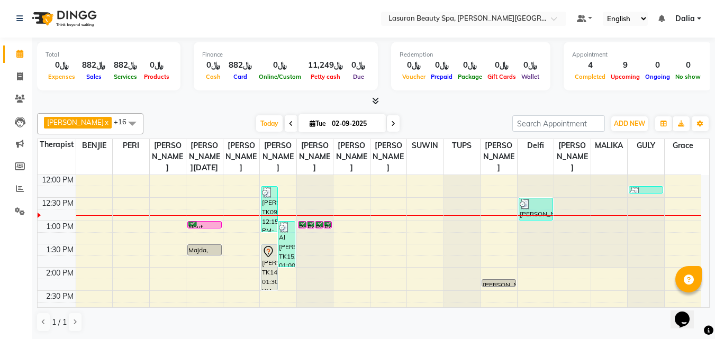
click at [330, 228] on div "Poi Anis, TK02, 01:00 PM-01:01 PM, [PERSON_NAME] | مانكير جل" at bounding box center [327, 225] width 7 height 6
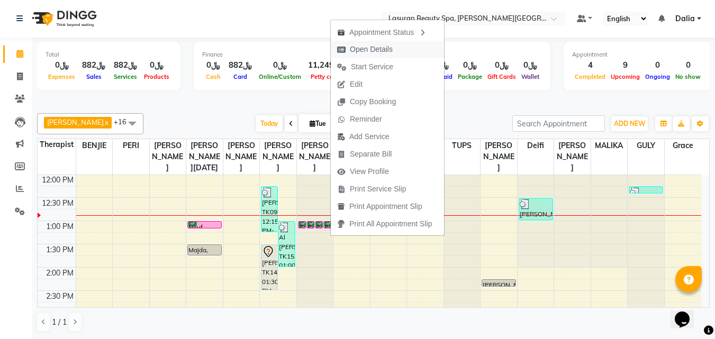
click at [377, 51] on span "Open Details" at bounding box center [371, 49] width 43 height 11
select select "6"
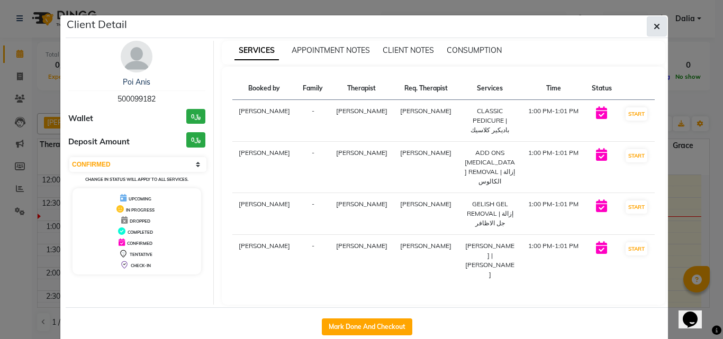
click at [653, 26] on icon "button" at bounding box center [656, 26] width 6 height 8
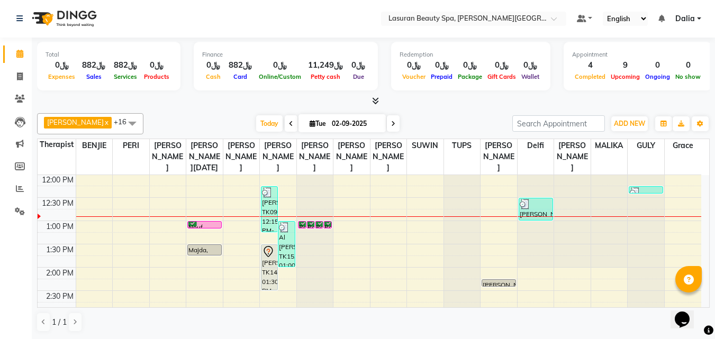
click at [327, 228] on div "Poi Anis, TK02, 01:00 PM-01:01 PM, [PERSON_NAME] | مانكير جل" at bounding box center [327, 225] width 7 height 6
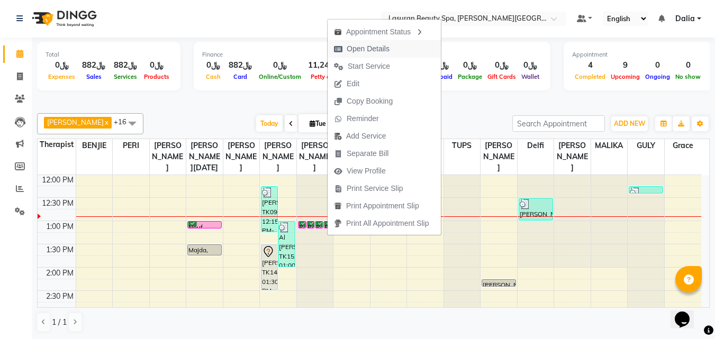
click at [375, 45] on span "Open Details" at bounding box center [368, 48] width 43 height 11
select select "6"
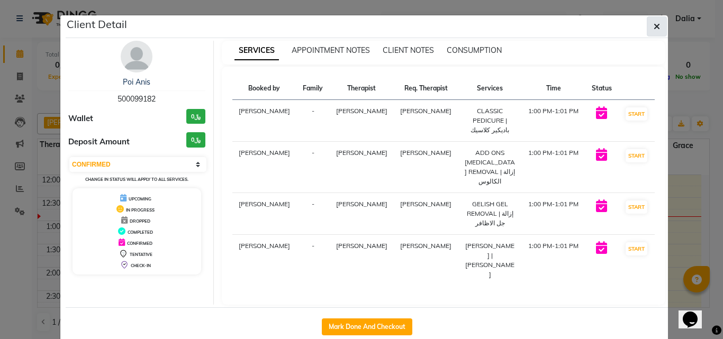
click at [658, 29] on button "button" at bounding box center [657, 26] width 20 height 20
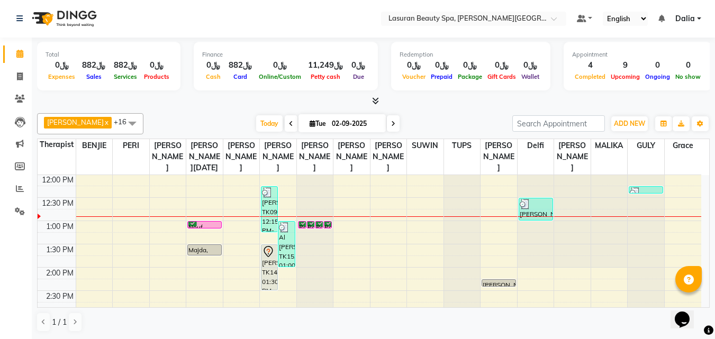
click at [312, 228] on div "Poi Anis, TK02, 01:00 PM-01:01 PM, CLASSIC PEDICURE | باديكير كلاسيك" at bounding box center [310, 225] width 7 height 6
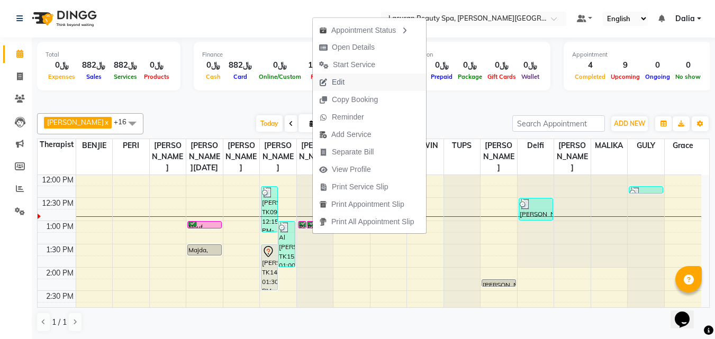
click at [359, 74] on button "Edit" at bounding box center [369, 82] width 113 height 17
select select "tentative"
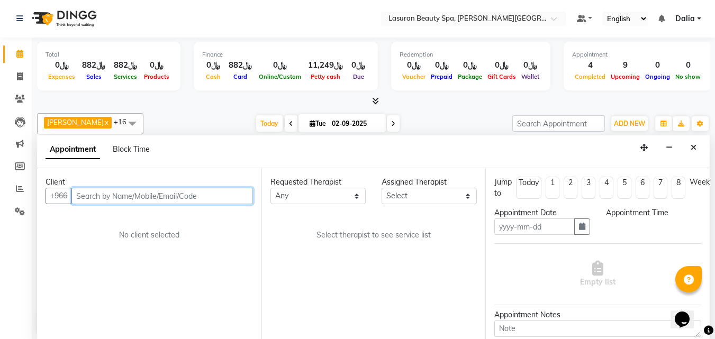
type input "02-09-2025"
select select "confirm booking"
select select "780"
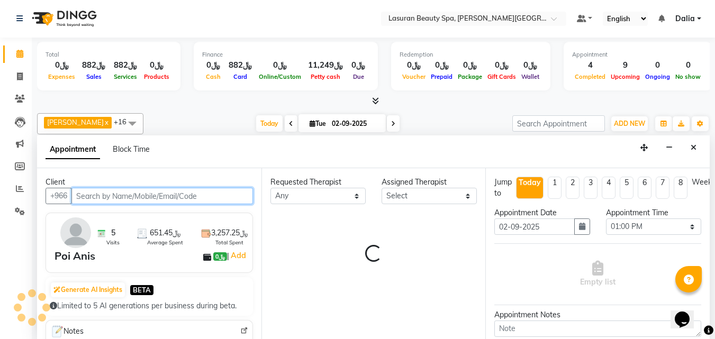
scroll to position [47, 0]
select select "54634"
select select "3459"
select select "4097"
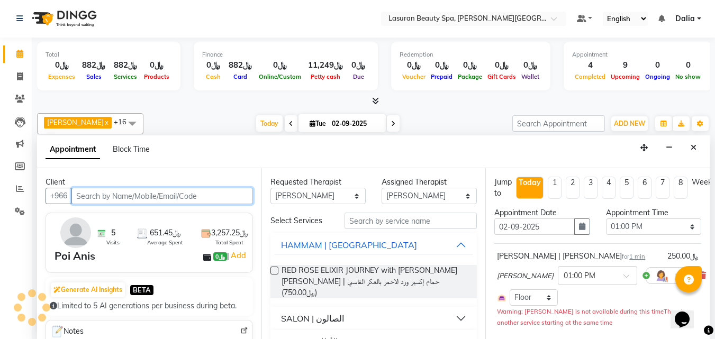
select select "4097"
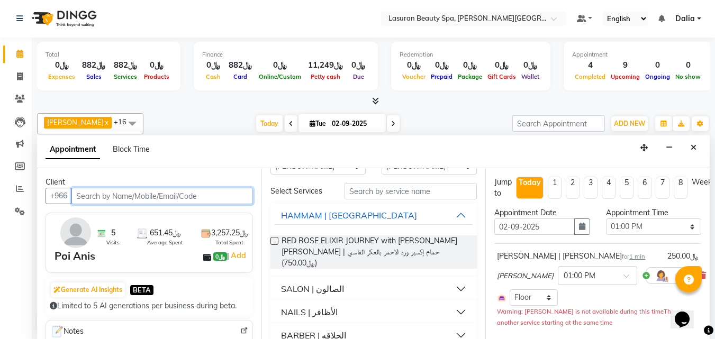
scroll to position [53, 0]
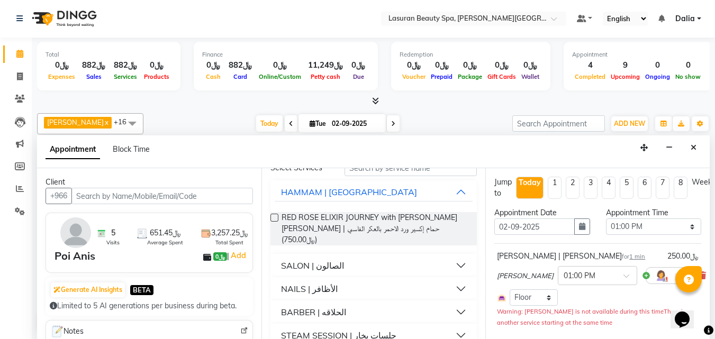
click at [454, 256] on button "SALON | الصالون" at bounding box center [374, 265] width 198 height 19
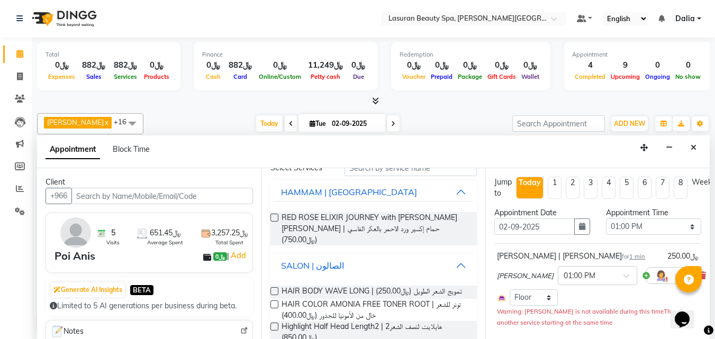
click at [459, 256] on button "SALON | الصالون" at bounding box center [374, 265] width 198 height 19
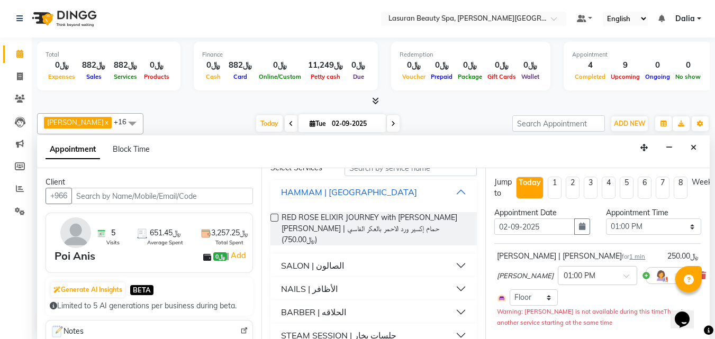
click at [456, 190] on button "HAMMAM | [GEOGRAPHIC_DATA]" at bounding box center [374, 192] width 198 height 19
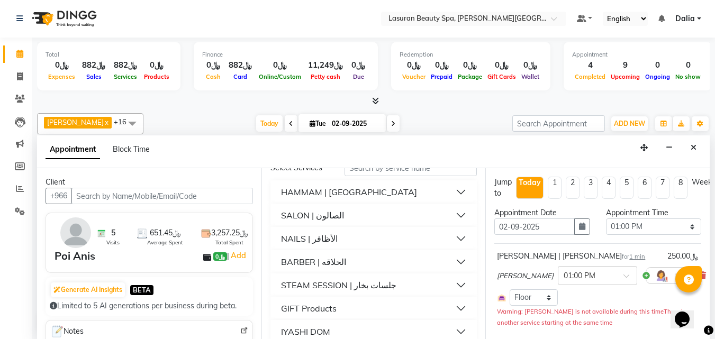
click at [452, 240] on button "NAILS | الأظافر" at bounding box center [374, 238] width 198 height 19
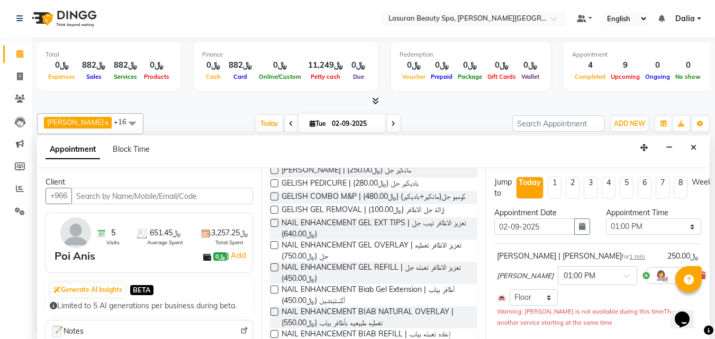
scroll to position [230, 0]
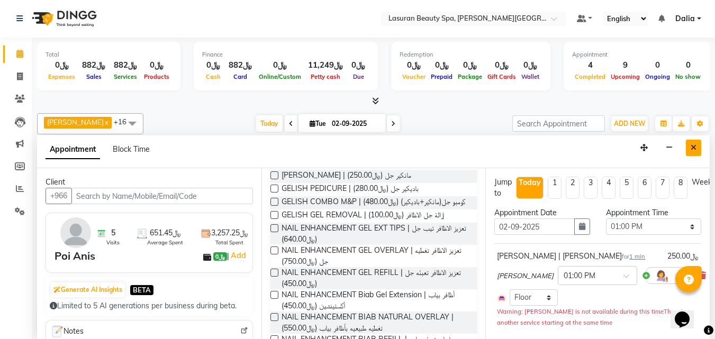
click at [688, 143] on button "Close" at bounding box center [693, 148] width 15 height 16
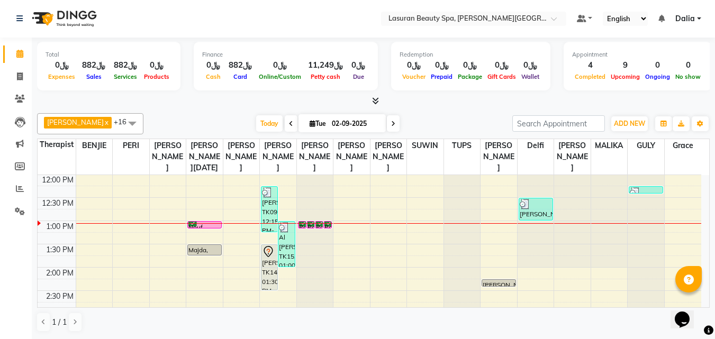
click at [210, 228] on div "Nouf khald, TK16, 01:00 PM-01:01 PM, BLOW DRY LONG | [PERSON_NAME]" at bounding box center [204, 225] width 33 height 6
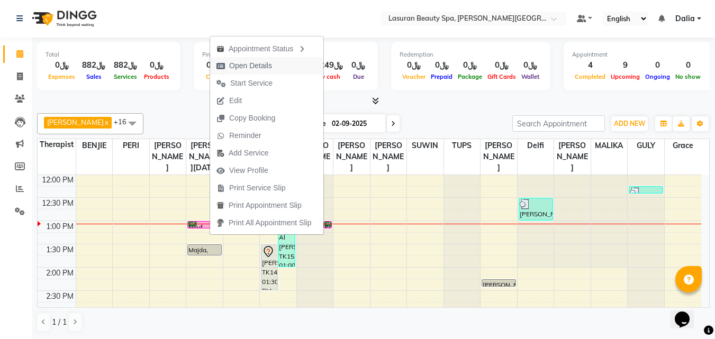
click at [263, 65] on span "Open Details" at bounding box center [250, 65] width 43 height 11
select select "6"
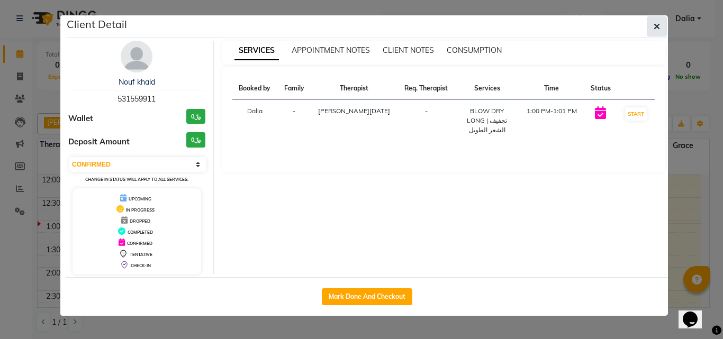
click at [659, 26] on icon "button" at bounding box center [656, 26] width 6 height 8
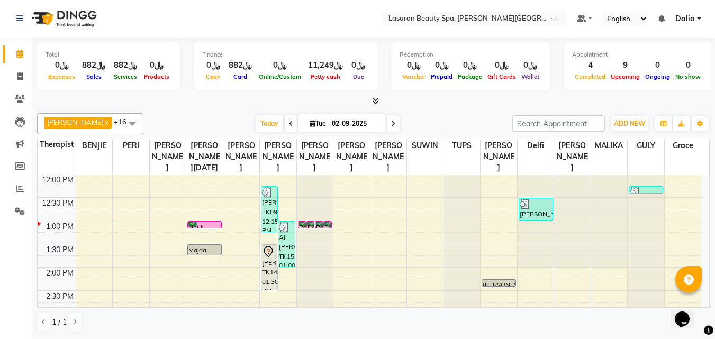
click at [214, 228] on div "Nouf khald, TK16, 01:00 PM-01:01 PM, BLOW DRY LONG | [PERSON_NAME]" at bounding box center [204, 225] width 33 height 6
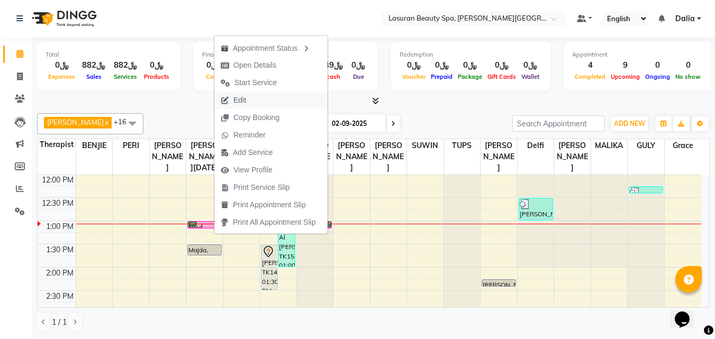
click at [262, 103] on button "Edit" at bounding box center [270, 100] width 113 height 17
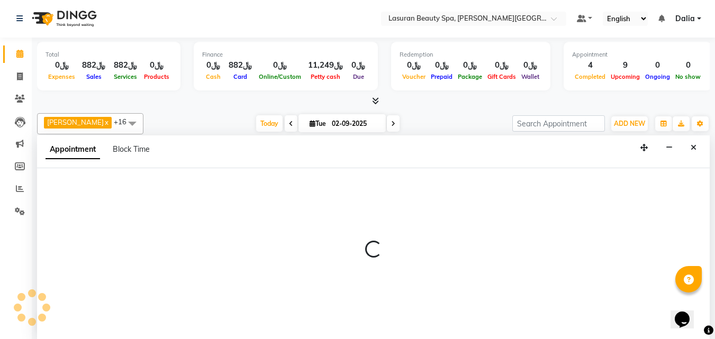
select select "tentative"
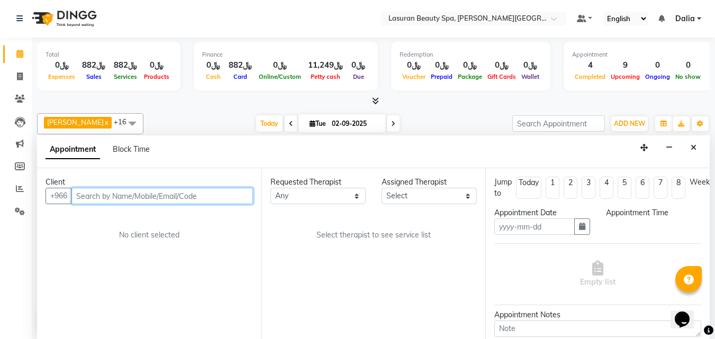
type input "02-09-2025"
select select "confirm booking"
select select "54626"
select select "780"
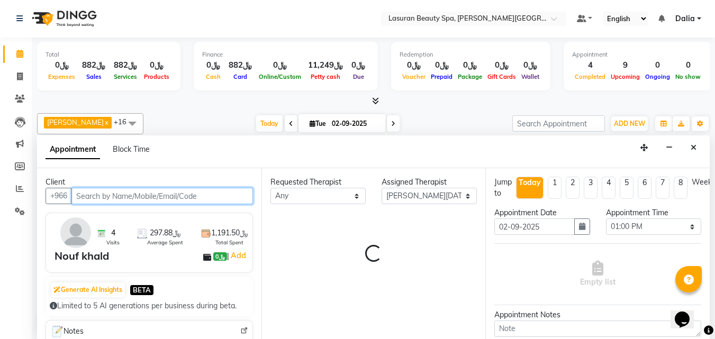
scroll to position [94, 0]
select select "3459"
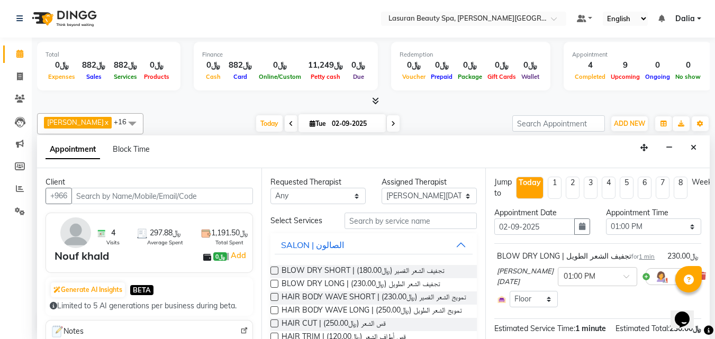
click at [274, 269] on label at bounding box center [274, 271] width 8 height 8
click at [274, 269] on input "checkbox" at bounding box center [273, 271] width 7 height 7
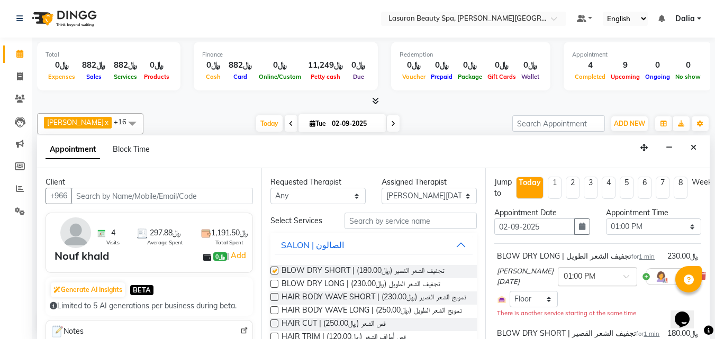
checkbox input "false"
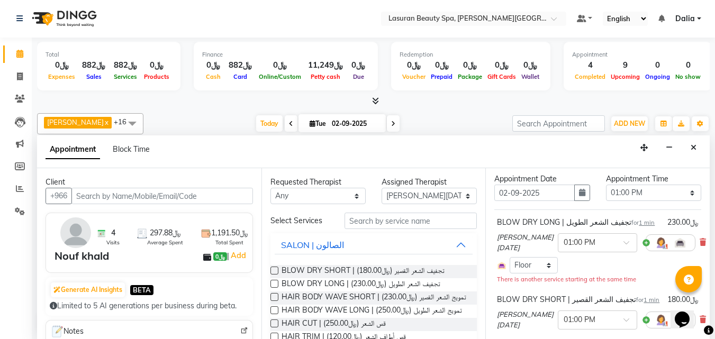
scroll to position [53, 0]
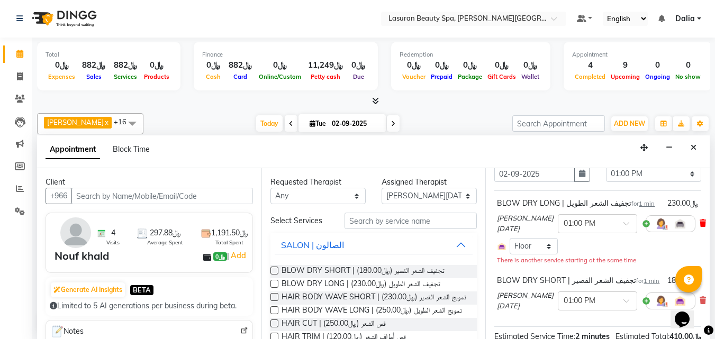
click at [699, 221] on icon at bounding box center [702, 223] width 6 height 7
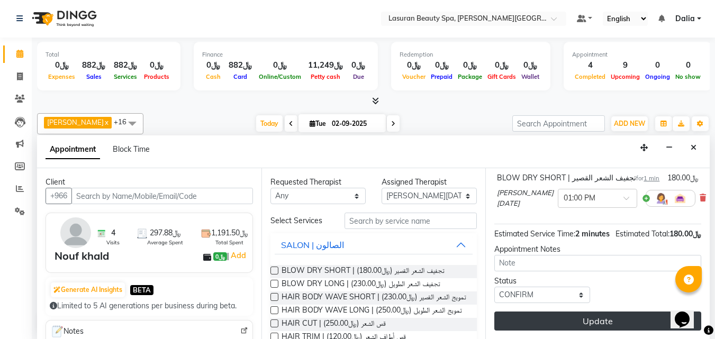
scroll to position [107, 0]
click at [544, 315] on button "Update" at bounding box center [597, 321] width 207 height 19
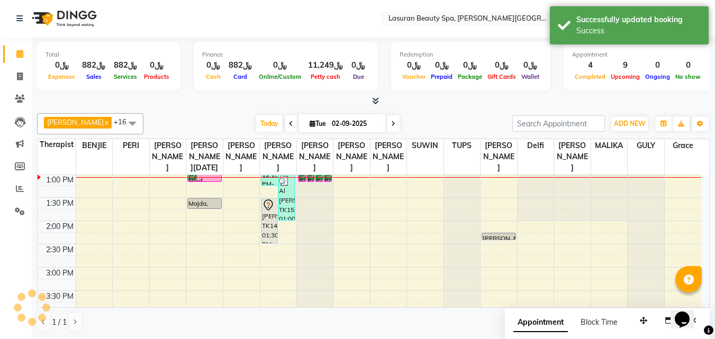
scroll to position [0, 0]
click at [213, 178] on div at bounding box center [204, 178] width 37 height 1
select select "54626"
select select "tentative"
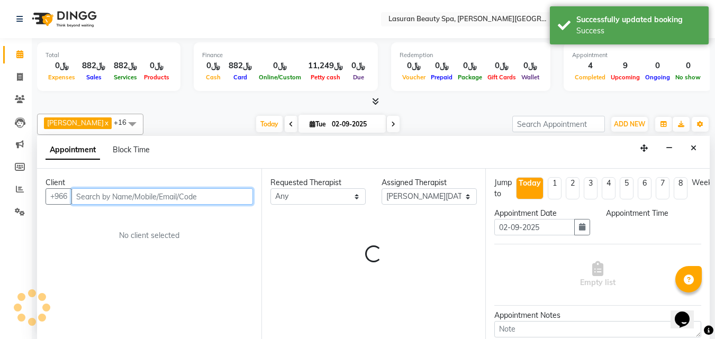
select select "780"
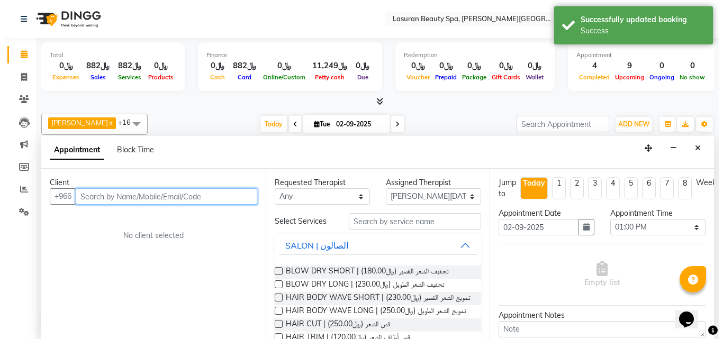
scroll to position [1, 0]
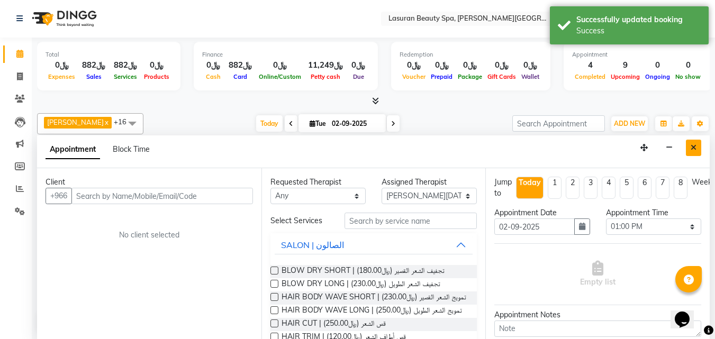
click at [694, 148] on icon "Close" at bounding box center [693, 147] width 6 height 7
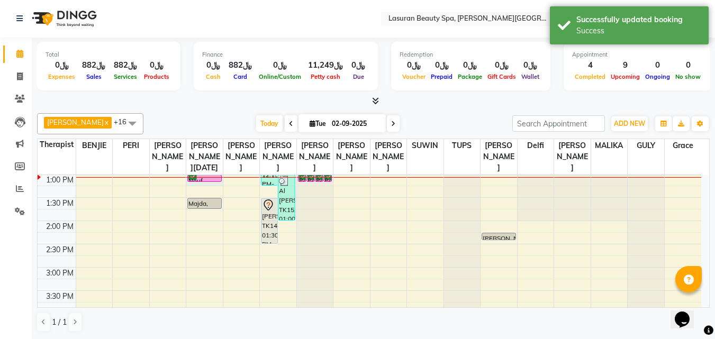
click at [198, 178] on div at bounding box center [204, 177] width 37 height 1
select select "54626"
select select "tentative"
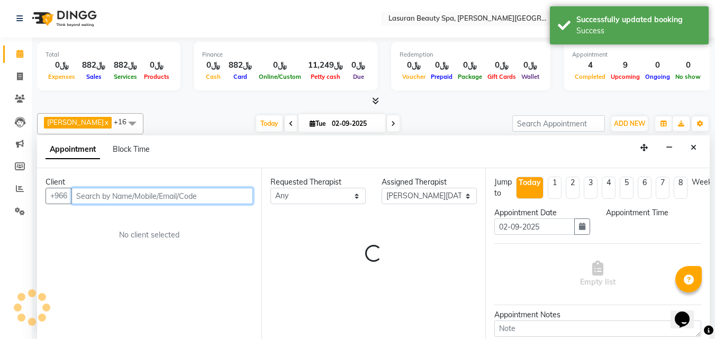
select select "780"
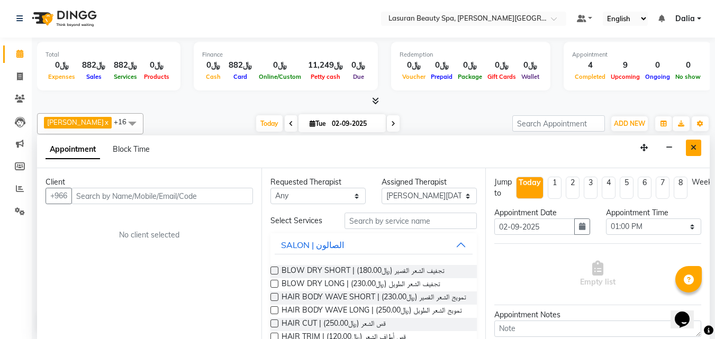
click at [693, 143] on button "Close" at bounding box center [693, 148] width 15 height 16
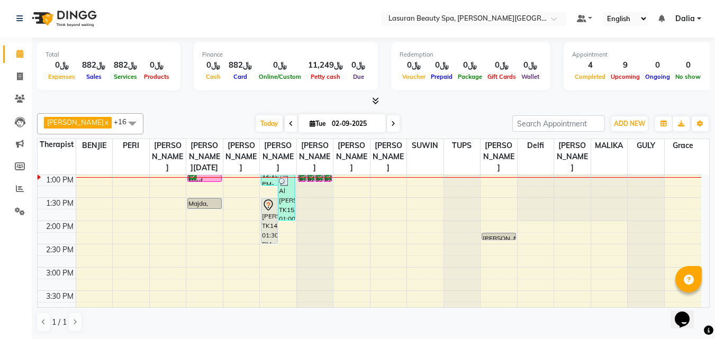
click at [204, 181] on div "Nouf khald, TK16, 01:00 PM-01:01 PM, BLOW DRY SHORT | تجفيف الشعر القصير" at bounding box center [204, 178] width 33 height 6
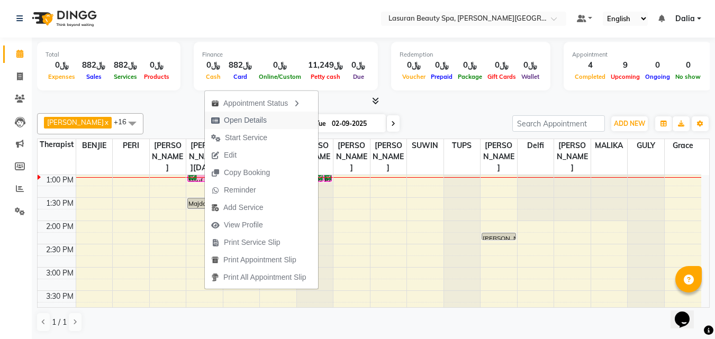
click at [233, 122] on span "Open Details" at bounding box center [245, 120] width 43 height 11
select select "6"
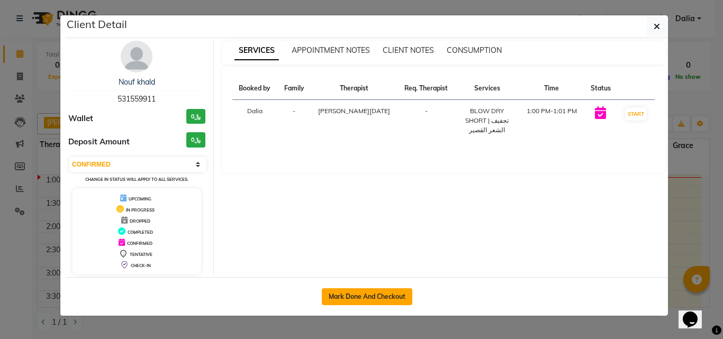
click at [356, 298] on button "Mark Done And Checkout" at bounding box center [367, 296] width 90 height 17
select select "6941"
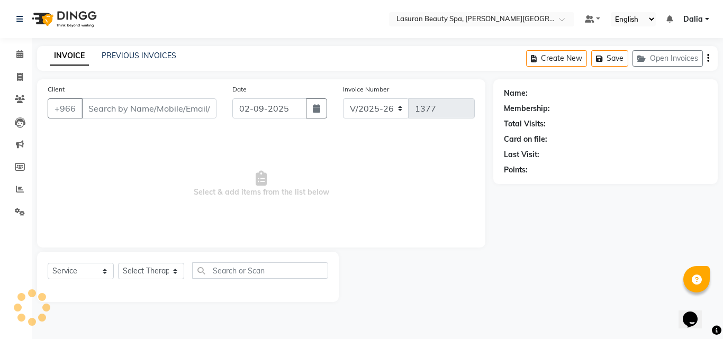
select select "V"
select select "66975"
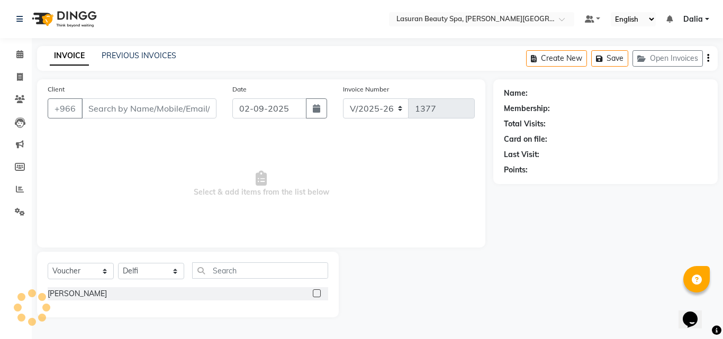
type input "531559911"
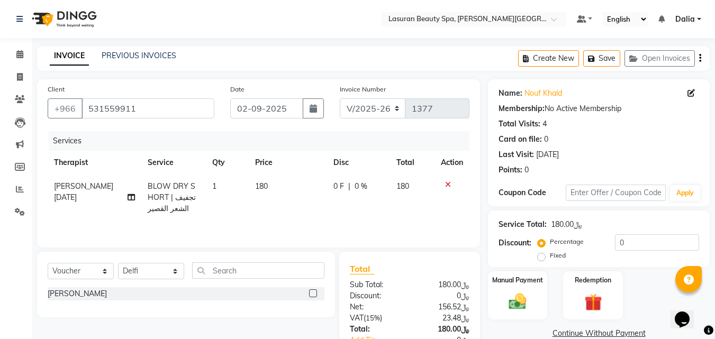
scroll to position [53, 0]
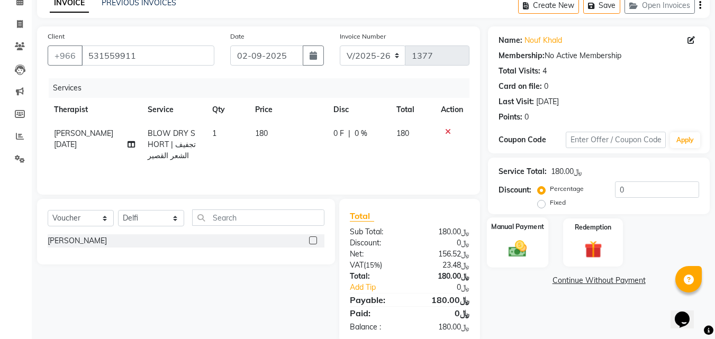
click at [516, 249] on img at bounding box center [518, 248] width 30 height 21
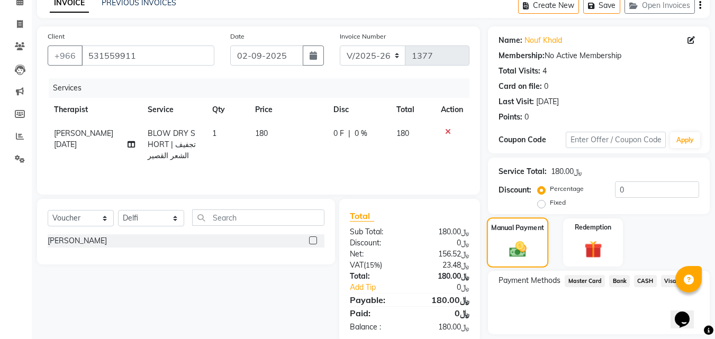
scroll to position [86, 0]
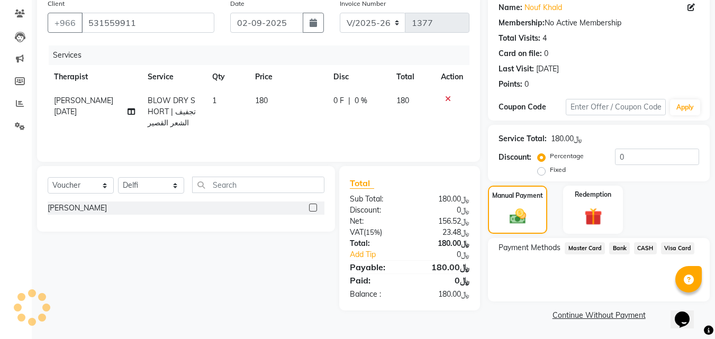
click at [663, 250] on span "Visa Card" at bounding box center [678, 248] width 34 height 12
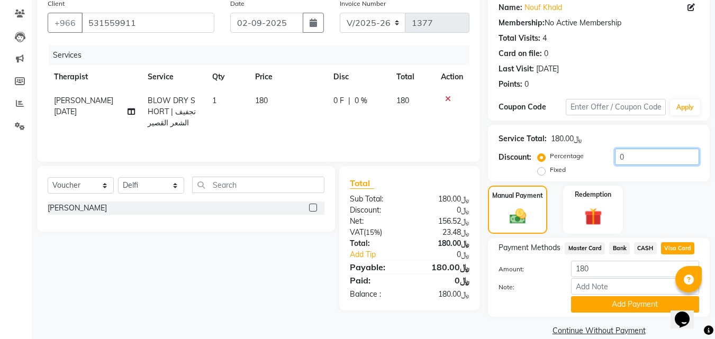
click at [630, 155] on input "0" at bounding box center [657, 157] width 84 height 16
type input "010"
click at [617, 304] on button "Add Payment" at bounding box center [635, 304] width 128 height 16
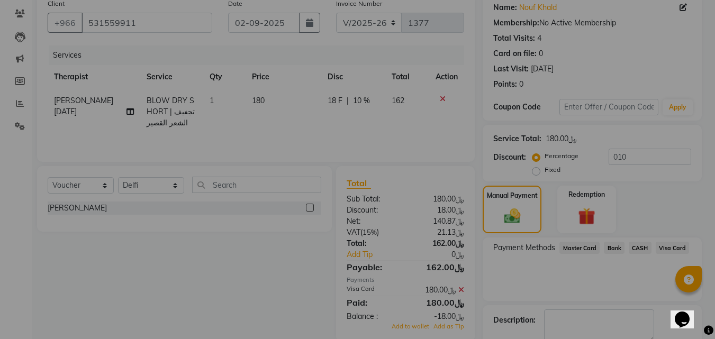
scroll to position [130, 0]
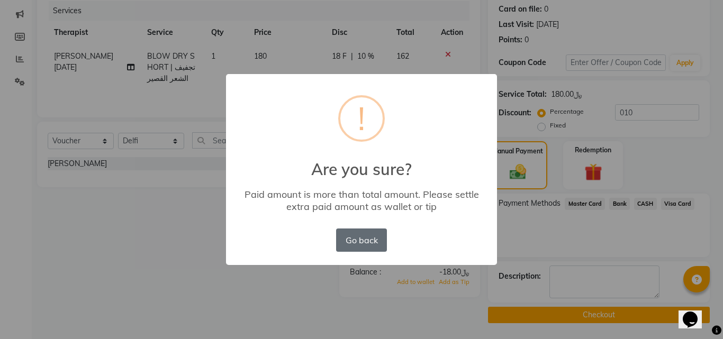
click at [353, 244] on button "Go back" at bounding box center [361, 240] width 51 height 23
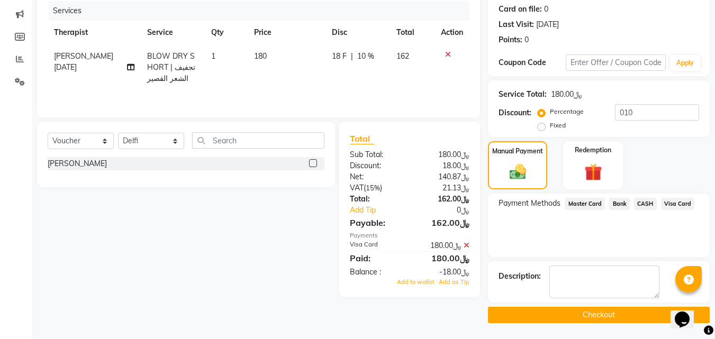
click at [522, 319] on button "Checkout" at bounding box center [599, 315] width 222 height 16
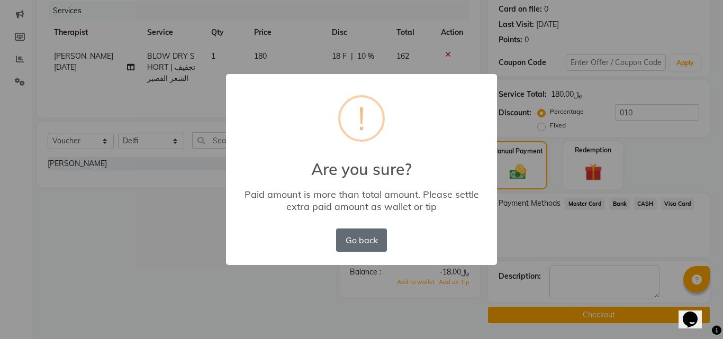
click at [367, 249] on button "Go back" at bounding box center [361, 240] width 51 height 23
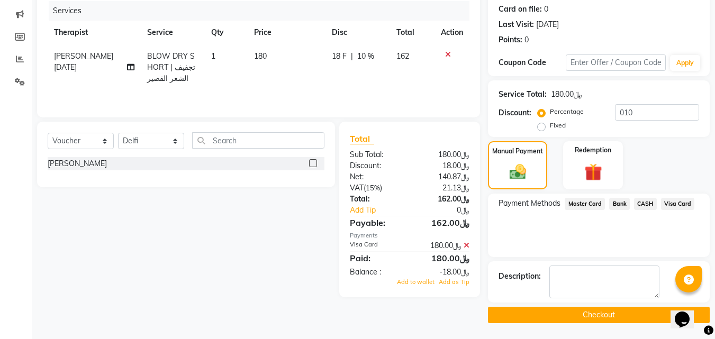
click at [677, 204] on span "Visa Card" at bounding box center [678, 204] width 34 height 12
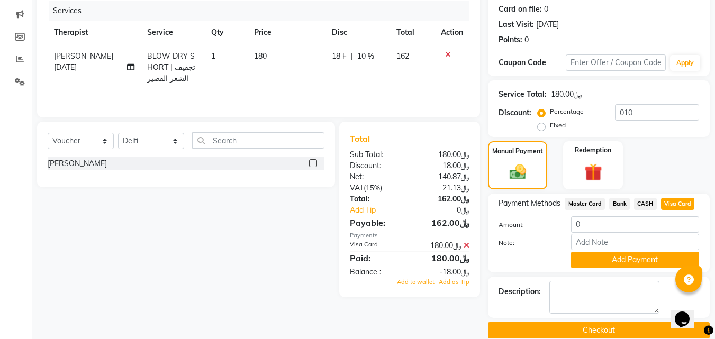
click at [590, 331] on button "Checkout" at bounding box center [599, 330] width 222 height 16
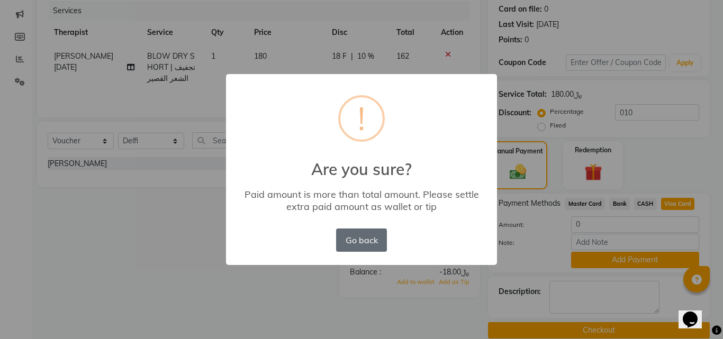
click at [380, 244] on button "Go back" at bounding box center [361, 240] width 51 height 23
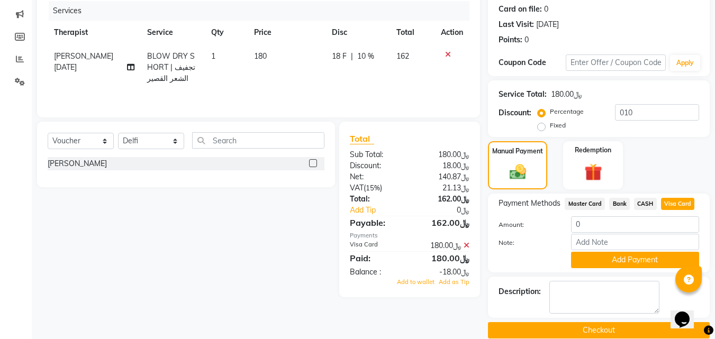
click at [576, 206] on span "Master Card" at bounding box center [585, 204] width 40 height 12
click at [676, 207] on span "Visa Card" at bounding box center [678, 204] width 34 height 12
click at [469, 245] on icon at bounding box center [466, 245] width 6 height 7
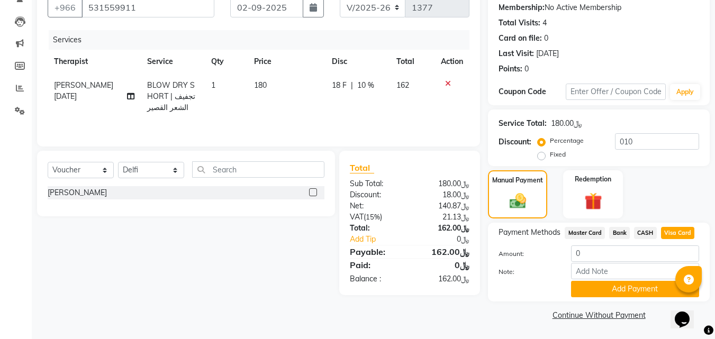
click at [540, 231] on span "Payment Methods" at bounding box center [529, 232] width 62 height 11
click at [577, 233] on span "Master Card" at bounding box center [585, 233] width 40 height 12
type input "162"
click at [677, 233] on span "Visa Card" at bounding box center [678, 233] width 34 height 12
click at [594, 288] on button "Add Payment" at bounding box center [635, 289] width 128 height 16
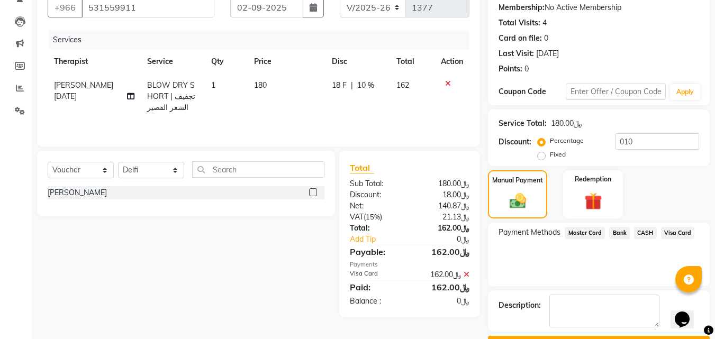
click at [569, 336] on button "Checkout" at bounding box center [599, 344] width 222 height 16
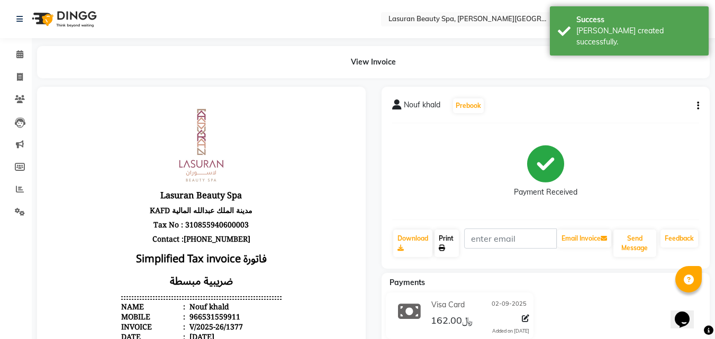
click at [447, 236] on link "Print" at bounding box center [446, 244] width 24 height 28
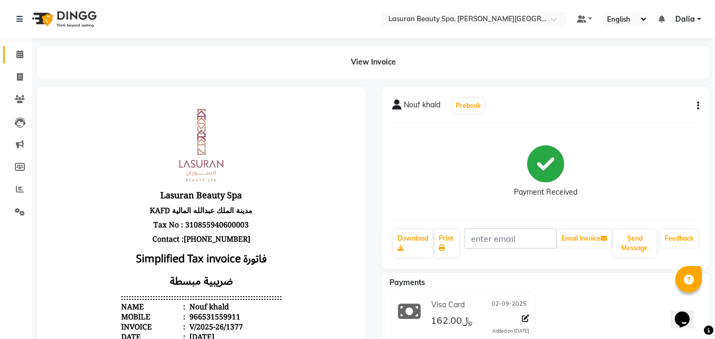
click at [22, 54] on icon at bounding box center [19, 54] width 7 height 8
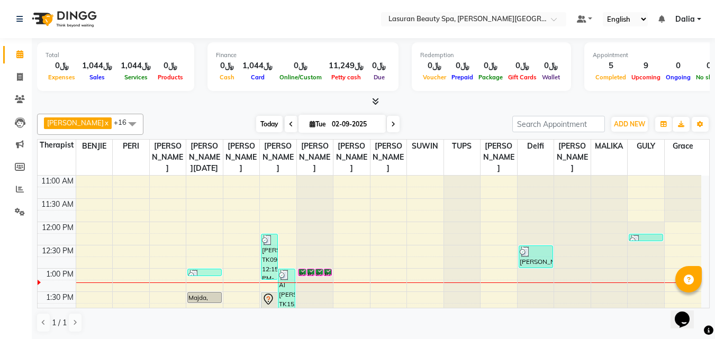
click at [276, 122] on span "Today" at bounding box center [269, 124] width 26 height 16
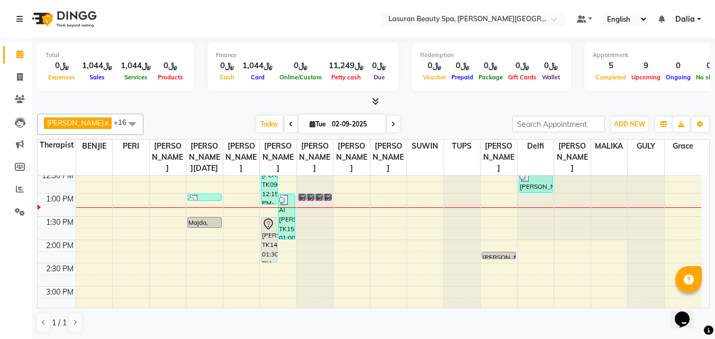
scroll to position [94, 0]
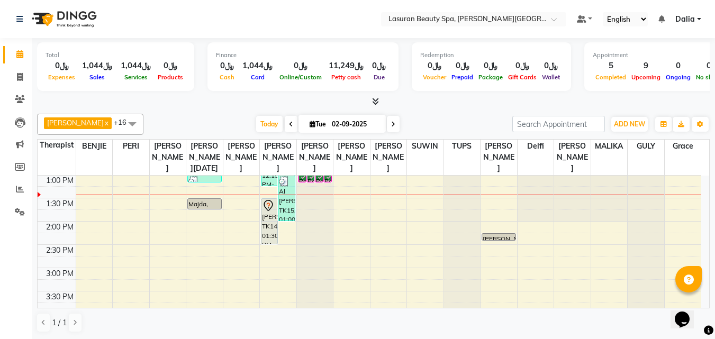
click at [613, 82] on div at bounding box center [609, 82] width 37 height 0
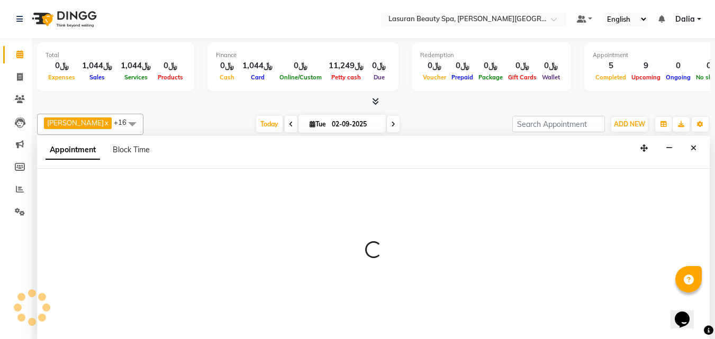
select select "67194"
select select "tentative"
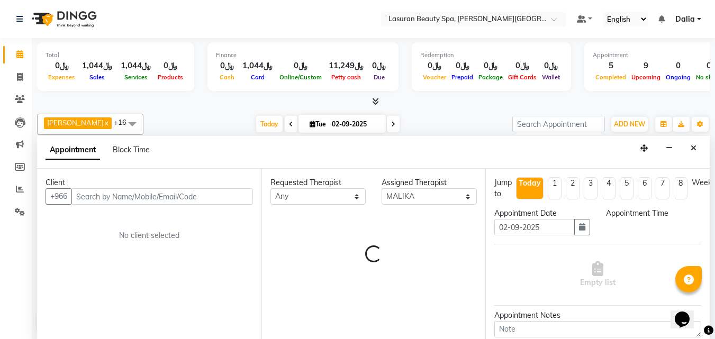
scroll to position [1, 0]
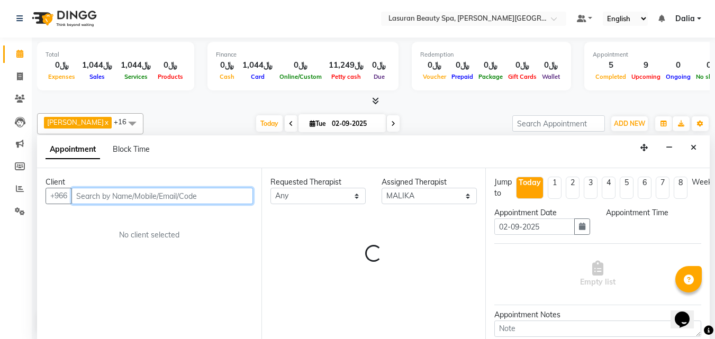
select select "810"
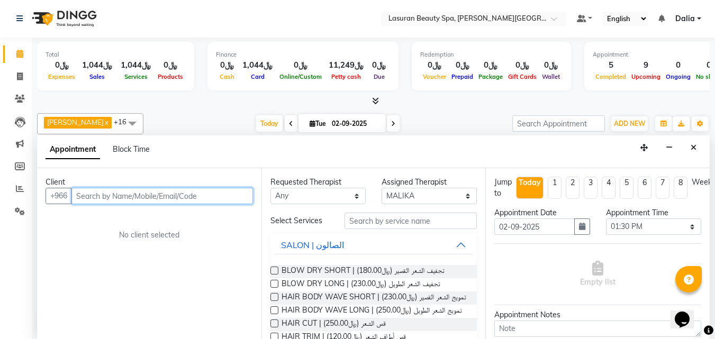
click at [137, 196] on input "text" at bounding box center [161, 196] width 181 height 16
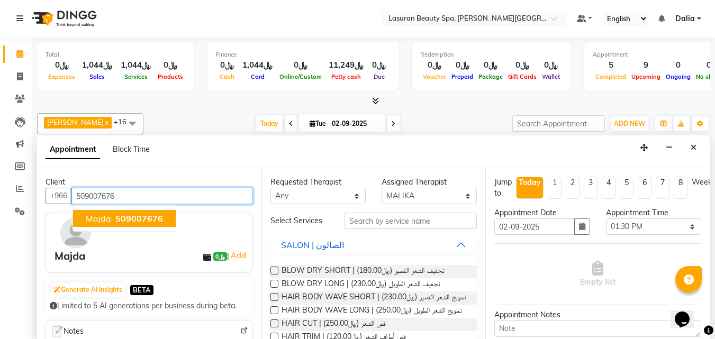
click at [164, 225] on button "Majda 509007676" at bounding box center [124, 218] width 103 height 17
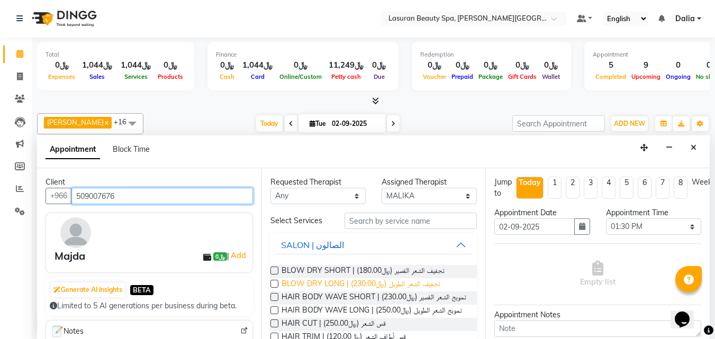
type input "509007676"
click at [432, 280] on span "BLOW DRY LONG | تجفيف الشعر الطويل (﷼230.00)" at bounding box center [360, 284] width 159 height 13
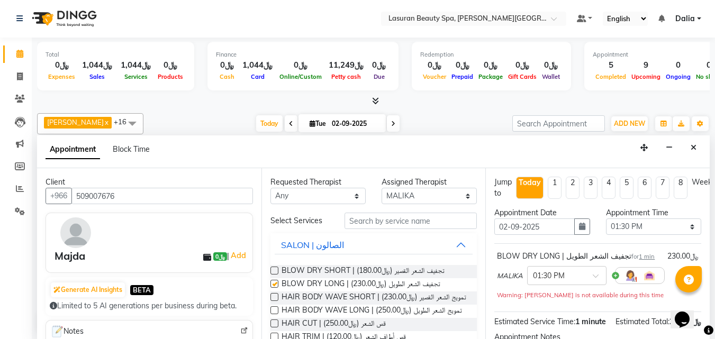
checkbox input "false"
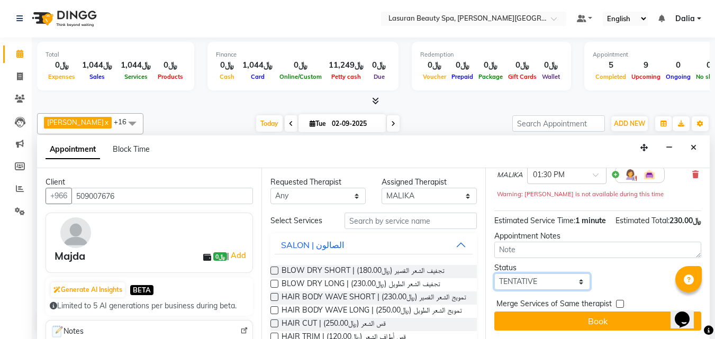
click at [535, 274] on select "Select TENTATIVE CONFIRM CHECK-IN UPCOMING" at bounding box center [541, 282] width 95 height 16
select select "confirm booking"
click at [494, 274] on select "Select TENTATIVE CONFIRM CHECK-IN UPCOMING" at bounding box center [541, 282] width 95 height 16
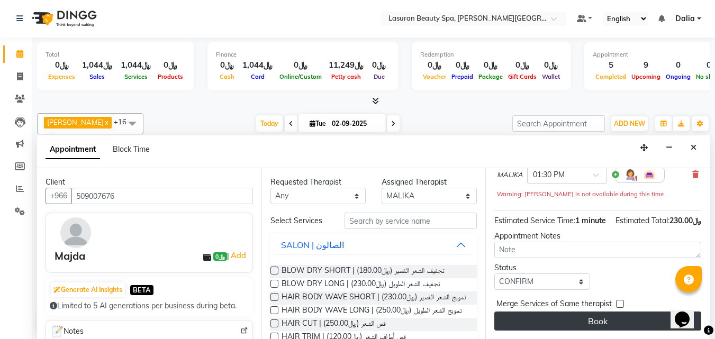
click at [529, 313] on button "Book" at bounding box center [597, 321] width 207 height 19
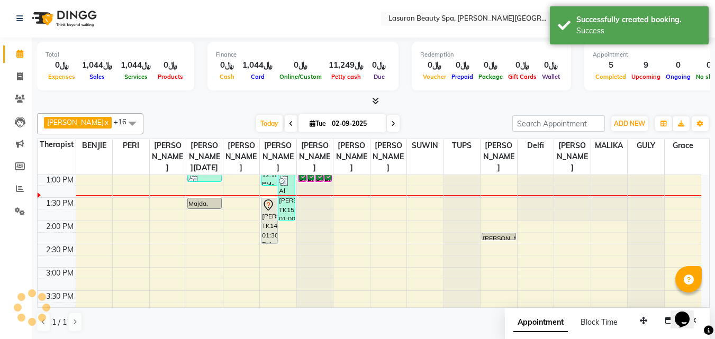
scroll to position [0, 0]
click at [602, 205] on div "Majda, TK17, 01:30 PM-01:31 PM, BLOW DRY LONG | تجفيف الشعر الطويل" at bounding box center [609, 202] width 33 height 6
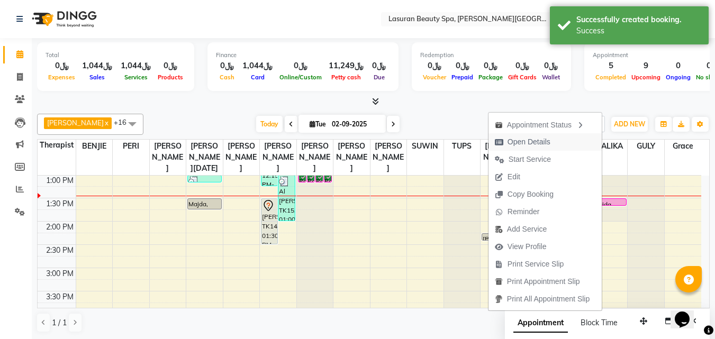
click at [572, 142] on button "Open Details" at bounding box center [544, 141] width 113 height 17
select select "6"
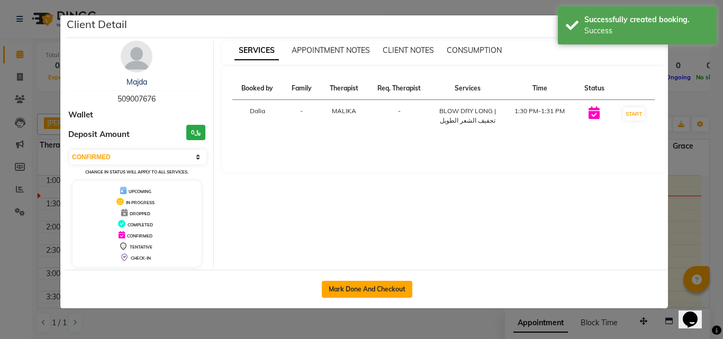
click at [377, 288] on button "Mark Done And Checkout" at bounding box center [367, 289] width 90 height 17
select select "service"
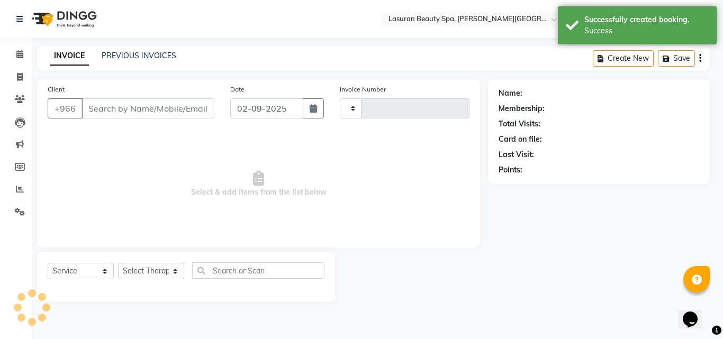
type input "1378"
select select "6941"
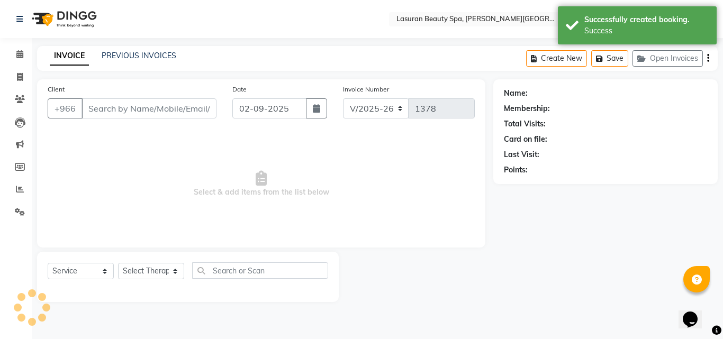
select select "V"
select select "66975"
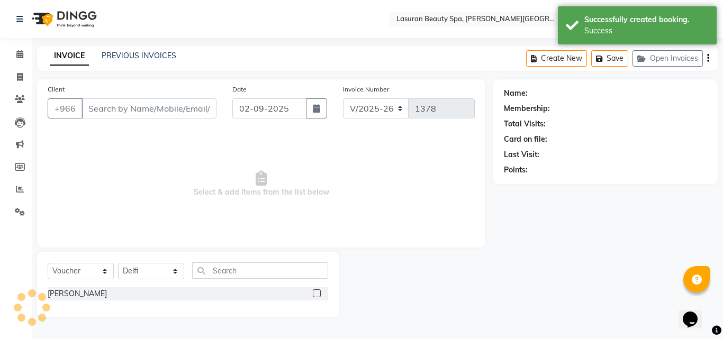
type input "509007676"
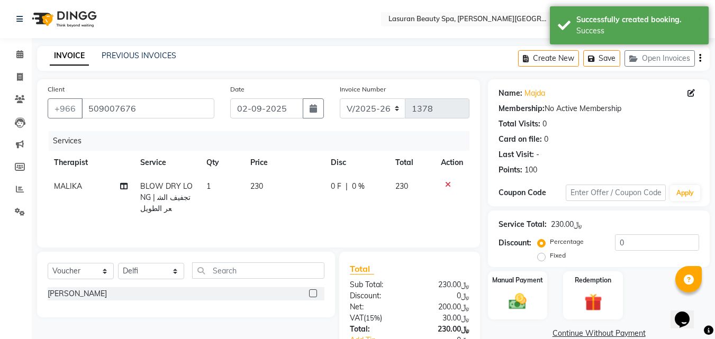
scroll to position [73, 0]
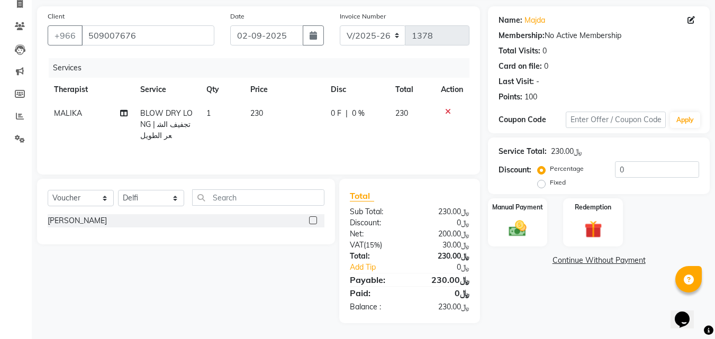
click at [529, 225] on img at bounding box center [517, 229] width 29 height 20
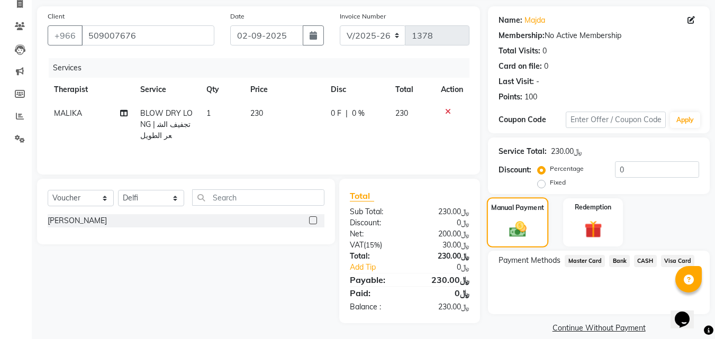
scroll to position [86, 0]
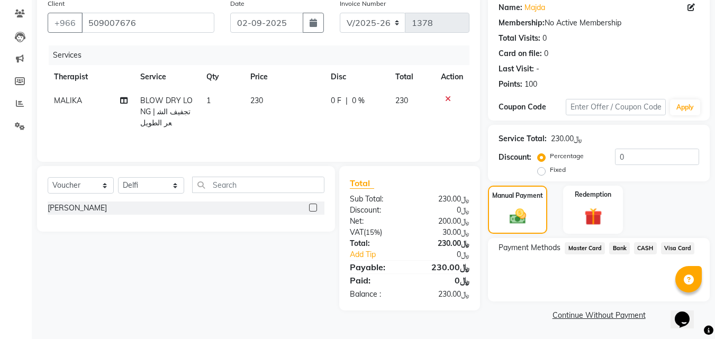
click at [670, 251] on span "Visa Card" at bounding box center [678, 248] width 34 height 12
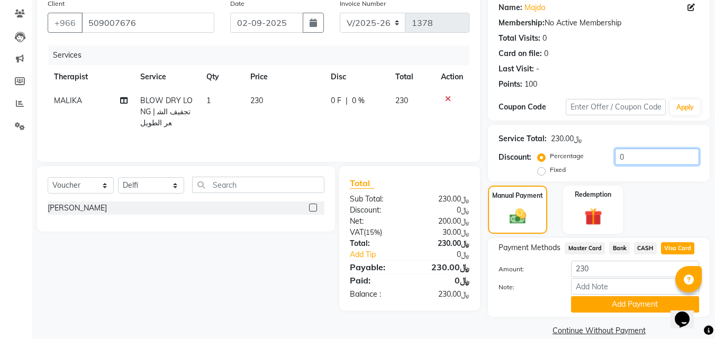
click at [634, 159] on input "0" at bounding box center [657, 157] width 84 height 16
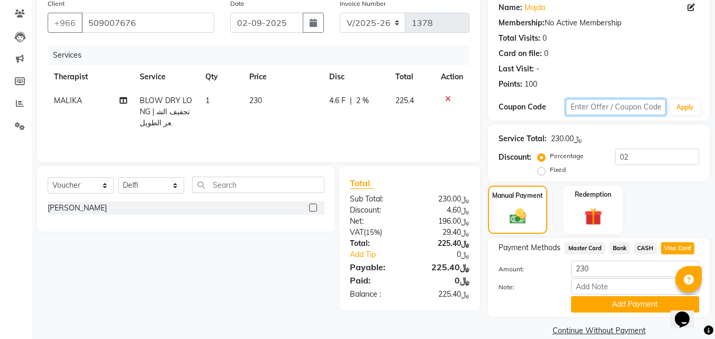
click at [622, 107] on input "text" at bounding box center [616, 107] width 100 height 16
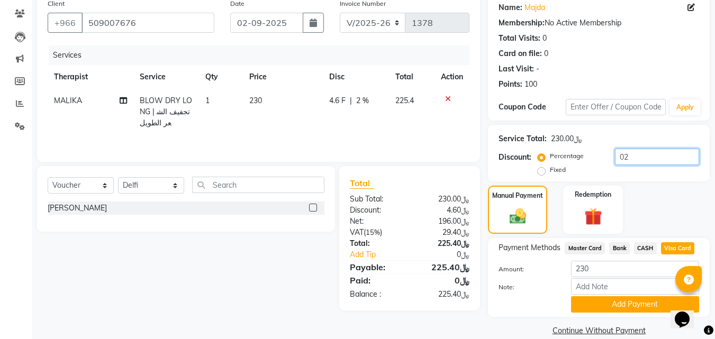
click at [649, 159] on input "02" at bounding box center [657, 157] width 84 height 16
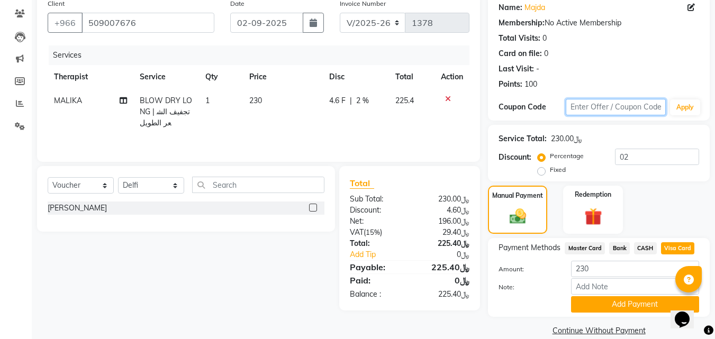
click at [615, 105] on input "text" at bounding box center [616, 107] width 100 height 16
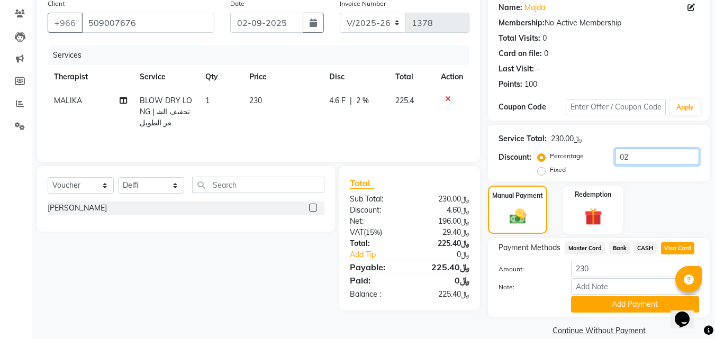
click at [653, 159] on input "02" at bounding box center [657, 157] width 84 height 16
type input "0"
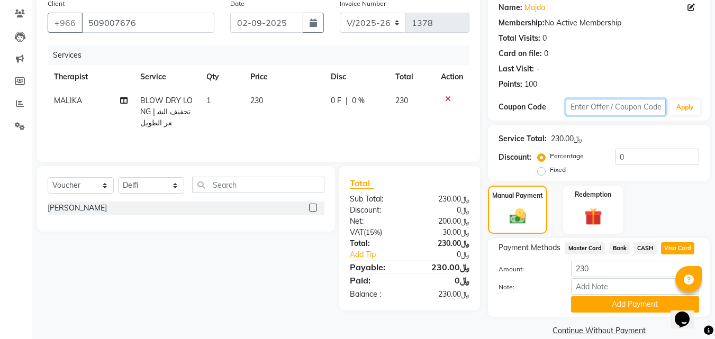
click at [611, 107] on input "text" at bounding box center [616, 107] width 100 height 16
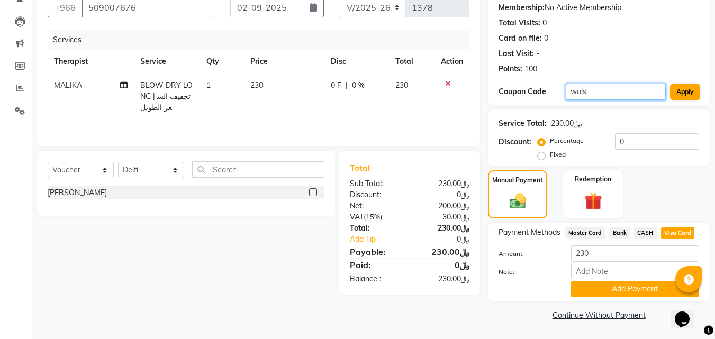
type input "wals"
click at [679, 99] on button "Apply" at bounding box center [685, 92] width 30 height 16
type input "20"
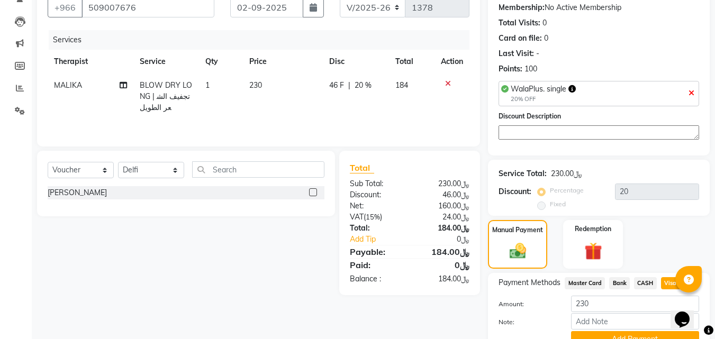
click at [594, 283] on span "Master Card" at bounding box center [585, 283] width 40 height 12
type input "184"
click at [668, 281] on span "Visa Card" at bounding box center [678, 283] width 34 height 12
click at [632, 331] on button "Add Payment" at bounding box center [635, 339] width 128 height 16
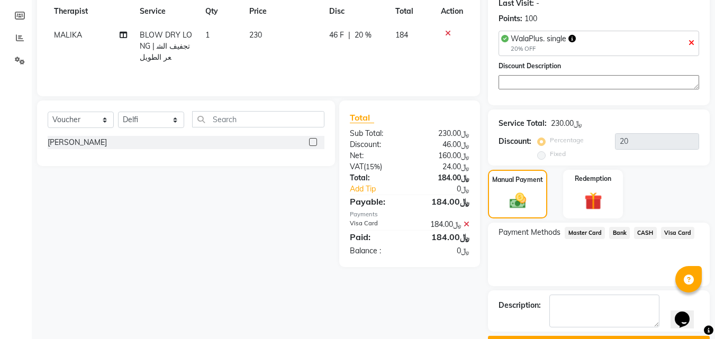
click at [620, 336] on button "Checkout" at bounding box center [599, 344] width 222 height 16
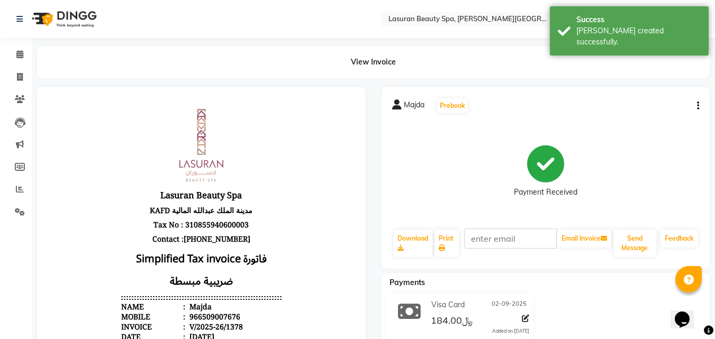
scroll to position [129, 0]
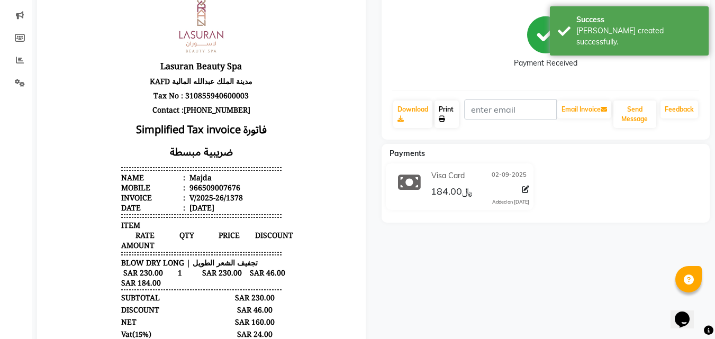
click at [451, 115] on link "Print" at bounding box center [446, 115] width 24 height 28
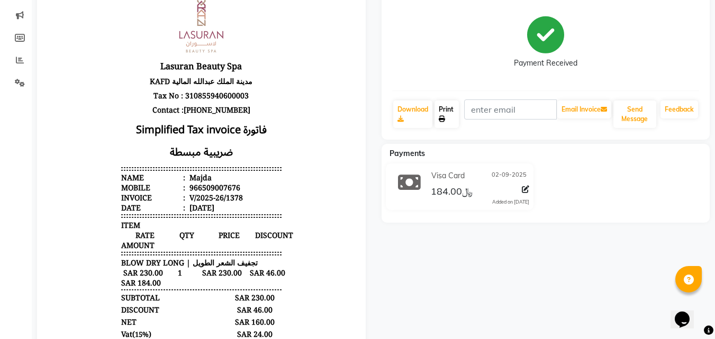
scroll to position [0, 0]
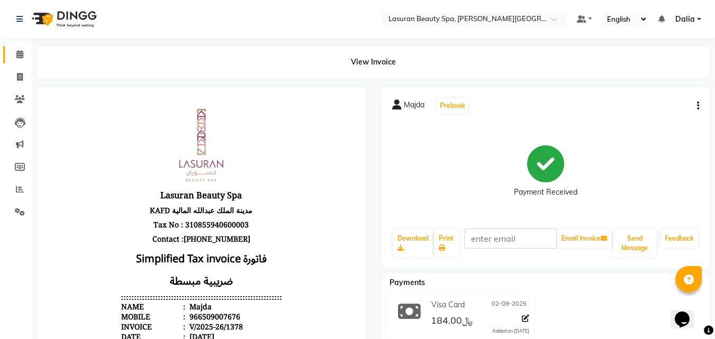
click at [22, 56] on icon at bounding box center [19, 54] width 7 height 8
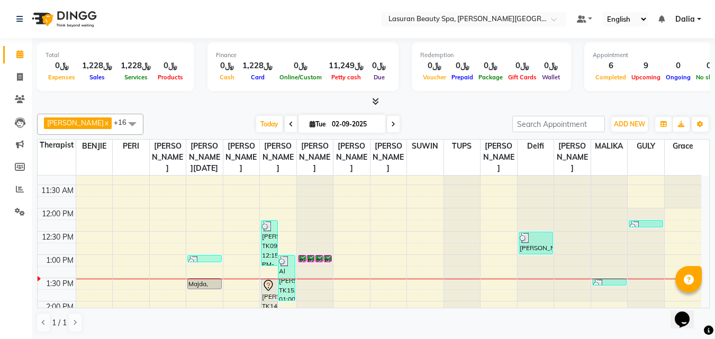
scroll to position [53, 0]
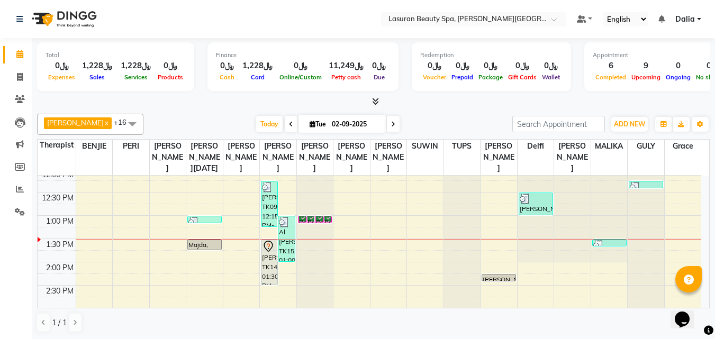
click at [319, 223] on div "Poi Anis, TK02, 01:00 PM-01:01 PM, GELISH GEL REMOVAL | إزالة جل الاظافر" at bounding box center [318, 219] width 7 height 6
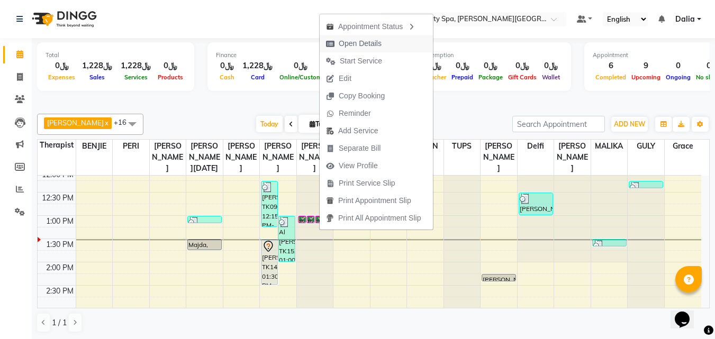
click at [365, 46] on span "Open Details" at bounding box center [360, 43] width 43 height 11
select select "6"
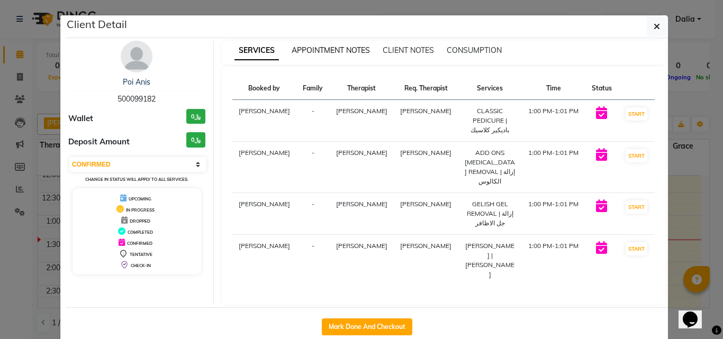
click at [333, 51] on span "APPOINTMENT NOTES" at bounding box center [331, 50] width 78 height 10
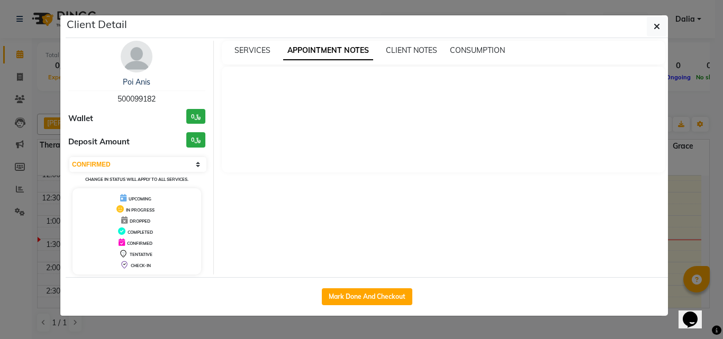
click at [397, 45] on div "CLIENT NOTES" at bounding box center [411, 50] width 51 height 11
click at [413, 50] on span "CLIENT NOTES" at bounding box center [411, 50] width 51 height 10
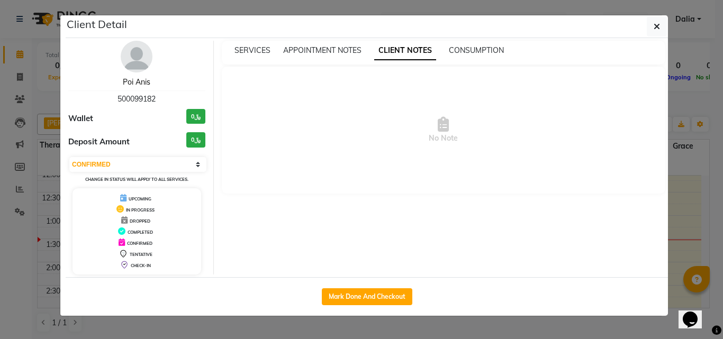
click at [144, 81] on link "Poi Anis" at bounding box center [137, 82] width 28 height 10
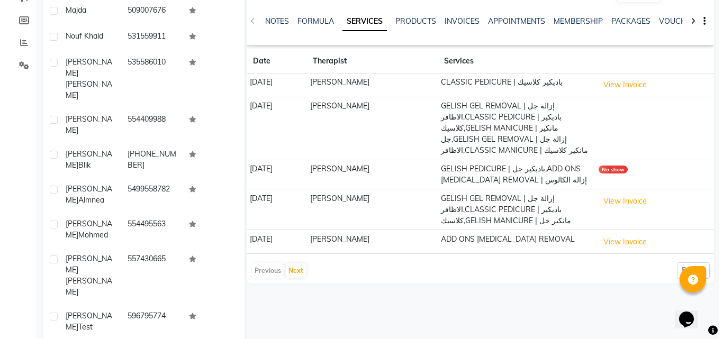
scroll to position [41, 0]
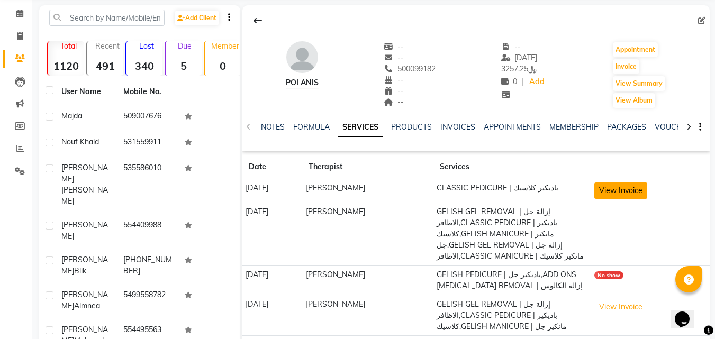
click at [610, 193] on button "View Invoice" at bounding box center [620, 191] width 53 height 16
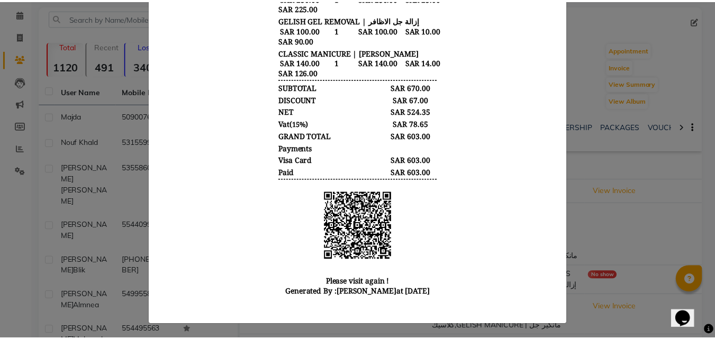
scroll to position [412, 0]
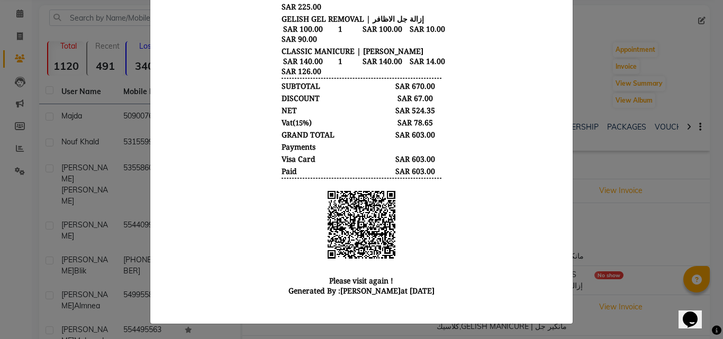
click at [636, 220] on ngb-modal-window "INVOICE View Invoice Close" at bounding box center [361, 169] width 723 height 339
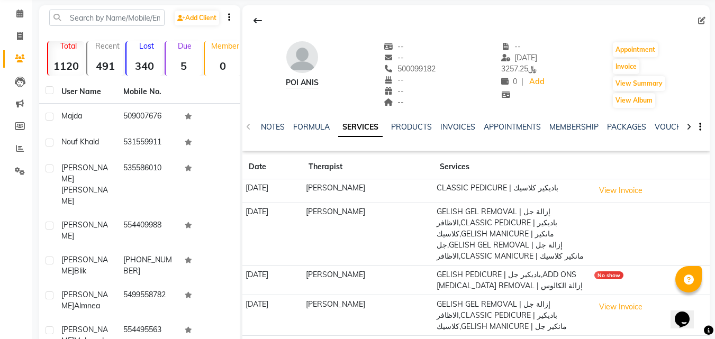
scroll to position [0, 0]
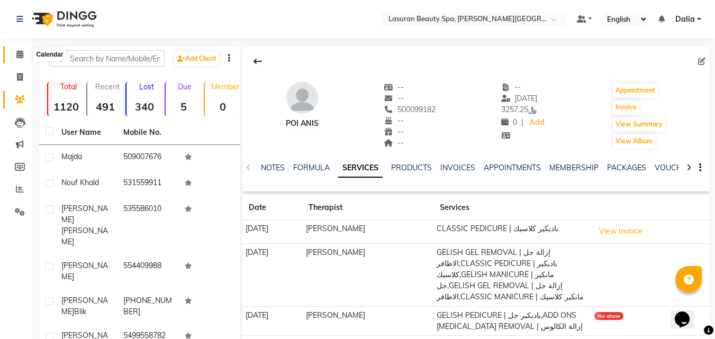
click at [18, 52] on icon at bounding box center [19, 54] width 7 height 8
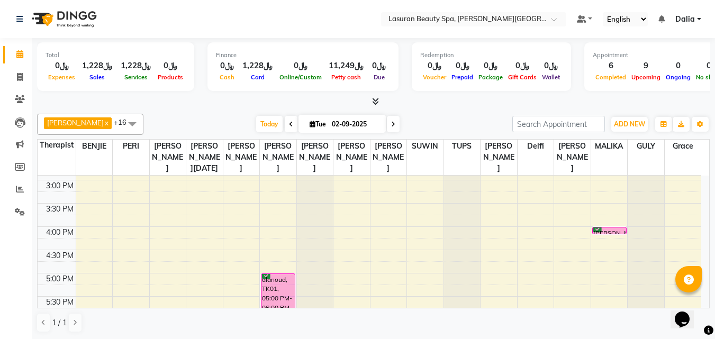
scroll to position [212, 0]
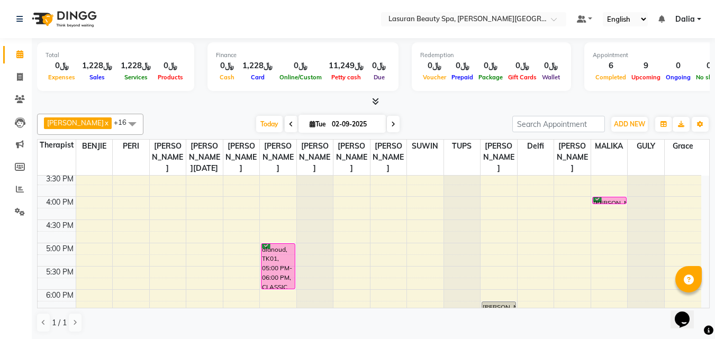
click at [282, 262] on div "alanoud, TK01, 05:00 PM-06:00 PM, CLASSIC PEDICURE | باديكير كلاسيك" at bounding box center [277, 266] width 33 height 45
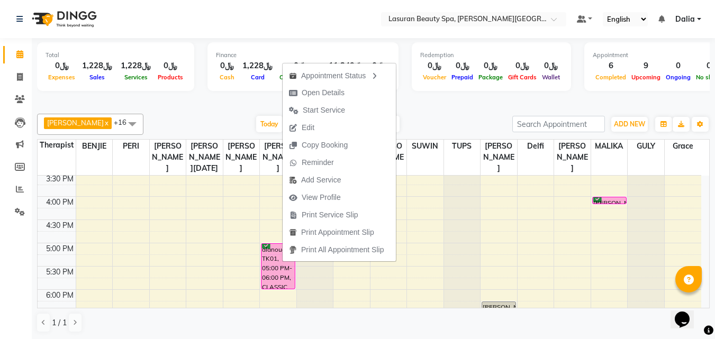
click at [424, 108] on div "Total ﷼0 Expenses ﷼1,228 Sales ﷼1,228 Services ﷼0 Products Finance ﷼0 Cash ﷼1,2…" at bounding box center [373, 189] width 683 height 302
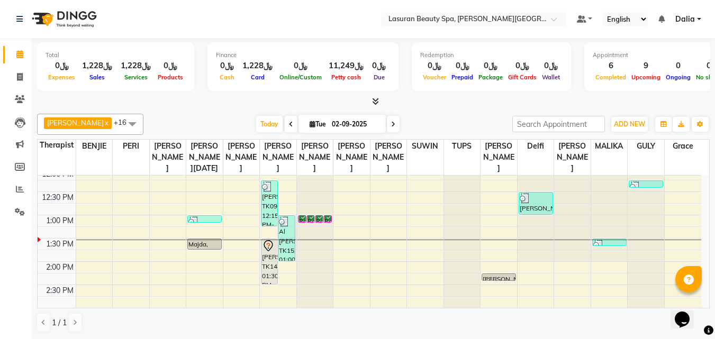
scroll to position [53, 0]
click at [312, 223] on div "Poi Anis, TK02, 01:00 PM-01:01 PM, CLASSIC PEDICURE | باديكير كلاسيك" at bounding box center [310, 219] width 7 height 6
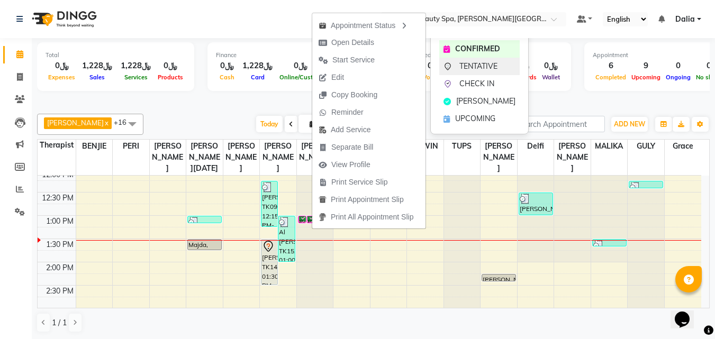
click at [461, 70] on span "TENTATIVE" at bounding box center [478, 66] width 38 height 11
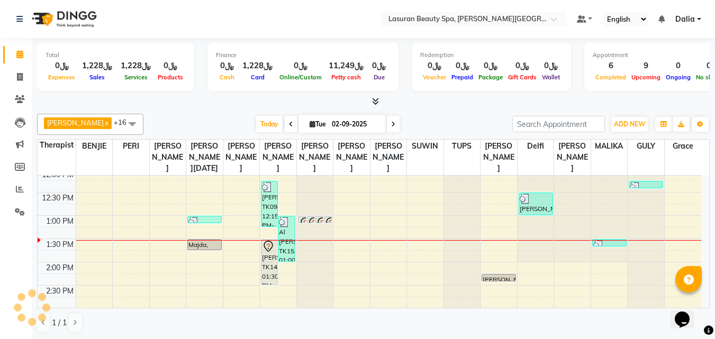
click at [425, 115] on div "[PERSON_NAME] x [PERSON_NAME] SUMANDO x [PERSON_NAME] x GULCHEKHRA x [PERSON_NA…" at bounding box center [373, 124] width 672 height 21
click at [309, 229] on icon at bounding box center [313, 223] width 13 height 13
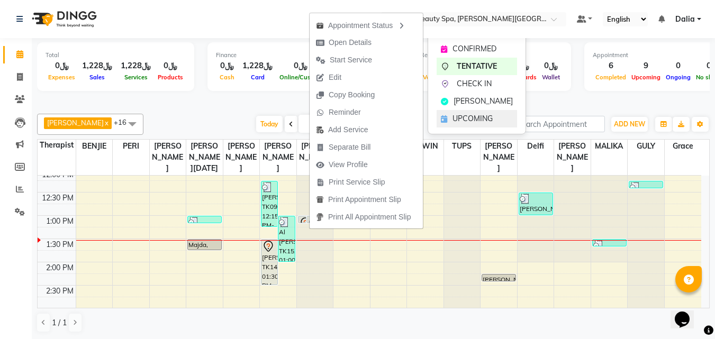
click at [453, 118] on span "UPCOMING" at bounding box center [472, 118] width 40 height 11
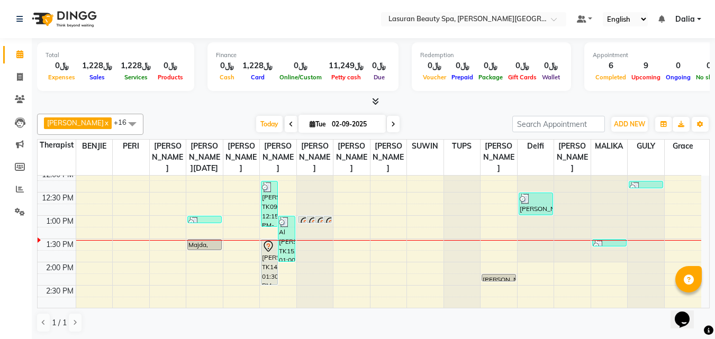
click at [320, 229] on icon at bounding box center [321, 222] width 9 height 11
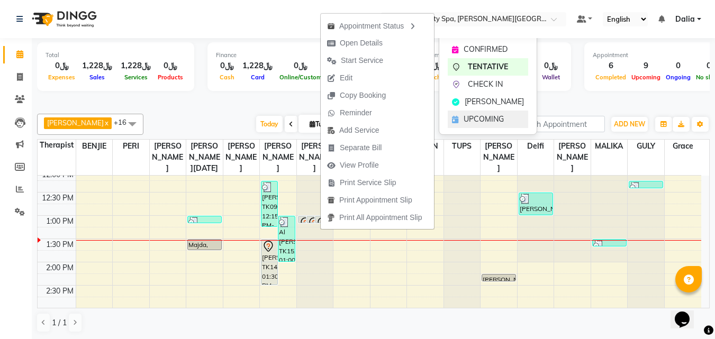
click at [470, 116] on span "UPCOMING" at bounding box center [483, 119] width 40 height 11
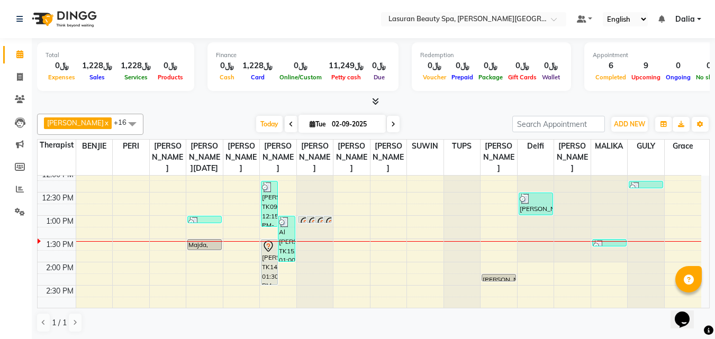
scroll to position [159, 0]
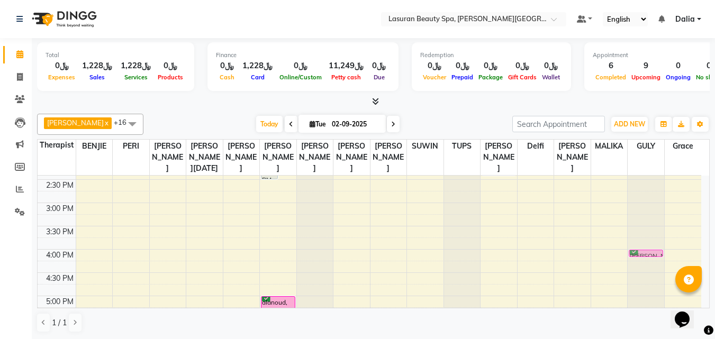
drag, startPoint x: 605, startPoint y: 262, endPoint x: 627, endPoint y: 262, distance: 22.8
click at [636, 261] on tr "Nouf khald, TK16, 01:00 PM-01:01 PM, BLOW DRY SHORT | تجفيف الشعر القصير Majda,…" at bounding box center [369, 273] width 663 height 512
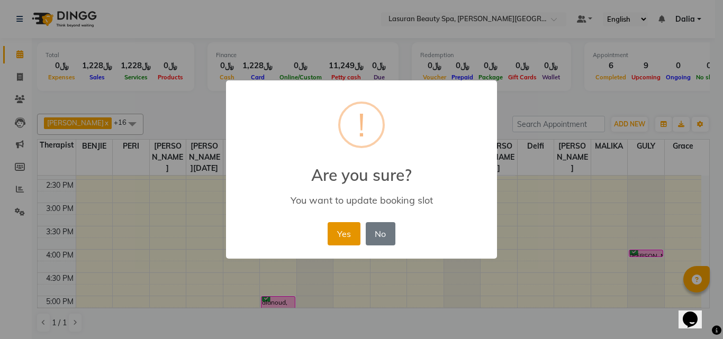
click at [354, 230] on button "Yes" at bounding box center [343, 233] width 32 height 23
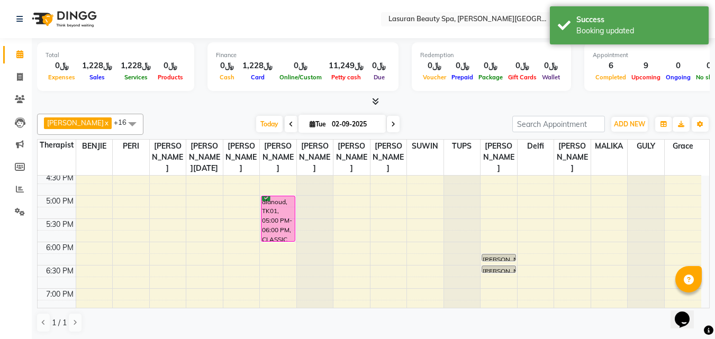
scroll to position [317, 0]
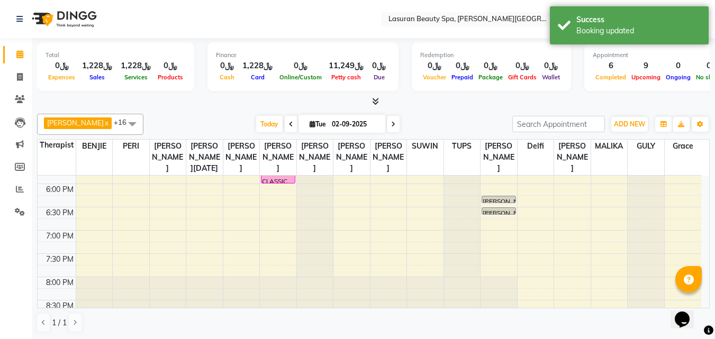
click at [487, 203] on div "[PERSON_NAME], TK07, 06:15 PM-06:16 PM, [PERSON_NAME] & Tinting | صبغ و تشقير" at bounding box center [498, 199] width 33 height 6
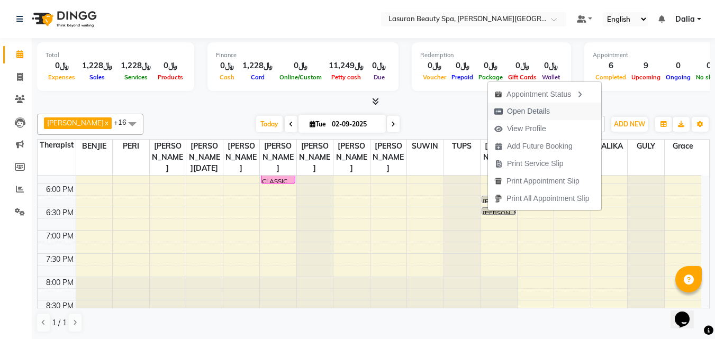
click at [515, 109] on span "Open Details" at bounding box center [528, 111] width 43 height 11
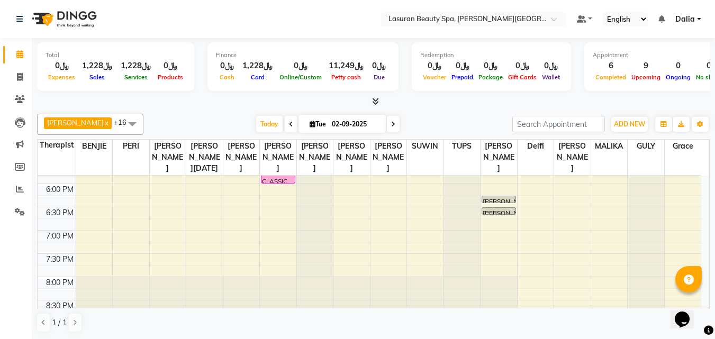
click at [487, 203] on div "[PERSON_NAME], TK07, 06:15 PM-06:16 PM, [PERSON_NAME] & Tinting | صبغ و تشقير" at bounding box center [498, 199] width 33 height 6
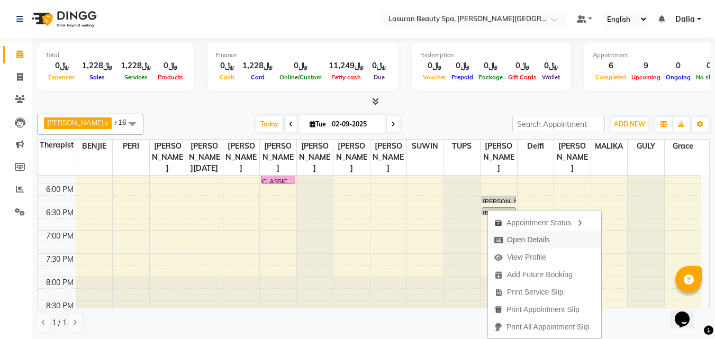
click at [503, 237] on span "Open Details" at bounding box center [522, 239] width 68 height 17
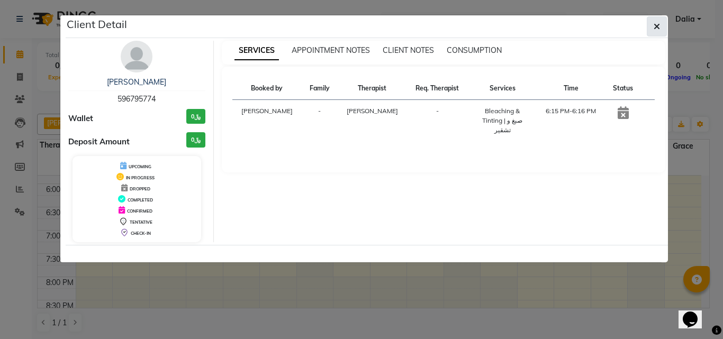
click at [657, 30] on icon "button" at bounding box center [656, 26] width 6 height 8
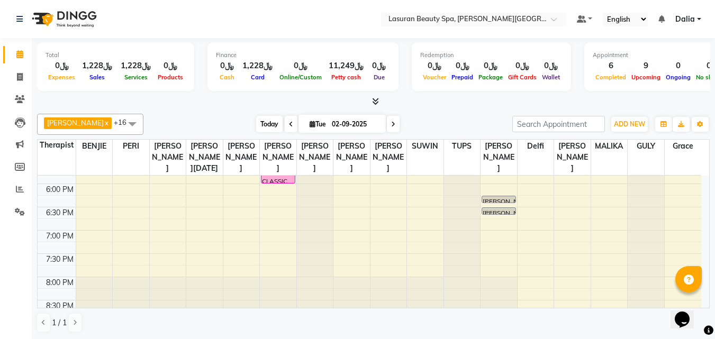
click at [274, 119] on span "Today" at bounding box center [269, 124] width 26 height 16
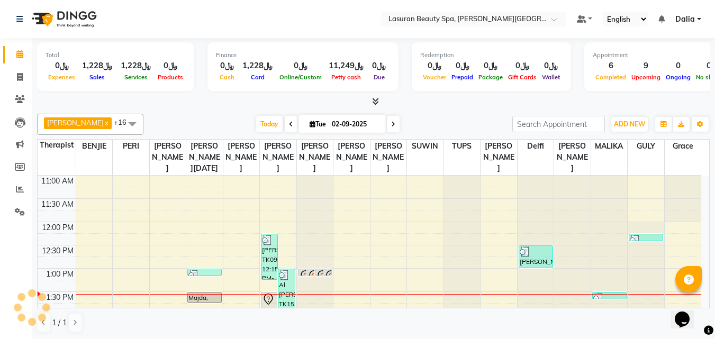
scroll to position [94, 0]
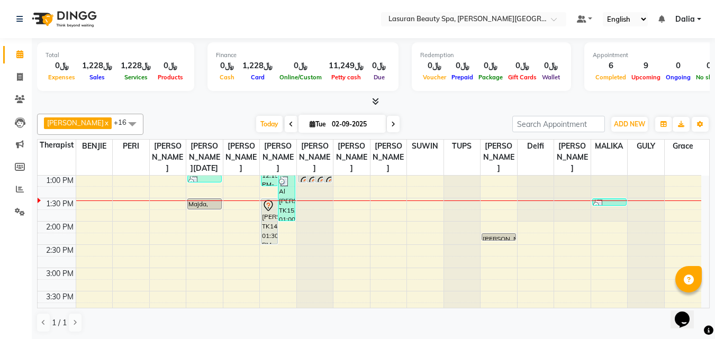
click at [224, 113] on div "[PERSON_NAME] x [PERSON_NAME] SUMANDO x [PERSON_NAME] x GULCHEKHRA x [PERSON_NA…" at bounding box center [373, 223] width 672 height 227
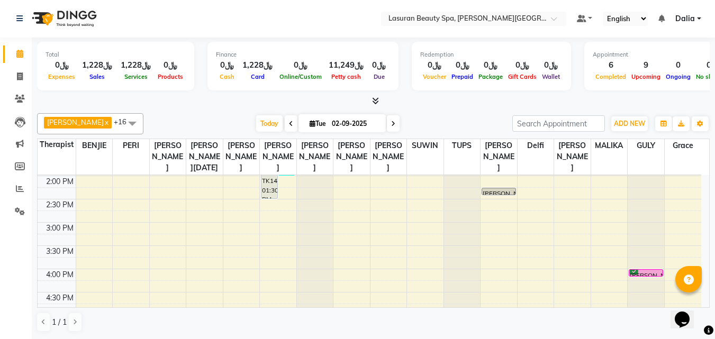
scroll to position [199, 0]
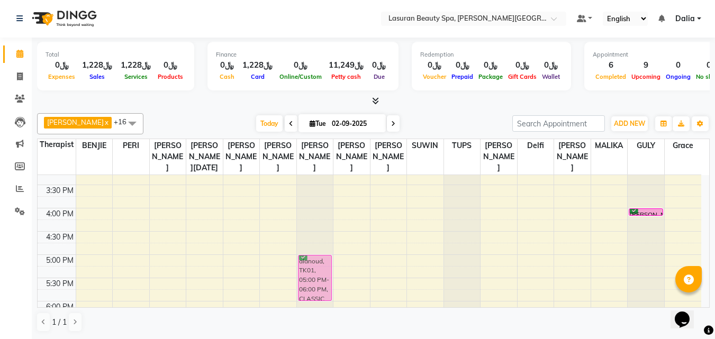
drag, startPoint x: 289, startPoint y: 277, endPoint x: 308, endPoint y: 277, distance: 18.5
click at [318, 275] on tr "Nouf khald, TK16, 01:00 PM-01:01 PM, BLOW DRY SHORT | تجفيف الشعر القصير Majda,…" at bounding box center [369, 232] width 663 height 512
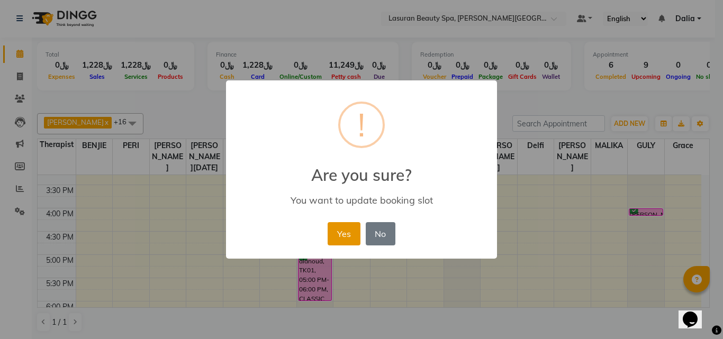
click at [329, 239] on button "Yes" at bounding box center [343, 233] width 32 height 23
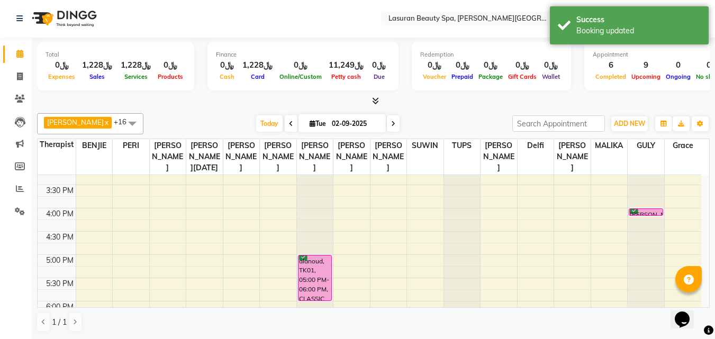
click at [223, 103] on div at bounding box center [373, 101] width 672 height 11
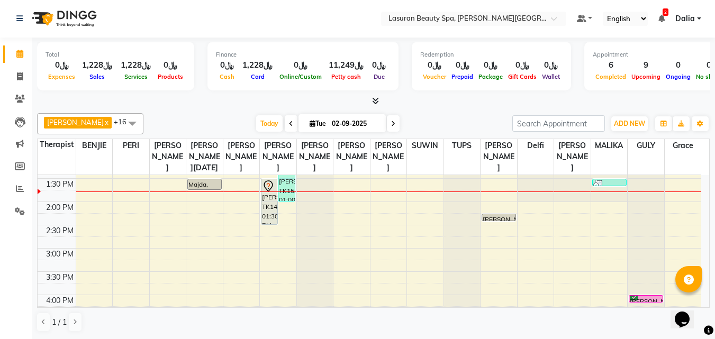
scroll to position [94, 0]
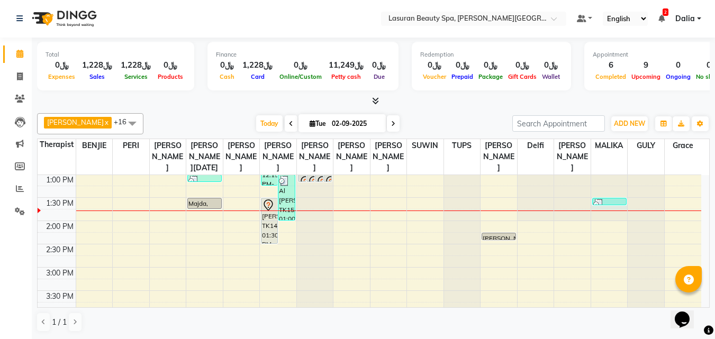
click at [600, 81] on div at bounding box center [609, 81] width 37 height 0
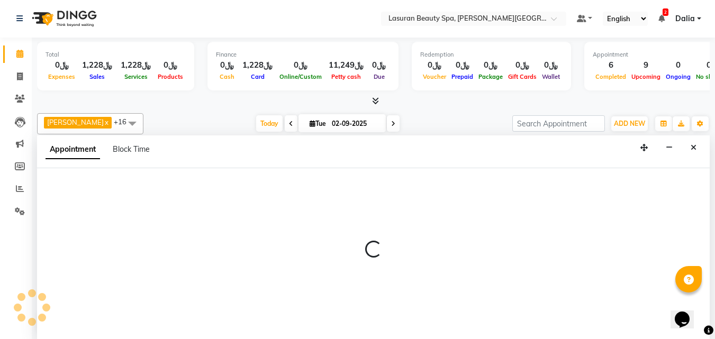
select select "67194"
select select "810"
select select "tentative"
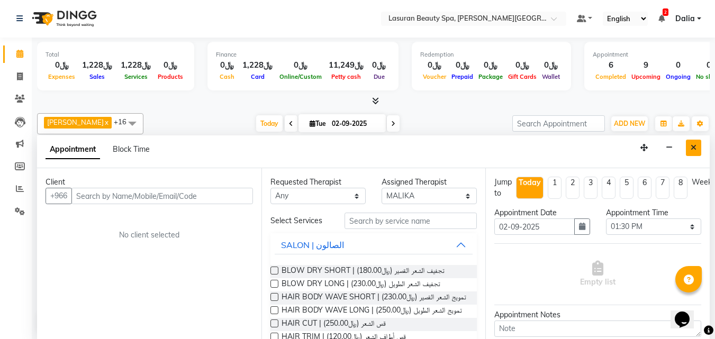
click at [694, 147] on icon "Close" at bounding box center [693, 147] width 6 height 7
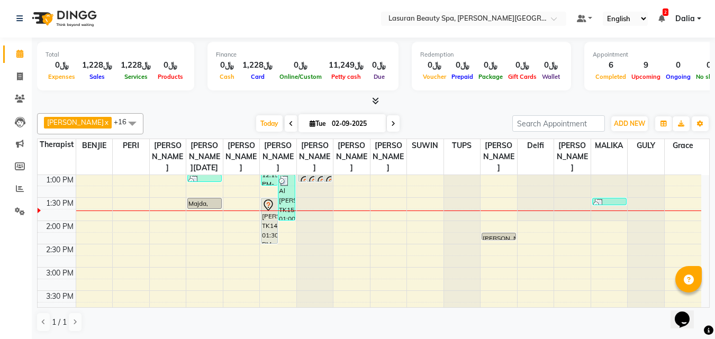
click at [596, 210] on img at bounding box center [598, 204] width 11 height 11
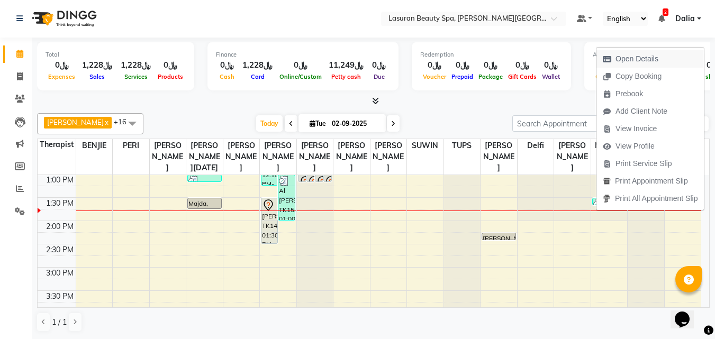
click at [617, 62] on span "Open Details" at bounding box center [636, 58] width 43 height 11
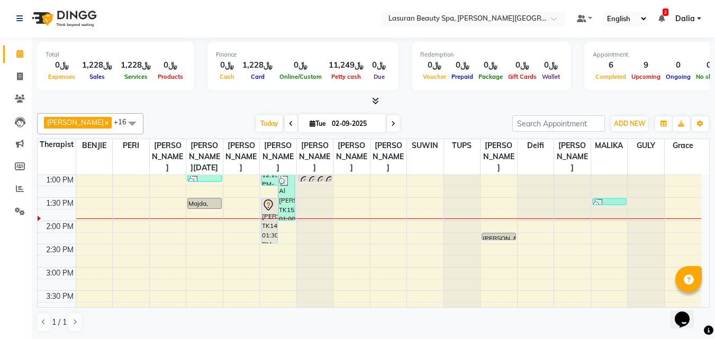
click at [662, 22] on icon at bounding box center [661, 18] width 6 height 7
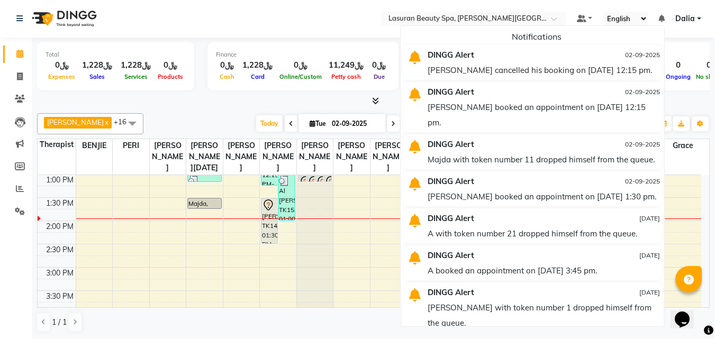
click at [558, 71] on div "[PERSON_NAME] cancelled his booking on [DATE] 12:15 pm." at bounding box center [543, 69] width 232 height 15
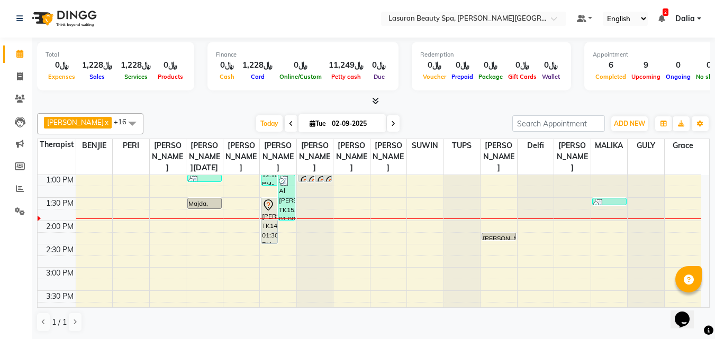
scroll to position [41, 0]
